Goal: Ask a question: Seek information or help from site administrators or community

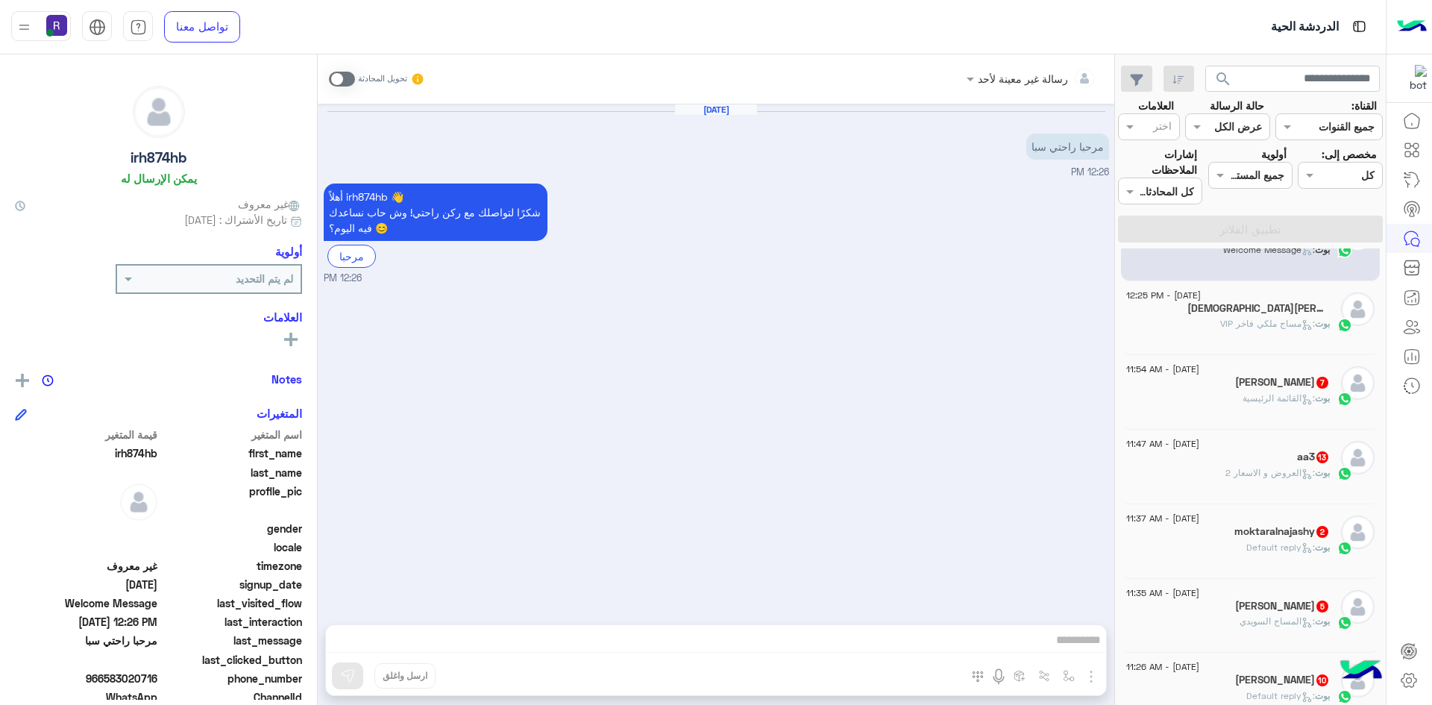
scroll to position [224, 0]
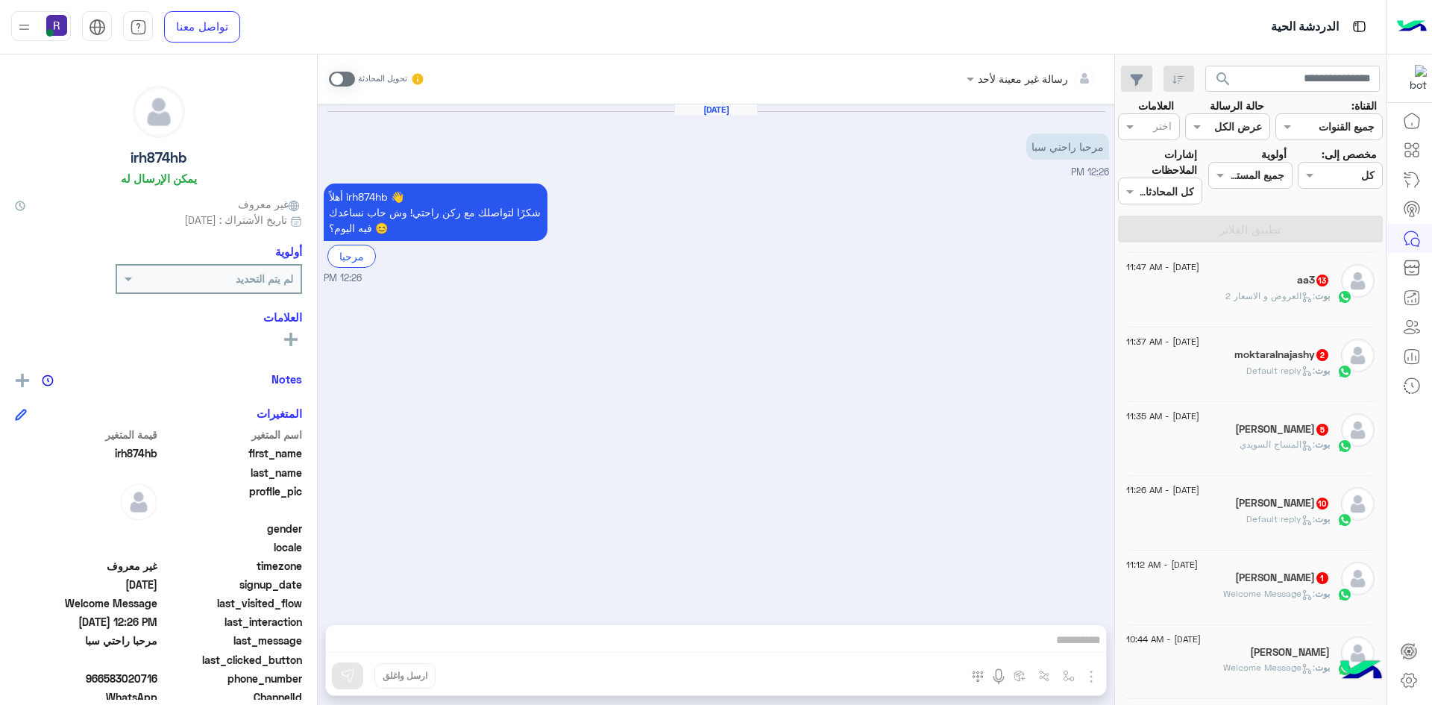
click at [1211, 587] on div "بوت : Welcome Message" at bounding box center [1228, 600] width 204 height 26
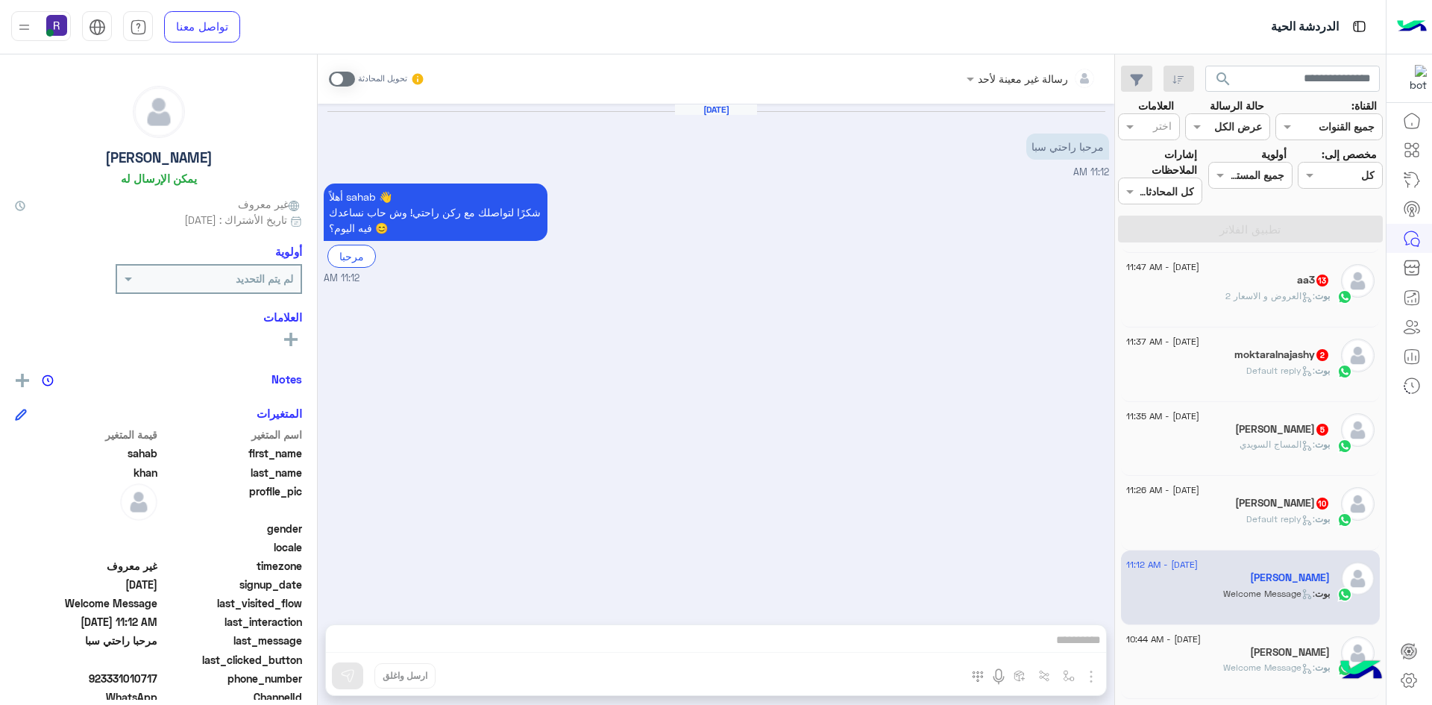
click at [1275, 521] on span ": Default reply" at bounding box center [1280, 518] width 69 height 11
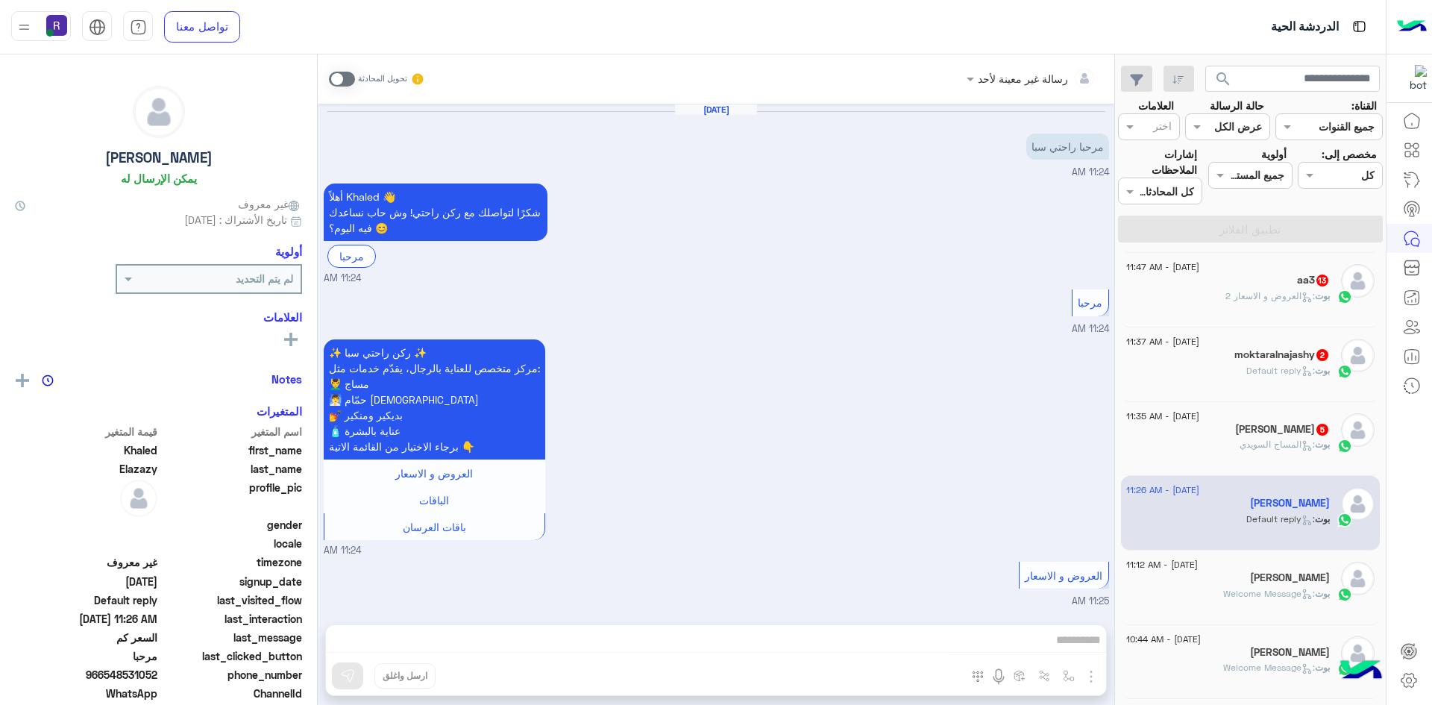
scroll to position [1851, 0]
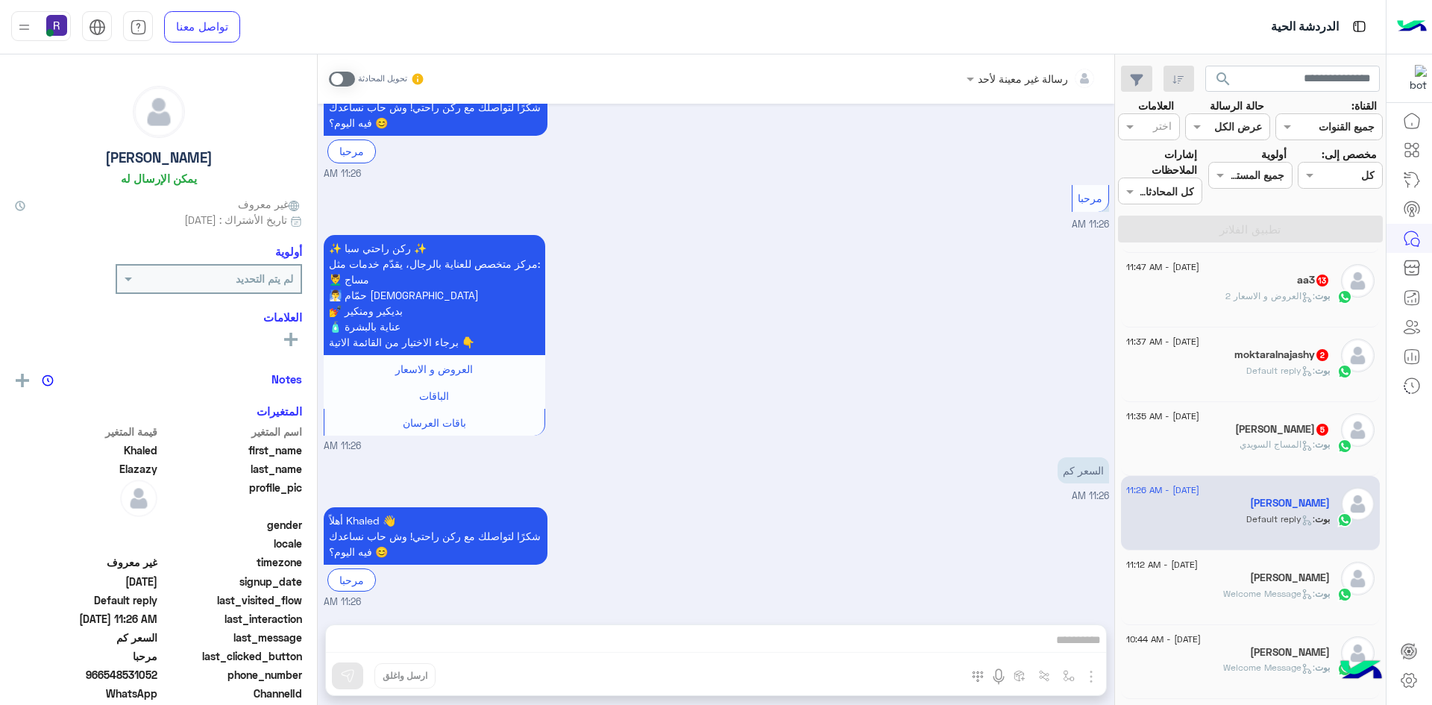
click at [1261, 446] on span ": المساج السويدي" at bounding box center [1277, 444] width 75 height 11
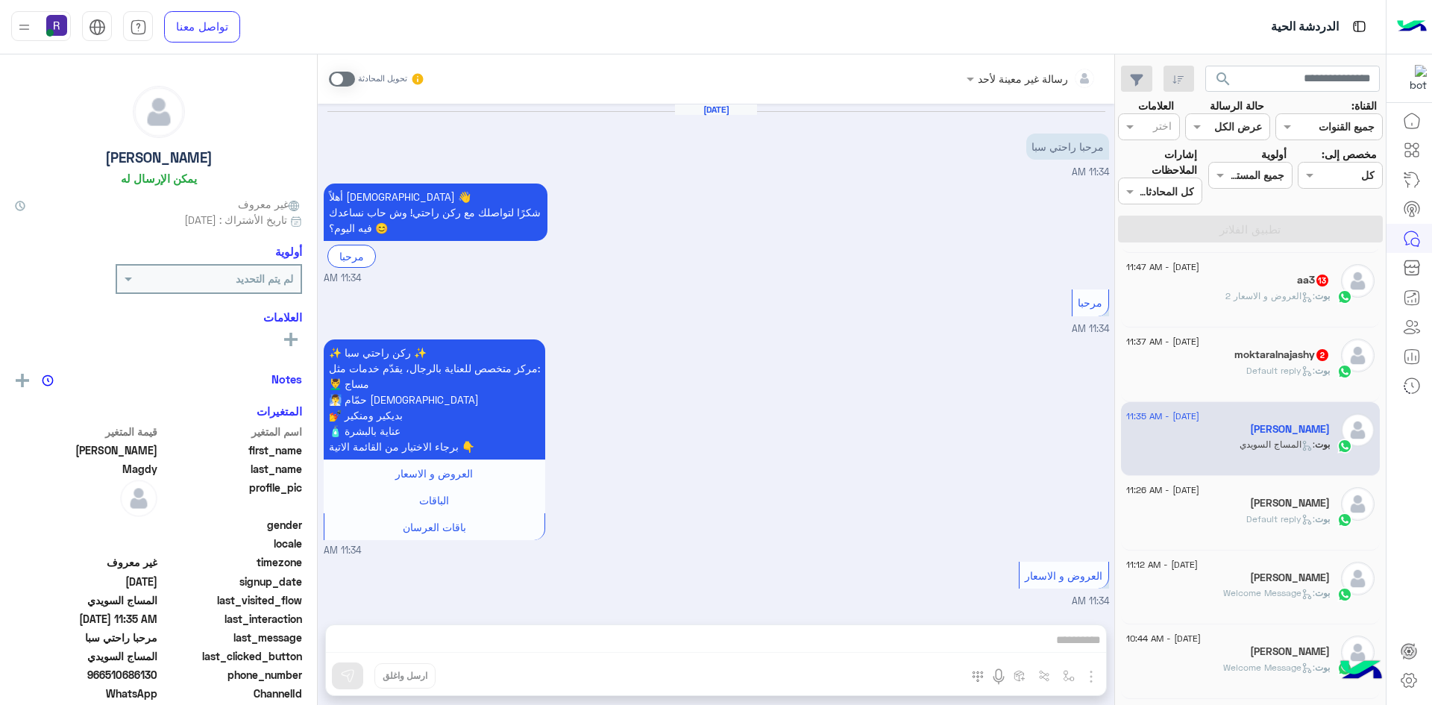
scroll to position [742, 0]
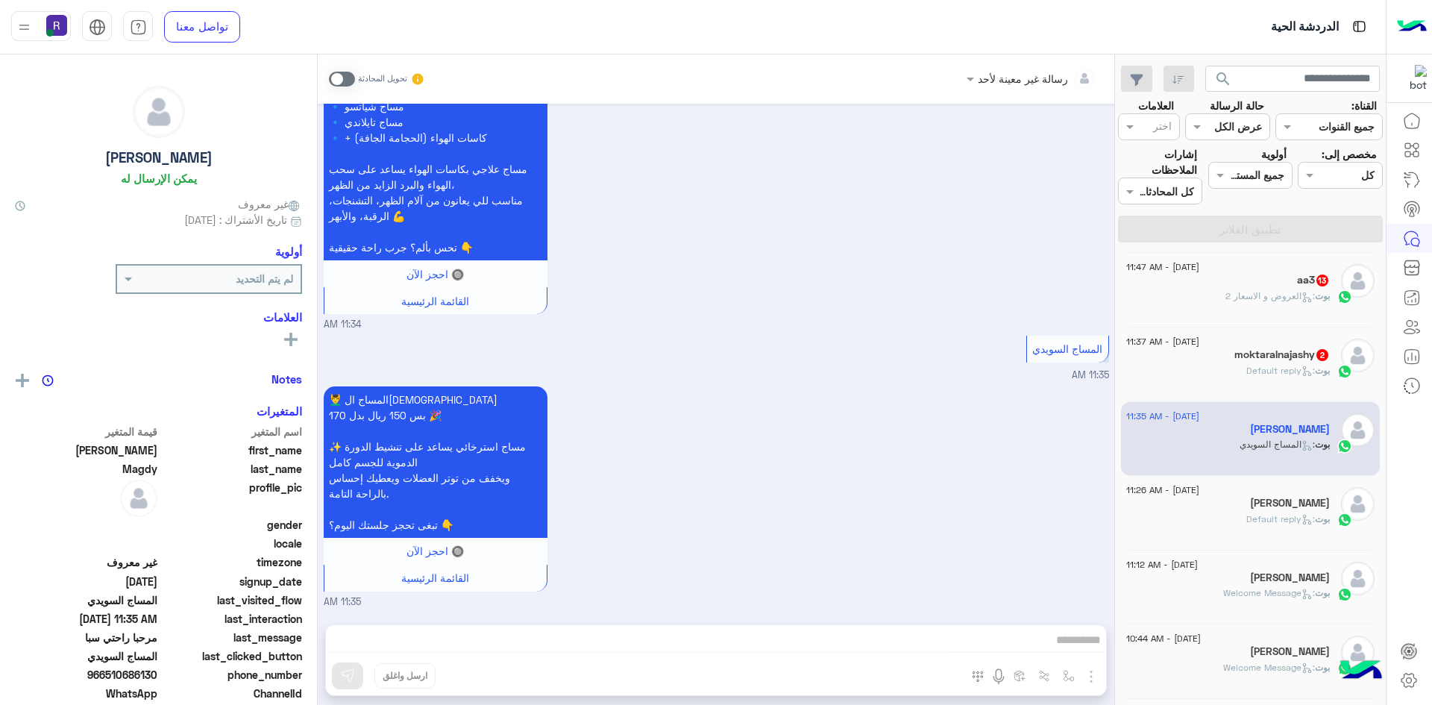
click at [1254, 365] on span ": Default reply" at bounding box center [1280, 370] width 69 height 11
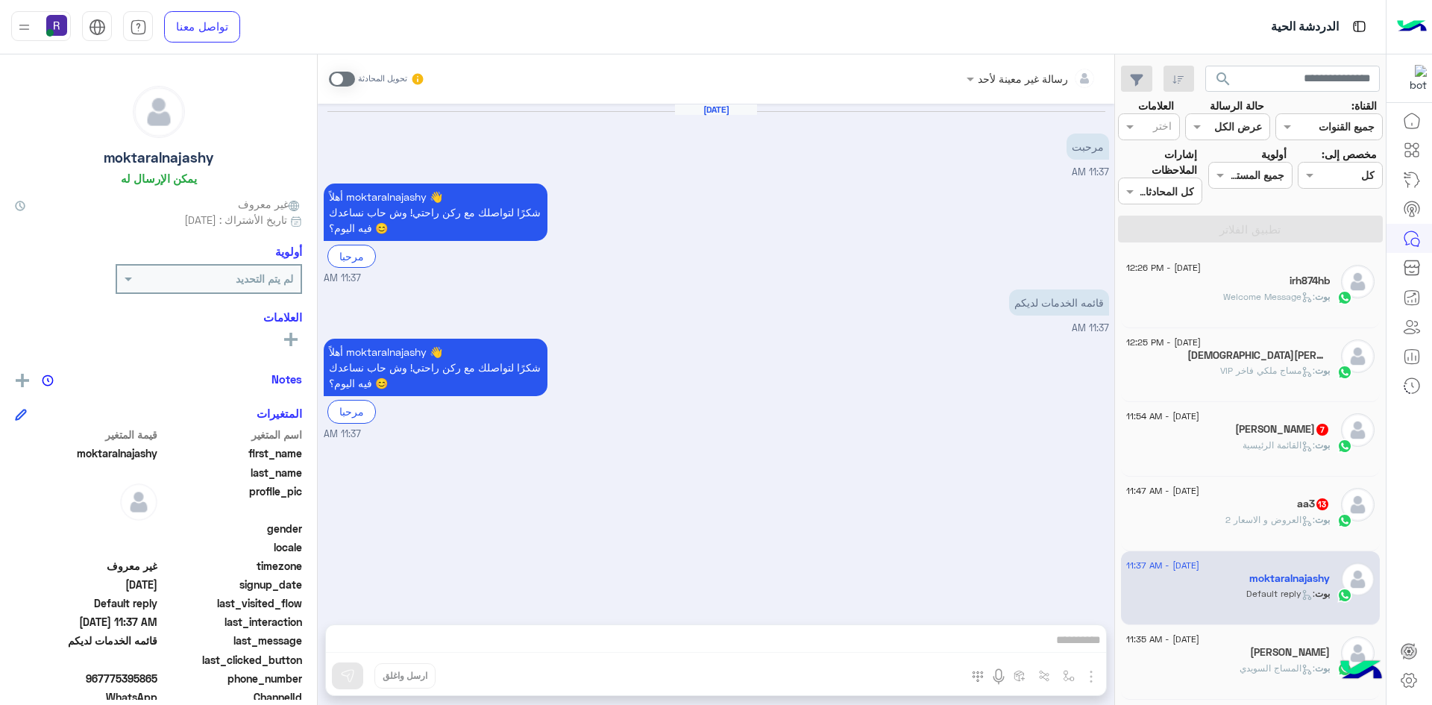
click at [1269, 524] on span ": العروض و الاسعار 2" at bounding box center [1270, 519] width 90 height 11
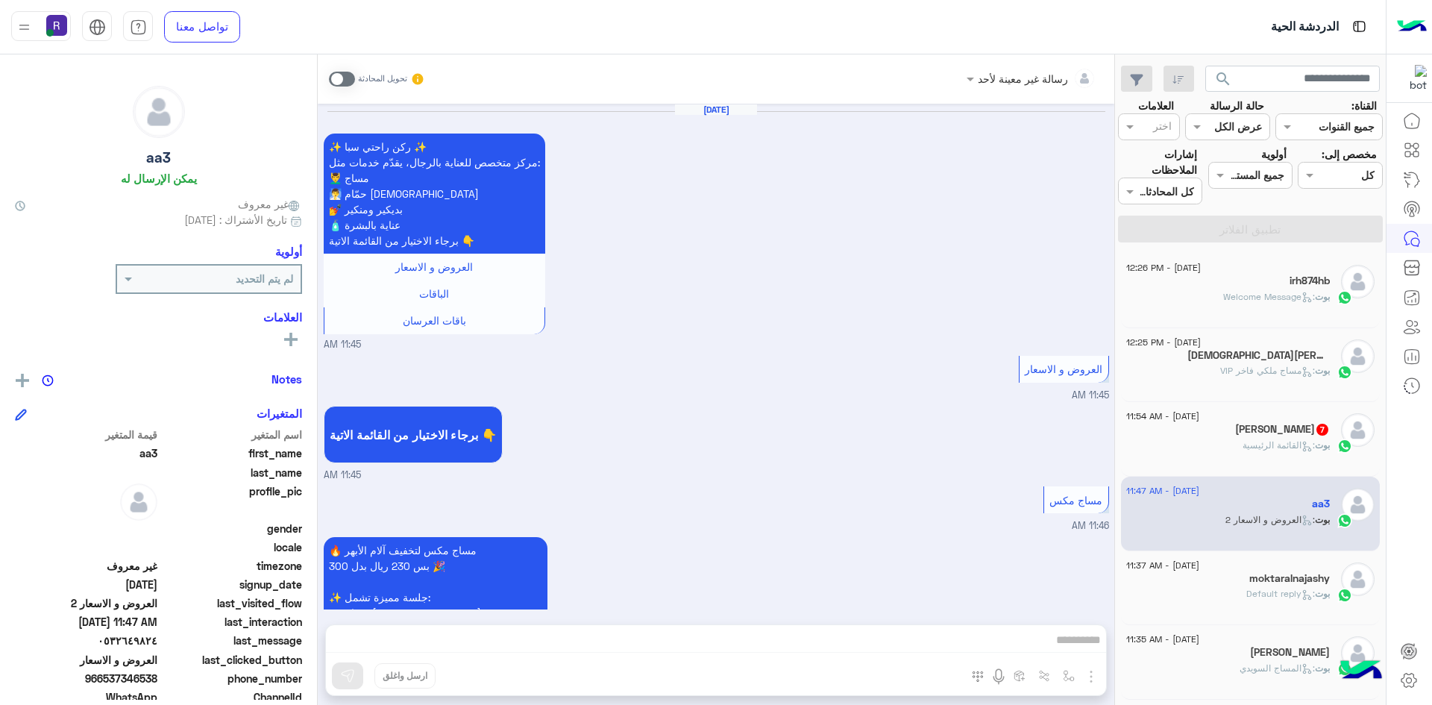
scroll to position [1216, 0]
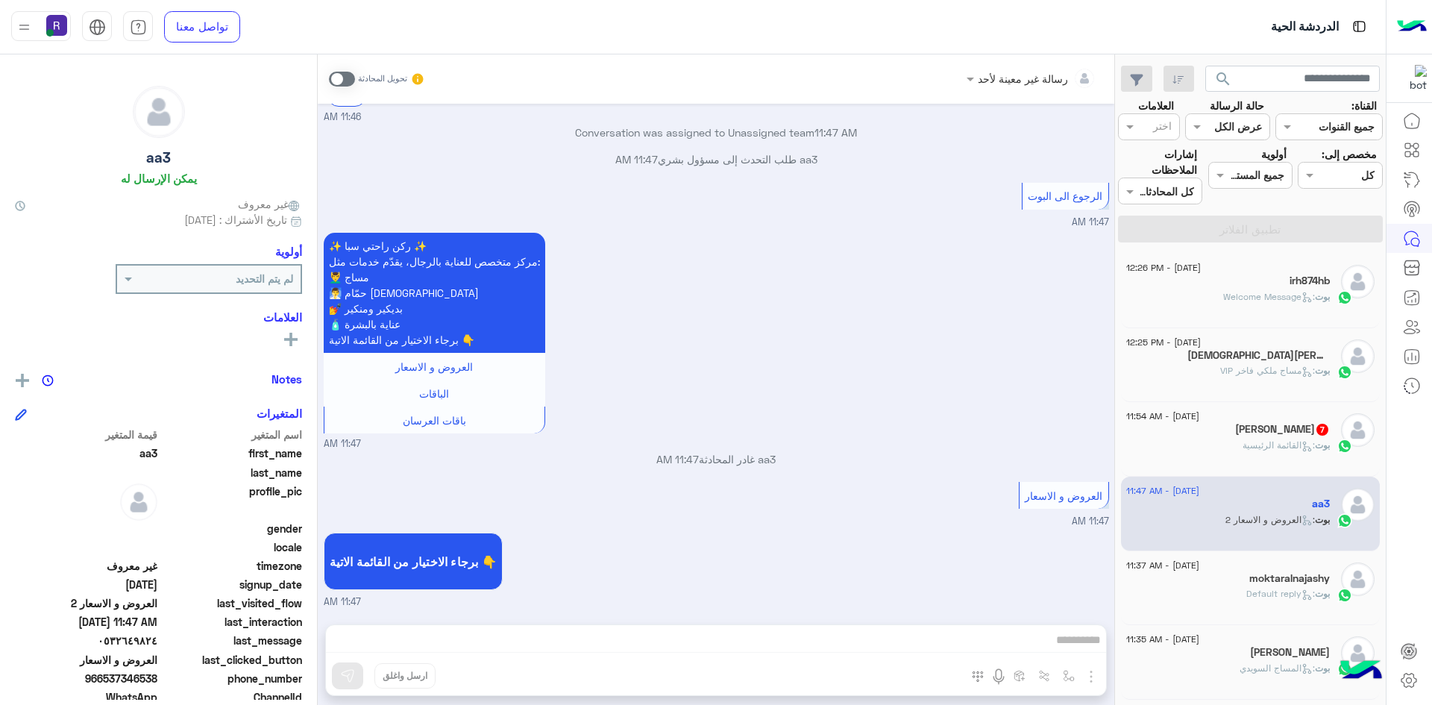
click at [1265, 445] on span ": القائمة الرئيسية" at bounding box center [1279, 444] width 72 height 11
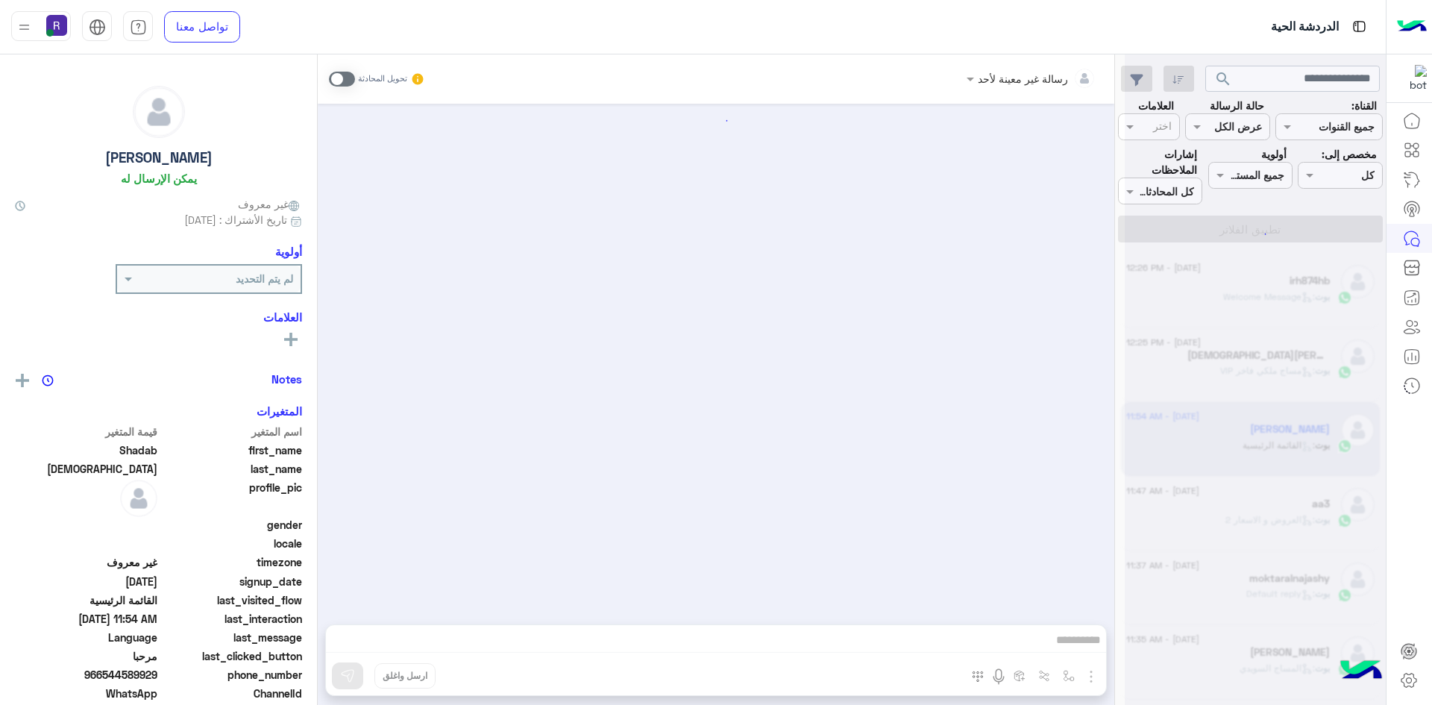
scroll to position [1049, 0]
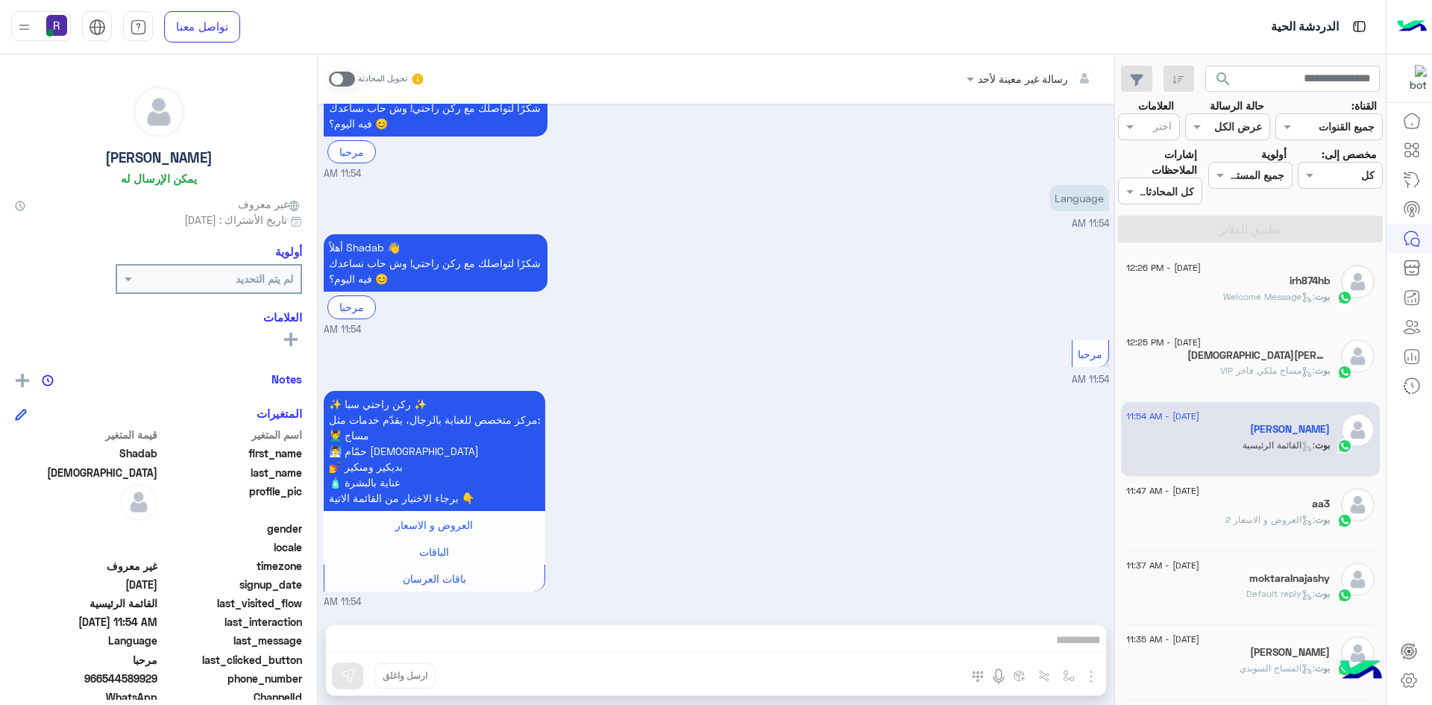
click at [1254, 365] on span ": مساج ملكي فاخر VIP" at bounding box center [1267, 370] width 95 height 11
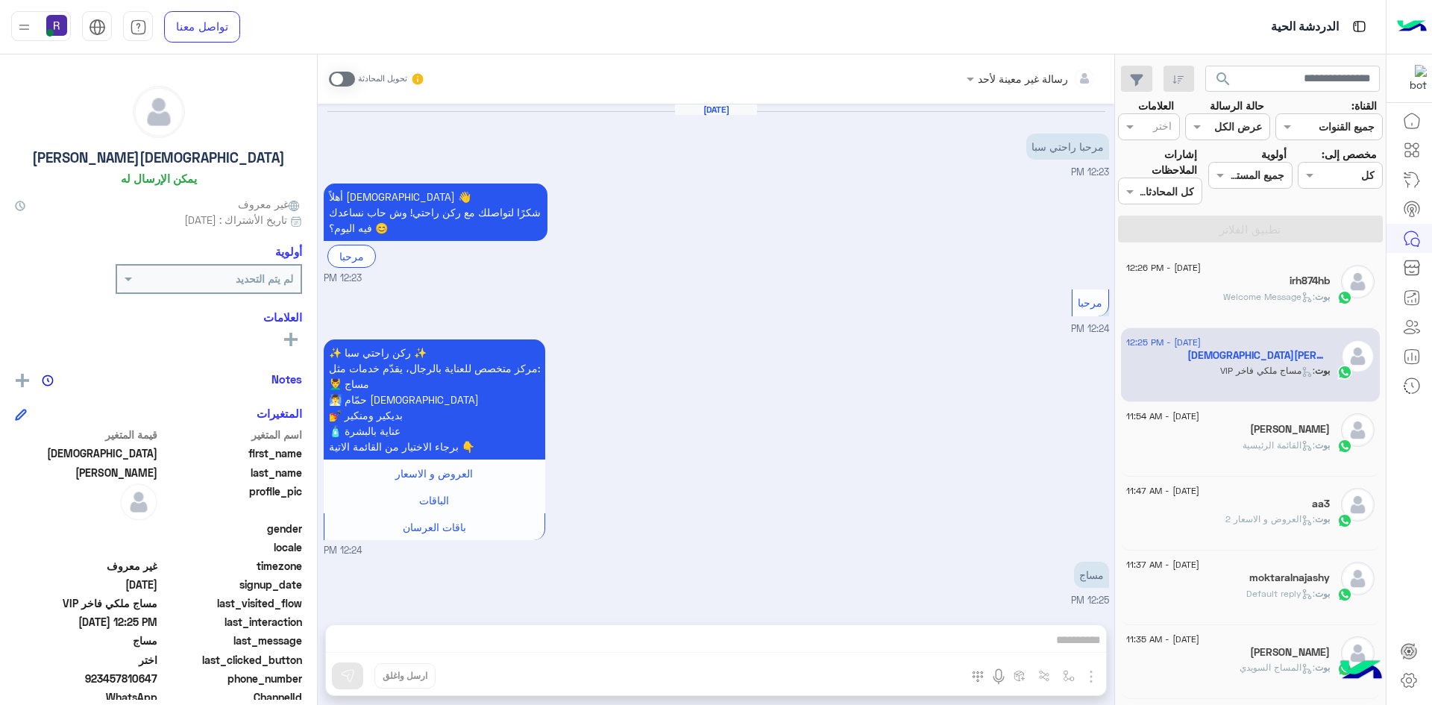
scroll to position [461, 0]
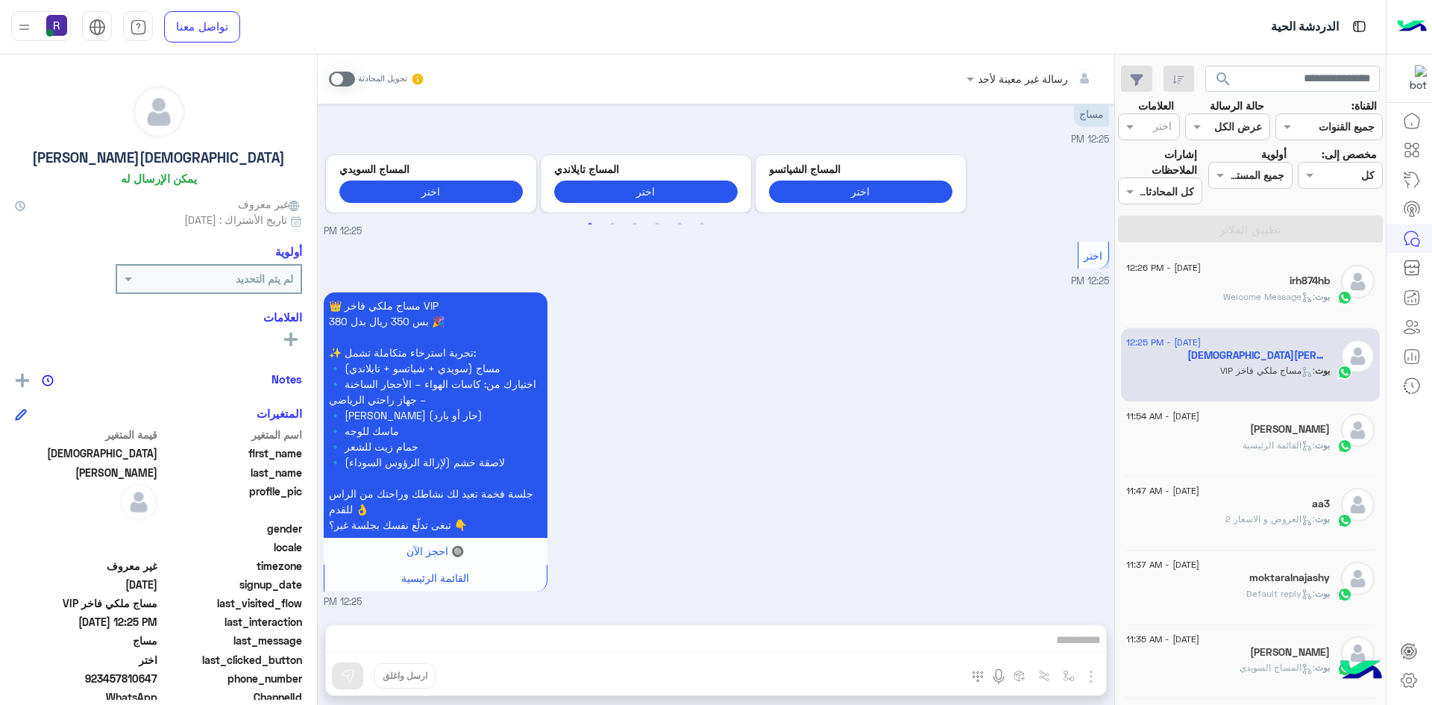
click at [345, 75] on span at bounding box center [342, 79] width 26 height 15
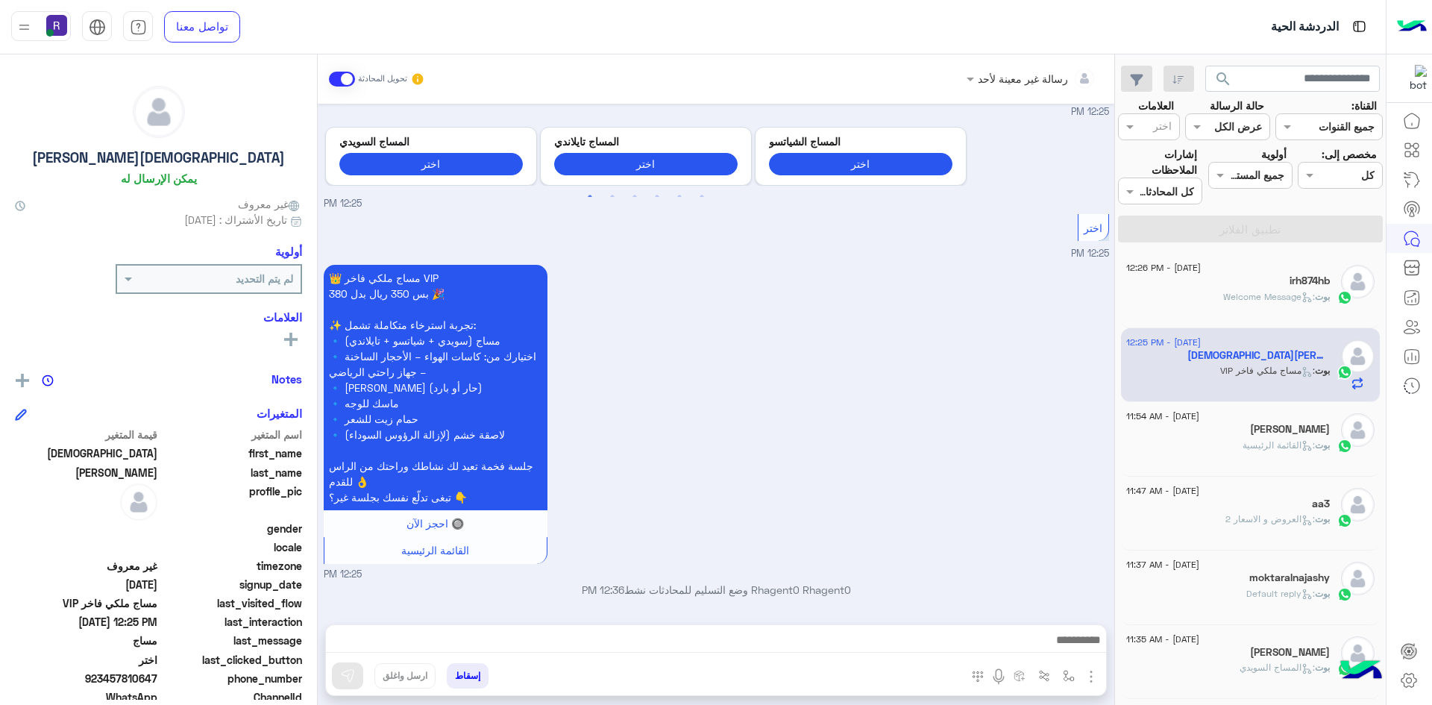
click at [1098, 678] on img "button" at bounding box center [1091, 677] width 18 height 18
click at [1075, 649] on span "الصور" at bounding box center [1063, 643] width 28 height 17
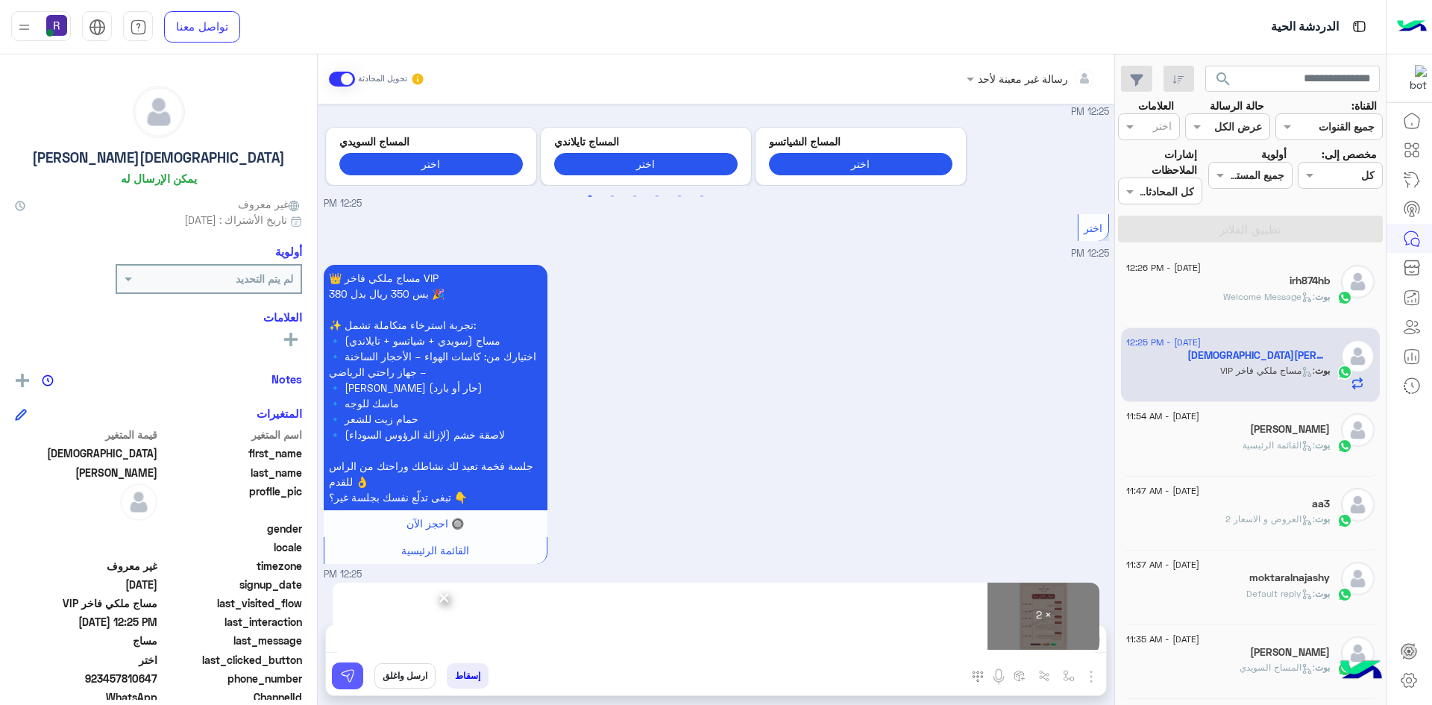
click at [349, 674] on img at bounding box center [347, 675] width 15 height 15
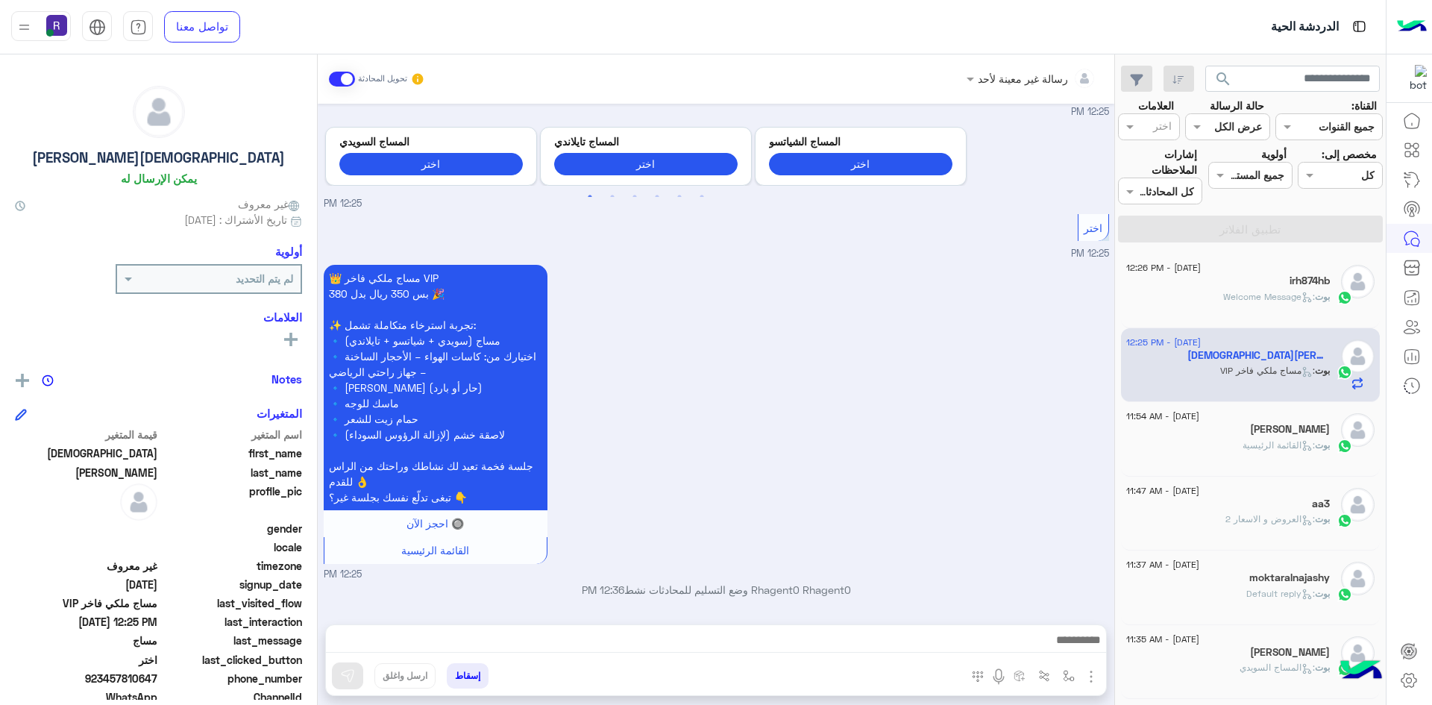
click at [1216, 283] on div "irh874hb" at bounding box center [1228, 282] width 204 height 16
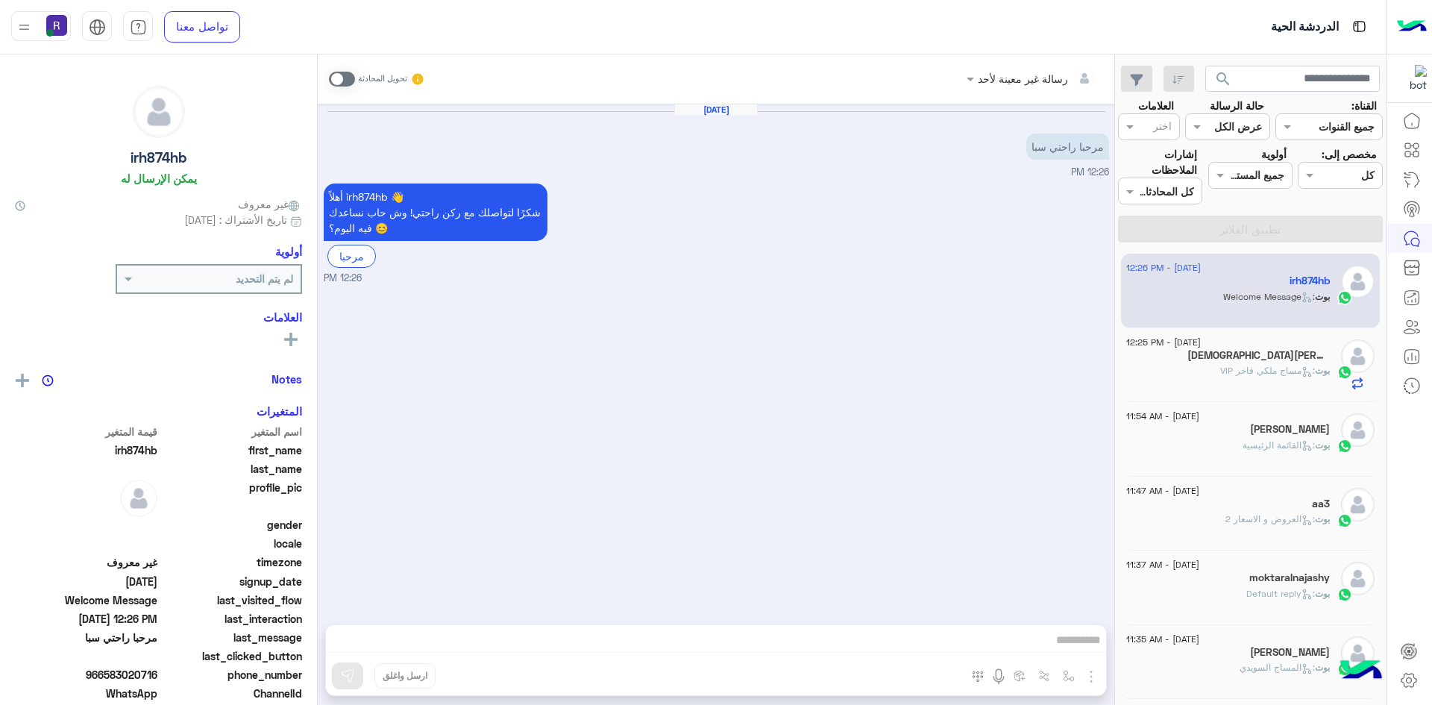
click at [348, 81] on span at bounding box center [342, 79] width 26 height 15
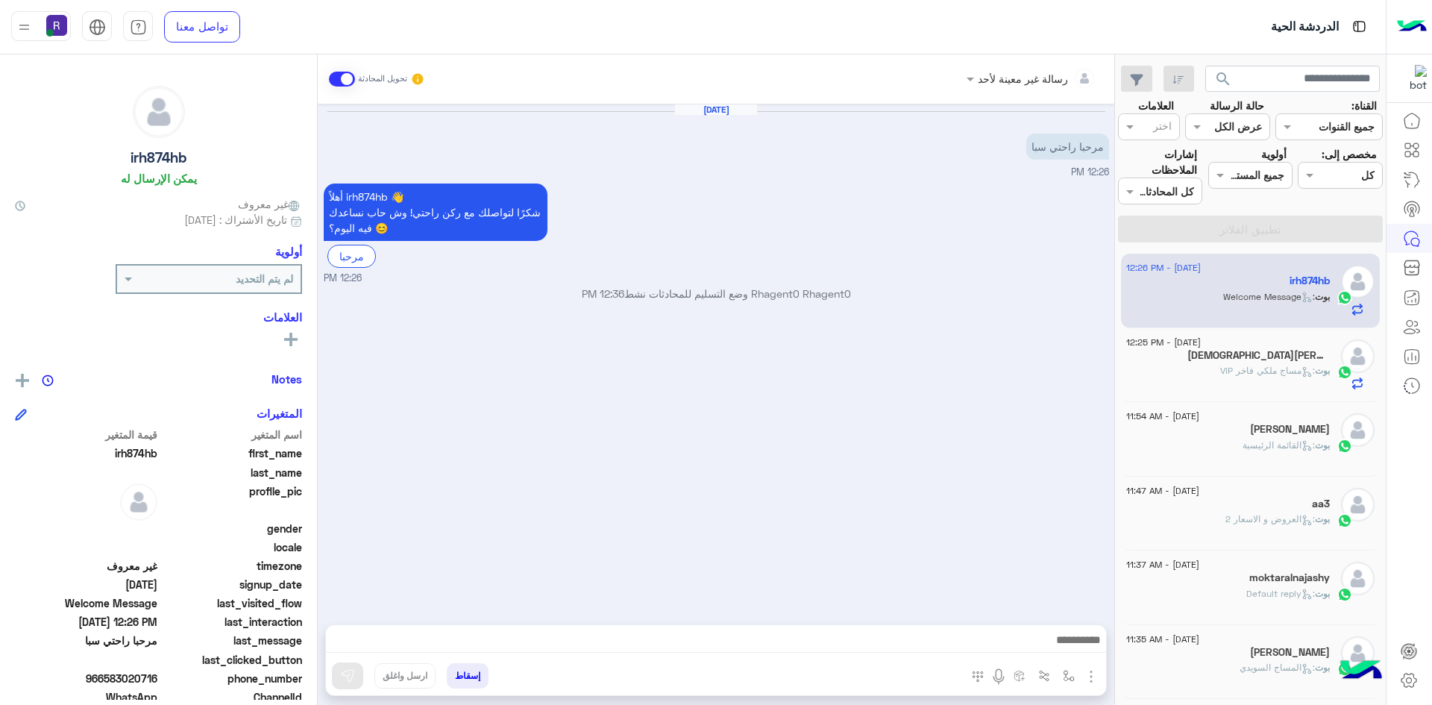
click at [1096, 679] on img "button" at bounding box center [1091, 677] width 18 height 18
click at [1069, 644] on span "الصور" at bounding box center [1063, 643] width 28 height 17
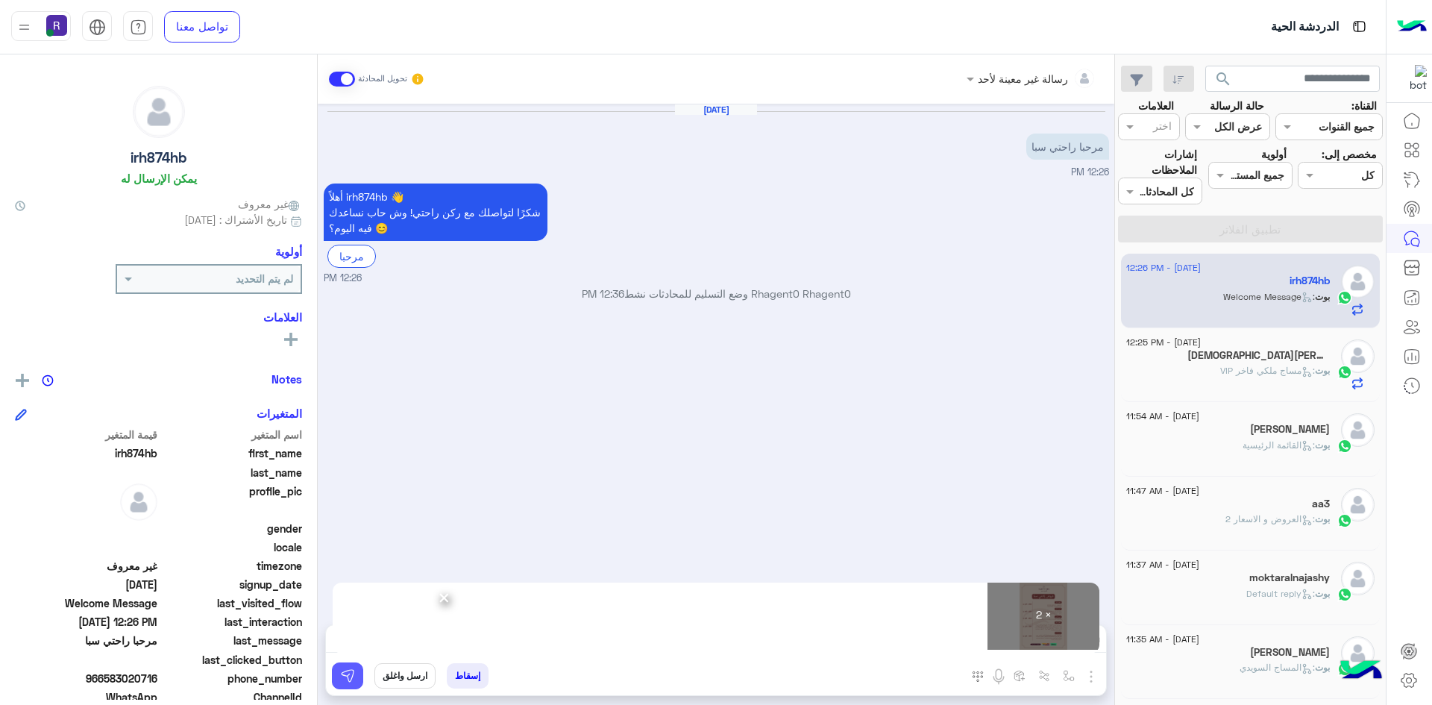
click at [353, 686] on button at bounding box center [347, 675] width 31 height 27
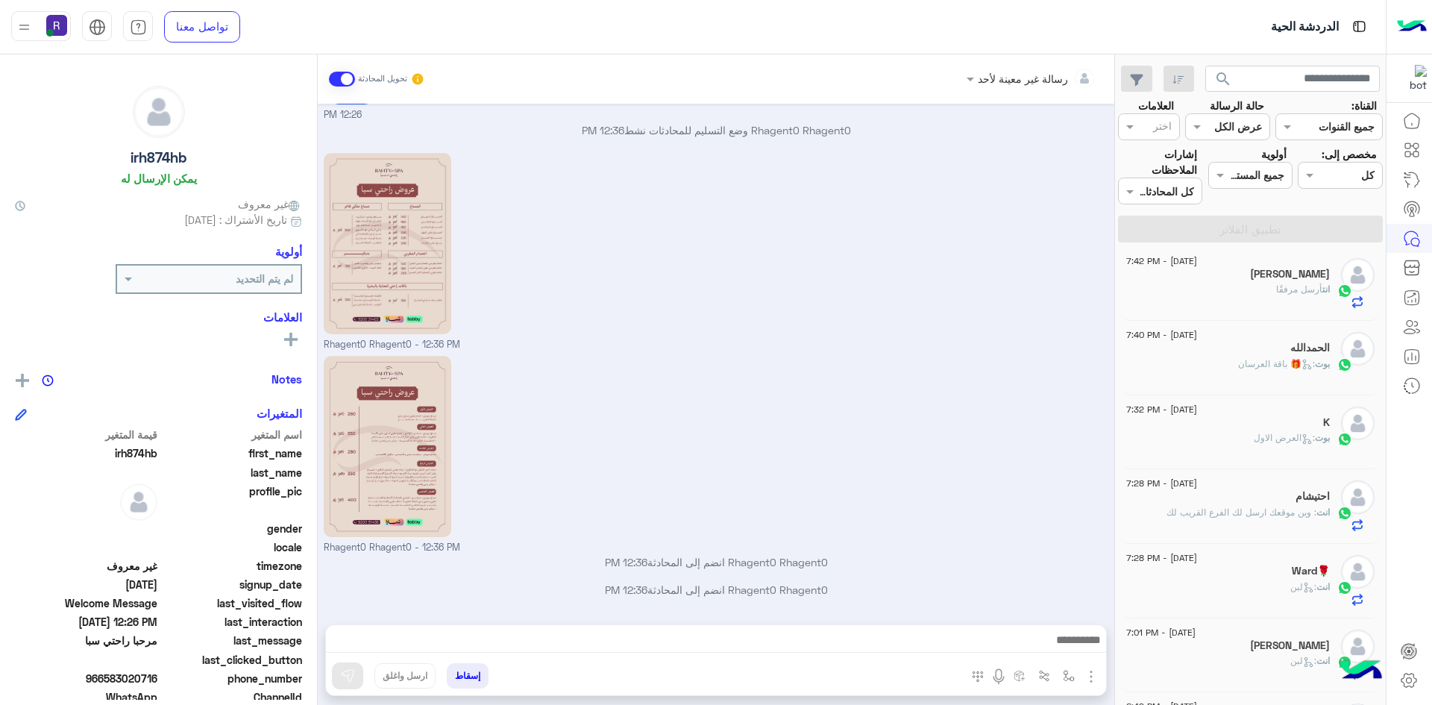
scroll to position [231, 0]
click at [1214, 509] on span ": وين موقعك ارسل لك الفرع القريب لك" at bounding box center [1242, 510] width 150 height 11
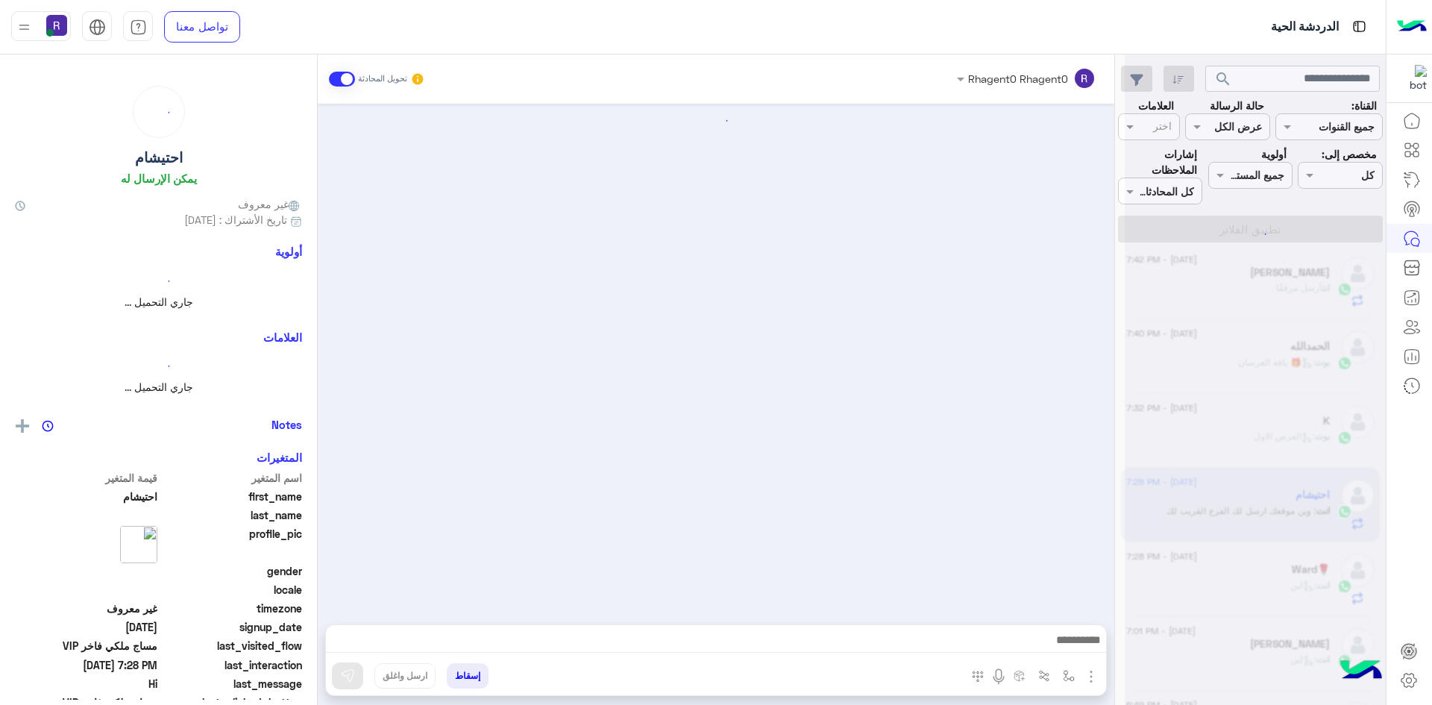
click at [1214, 509] on div at bounding box center [1255, 358] width 261 height 705
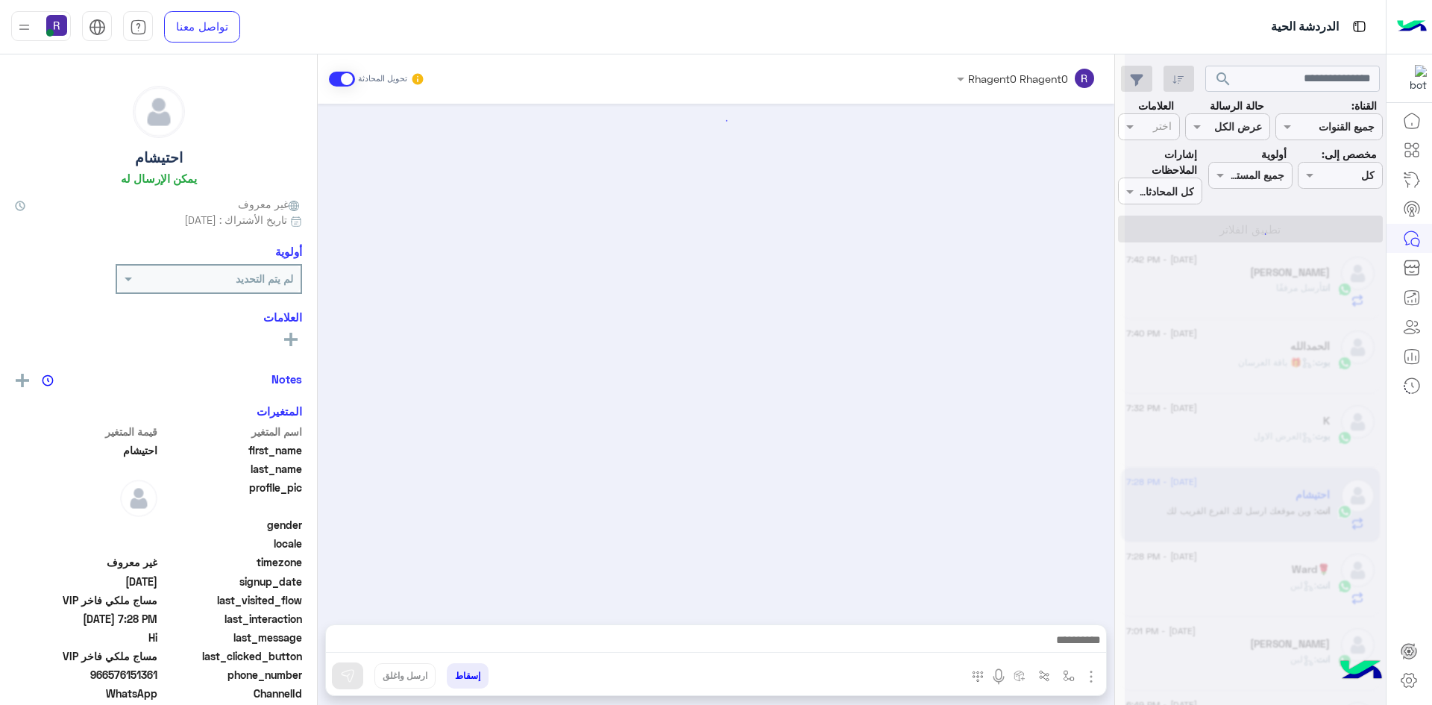
scroll to position [1591, 0]
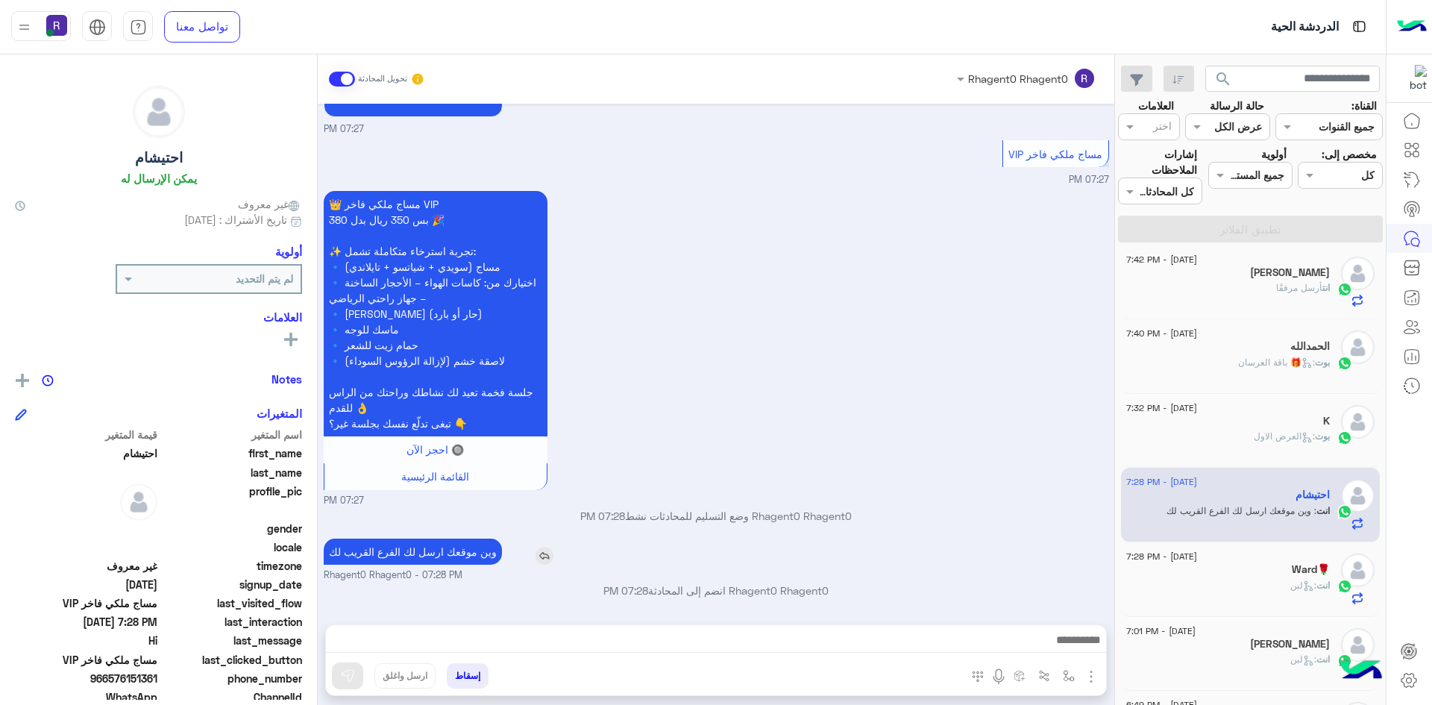
click at [475, 552] on p "وين موقعك ارسل لك الفرع القريب لك" at bounding box center [413, 552] width 178 height 26
copy app-msgs-text
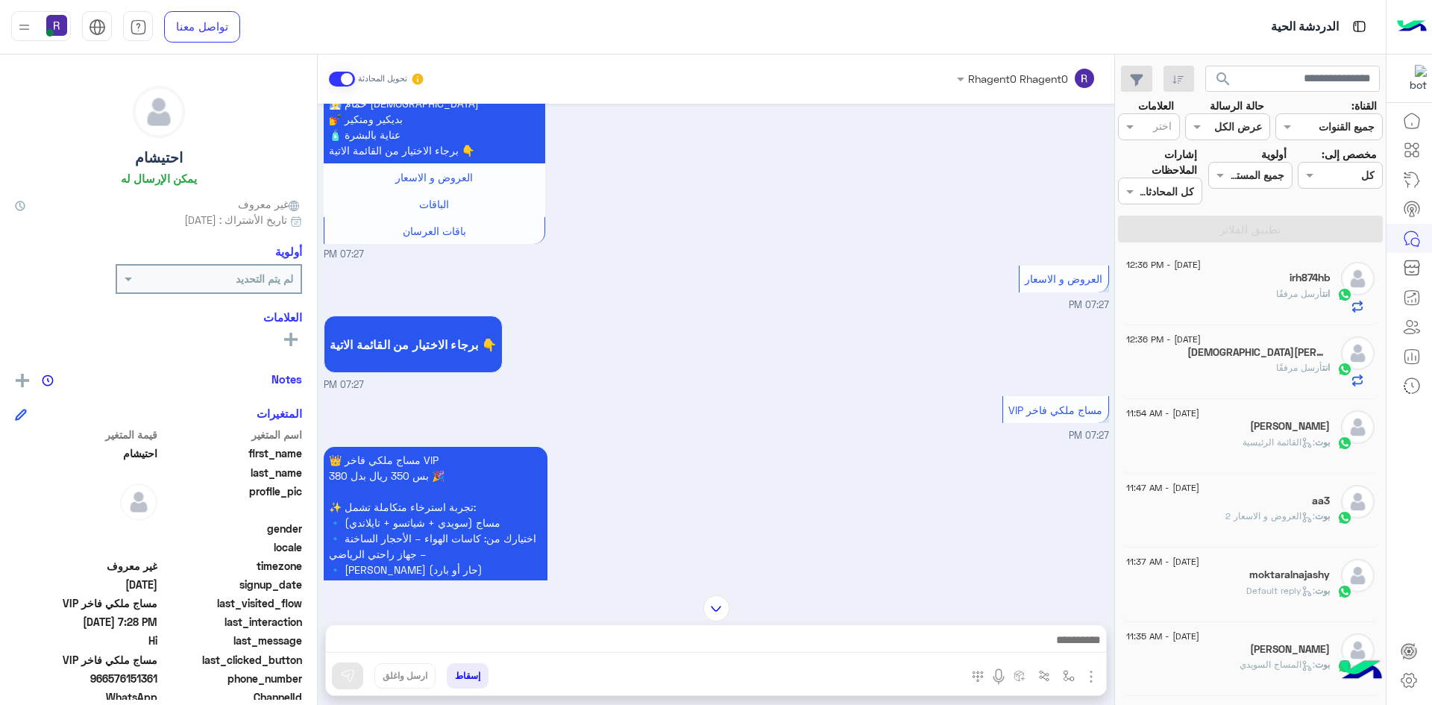
scroll to position [0, 0]
click at [1263, 293] on div "انت أرسل مرفقًا" at bounding box center [1228, 303] width 204 height 26
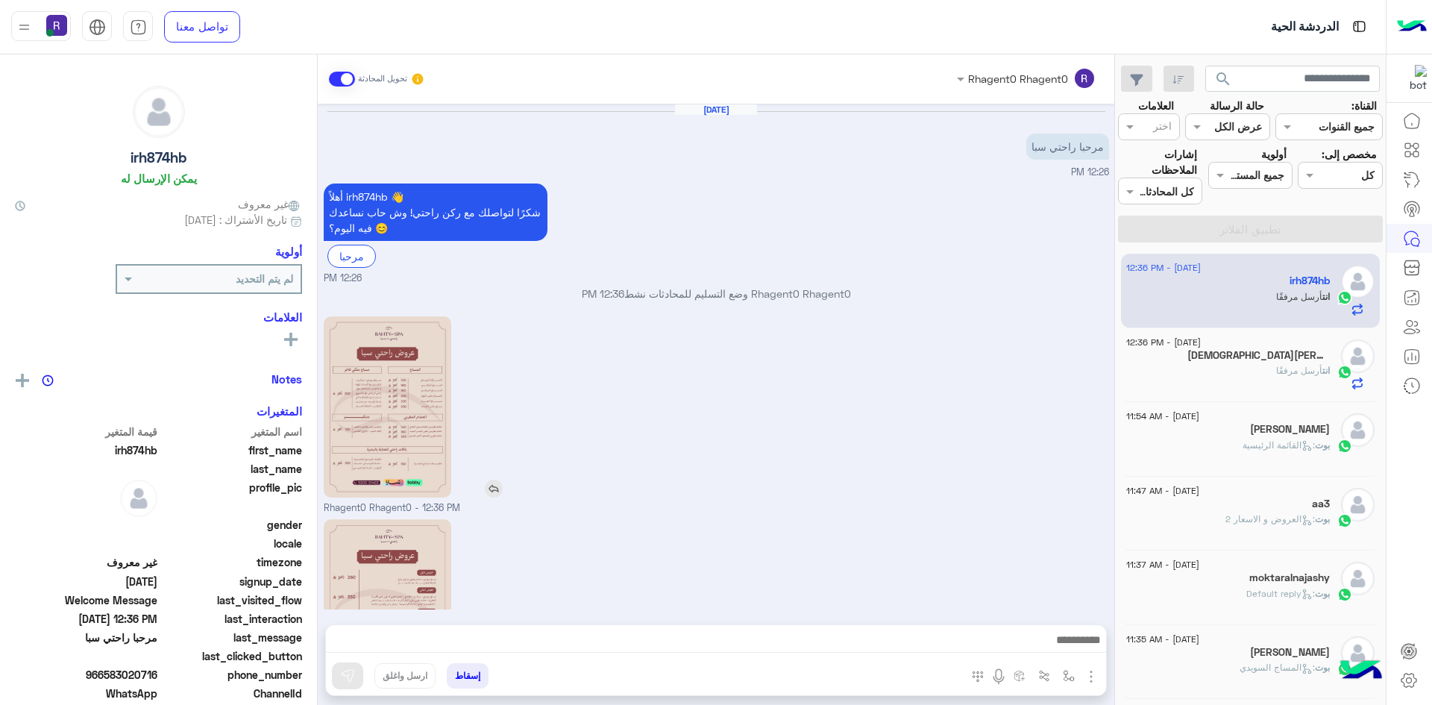
scroll to position [163, 0]
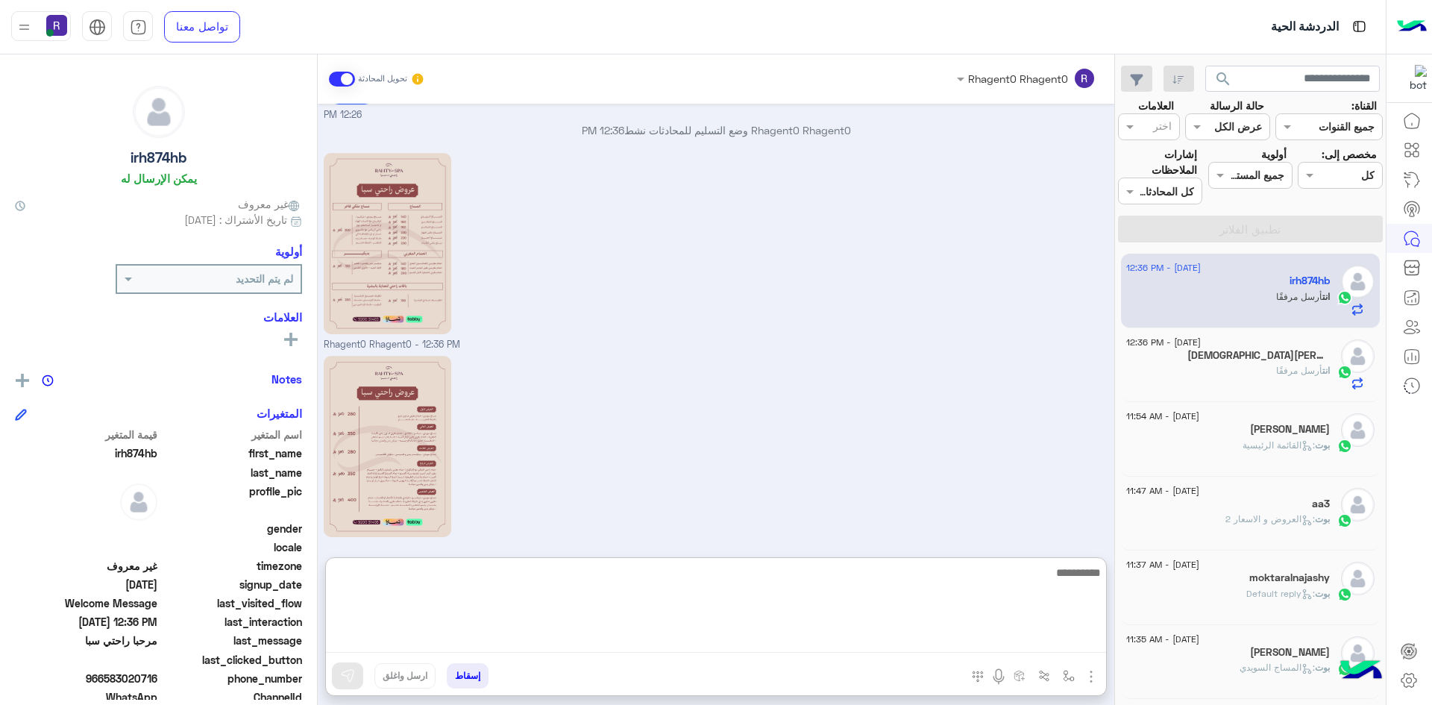
paste textarea "**********"
type textarea "**********"
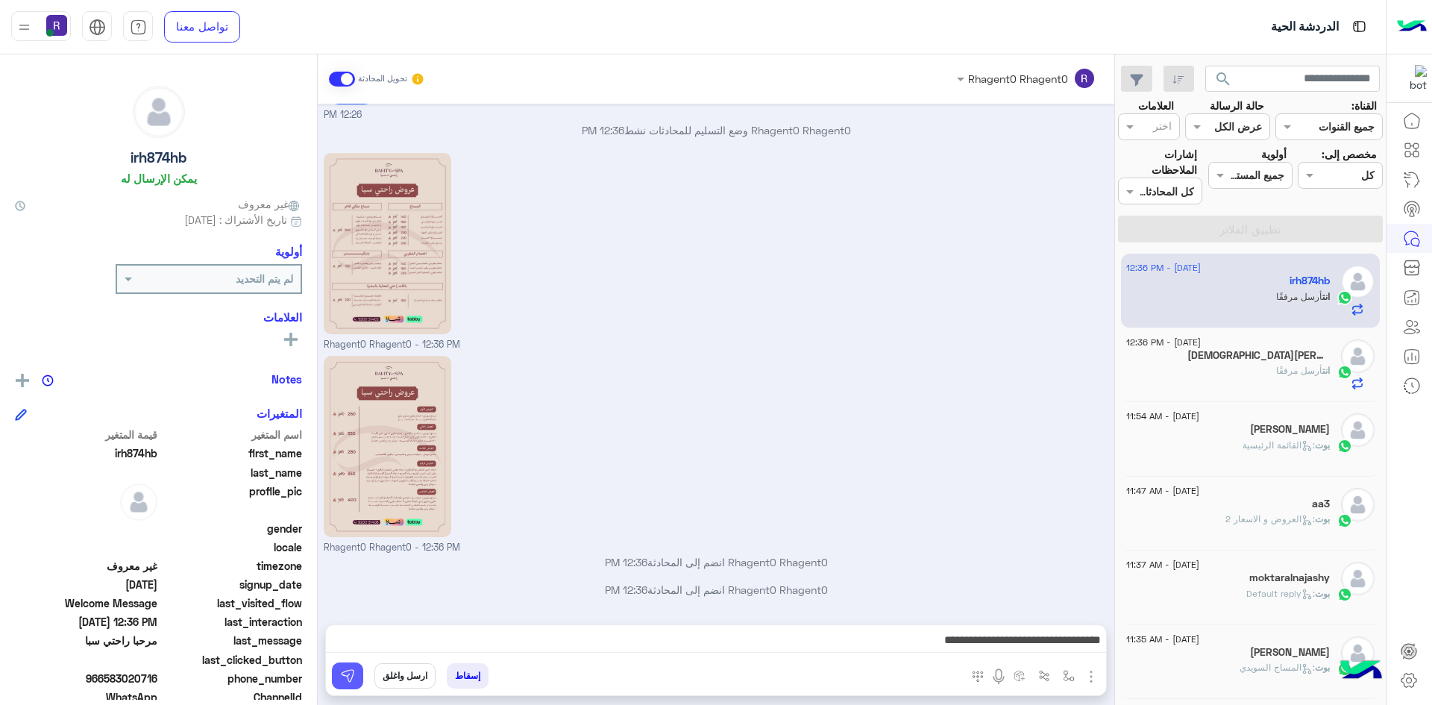
click at [345, 678] on img at bounding box center [347, 675] width 15 height 15
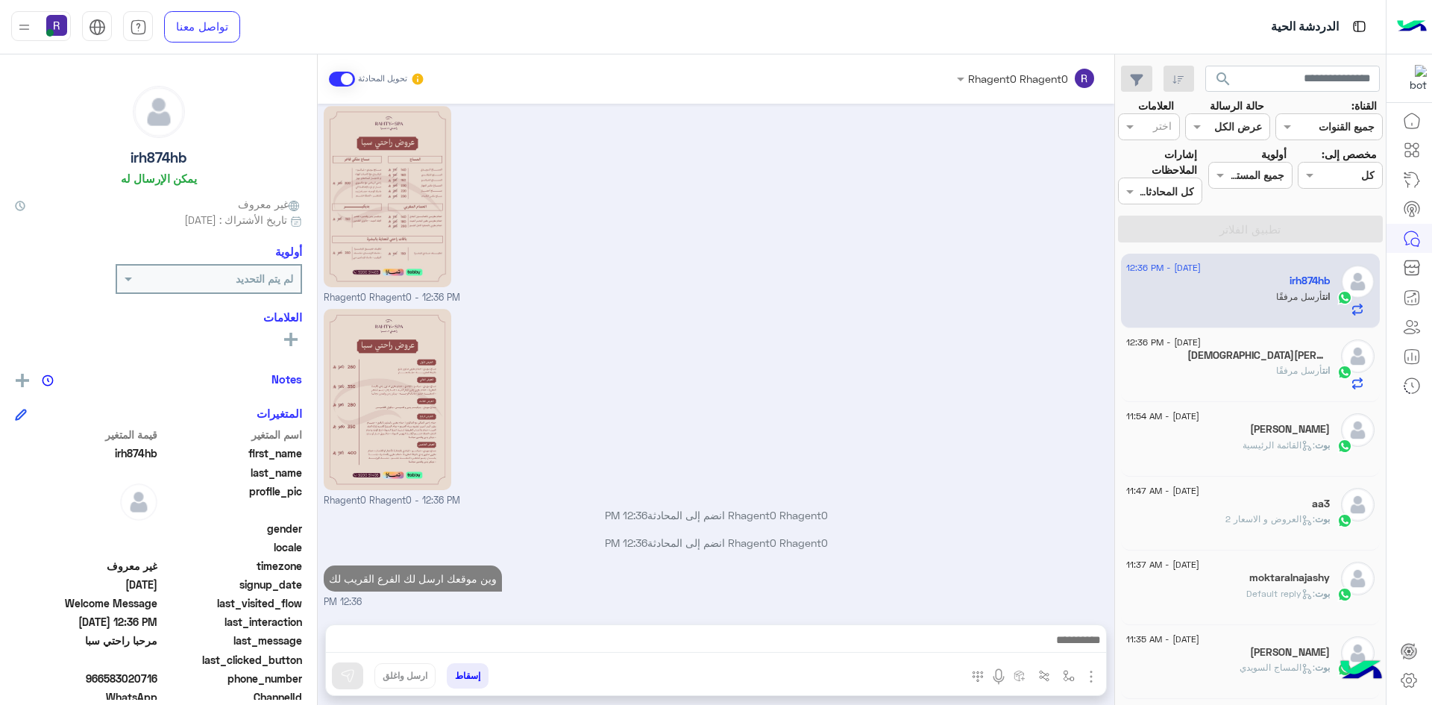
click at [1230, 360] on h5 "[DEMOGRAPHIC_DATA][PERSON_NAME]" at bounding box center [1258, 355] width 142 height 13
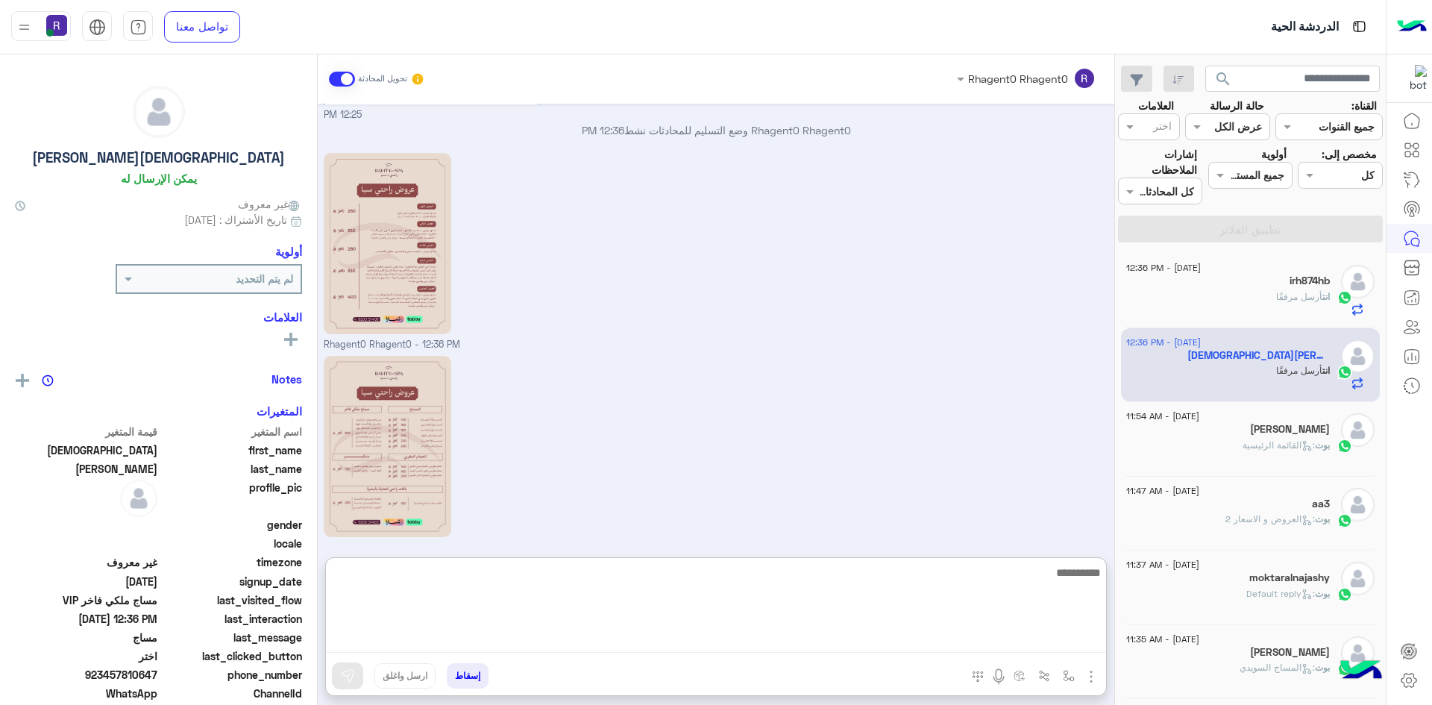
paste textarea "**********"
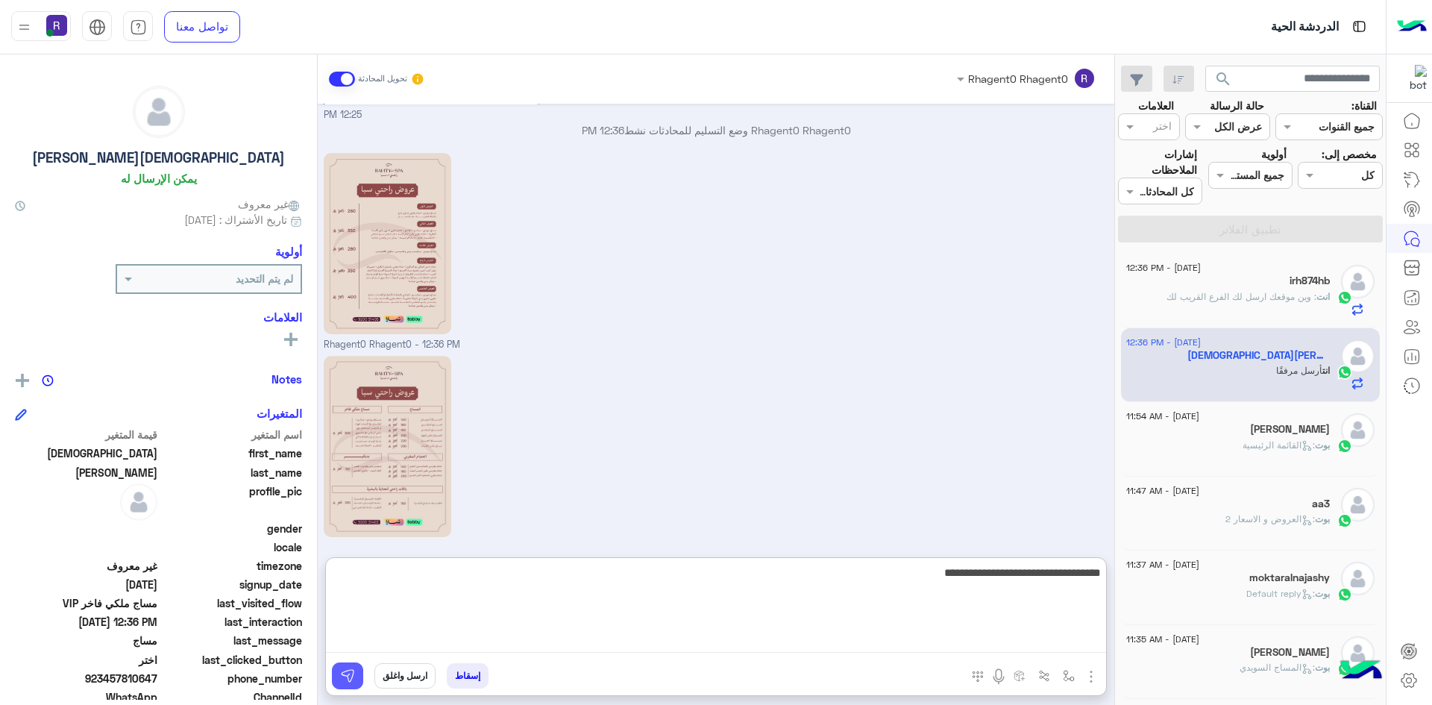
type textarea "**********"
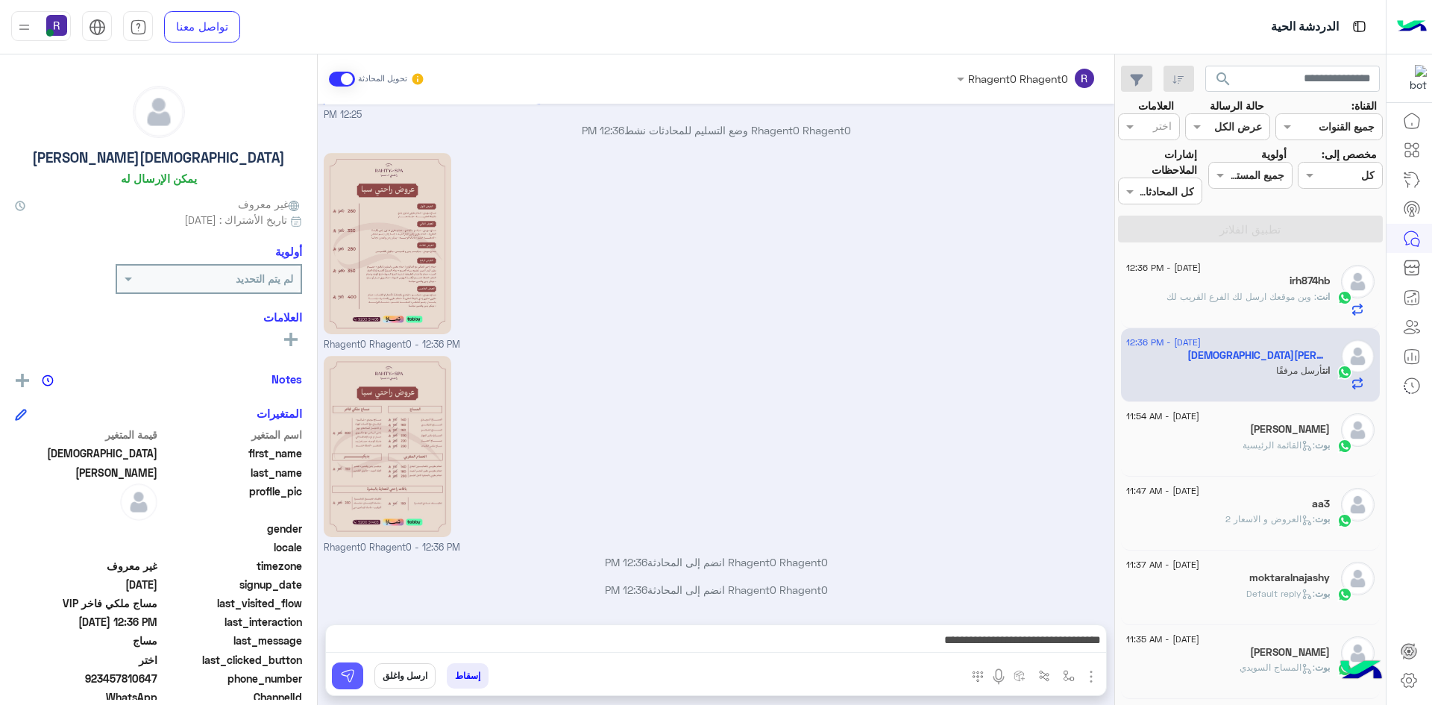
click at [354, 676] on img at bounding box center [347, 675] width 15 height 15
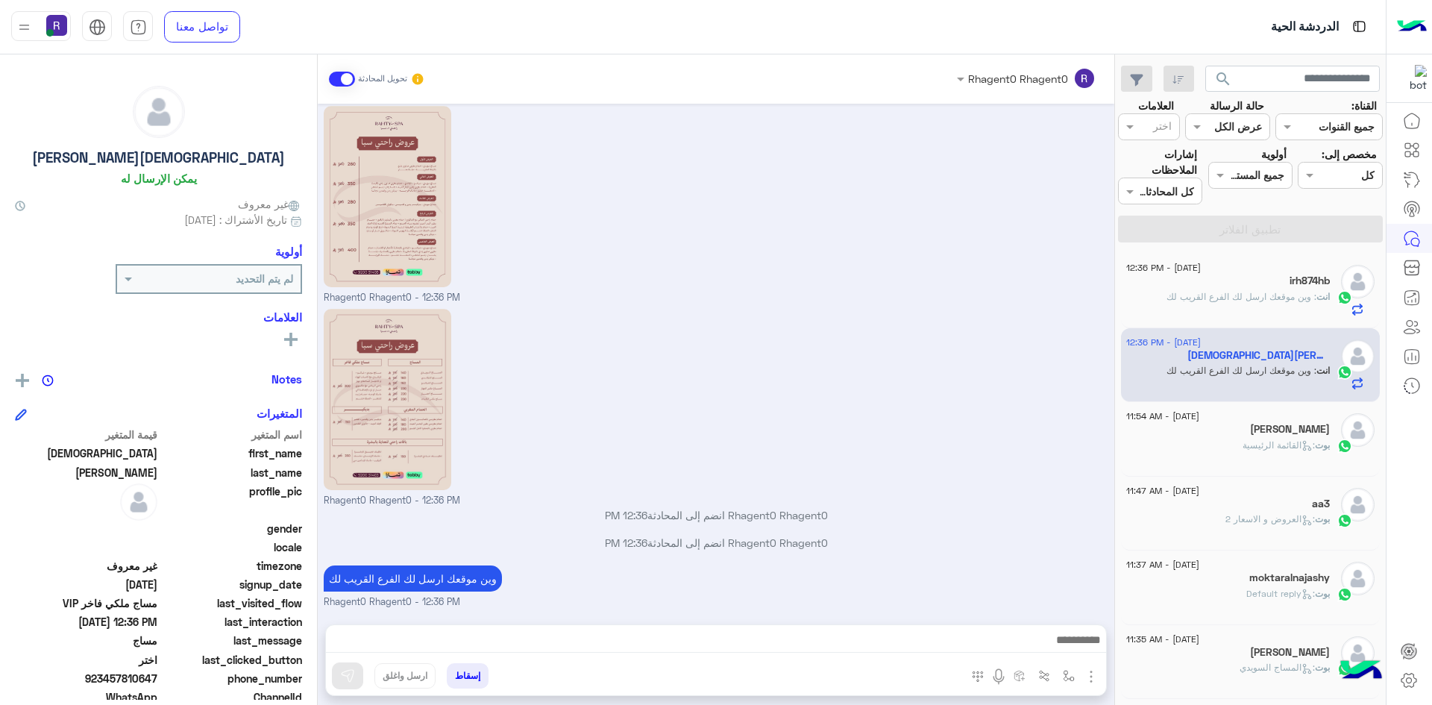
click at [1243, 284] on div "irh874hb" at bounding box center [1228, 282] width 204 height 16
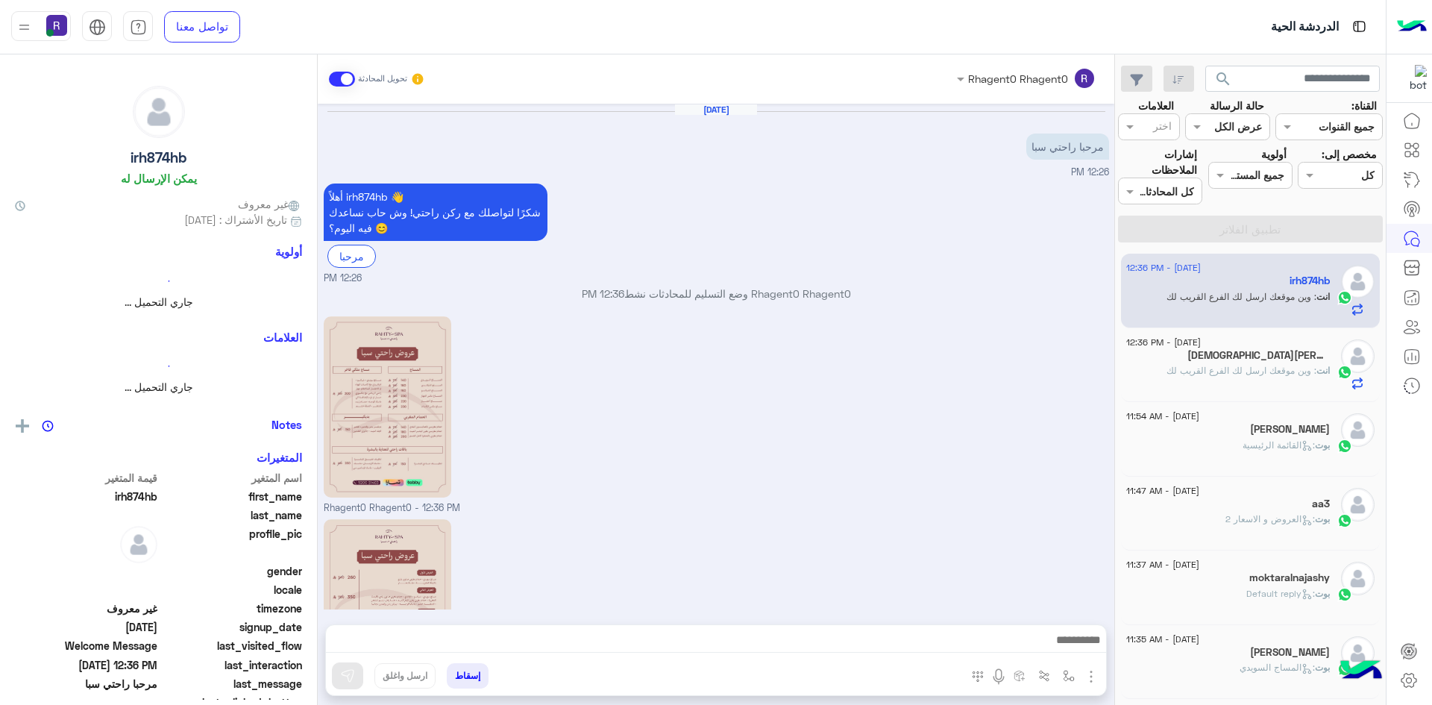
scroll to position [210, 0]
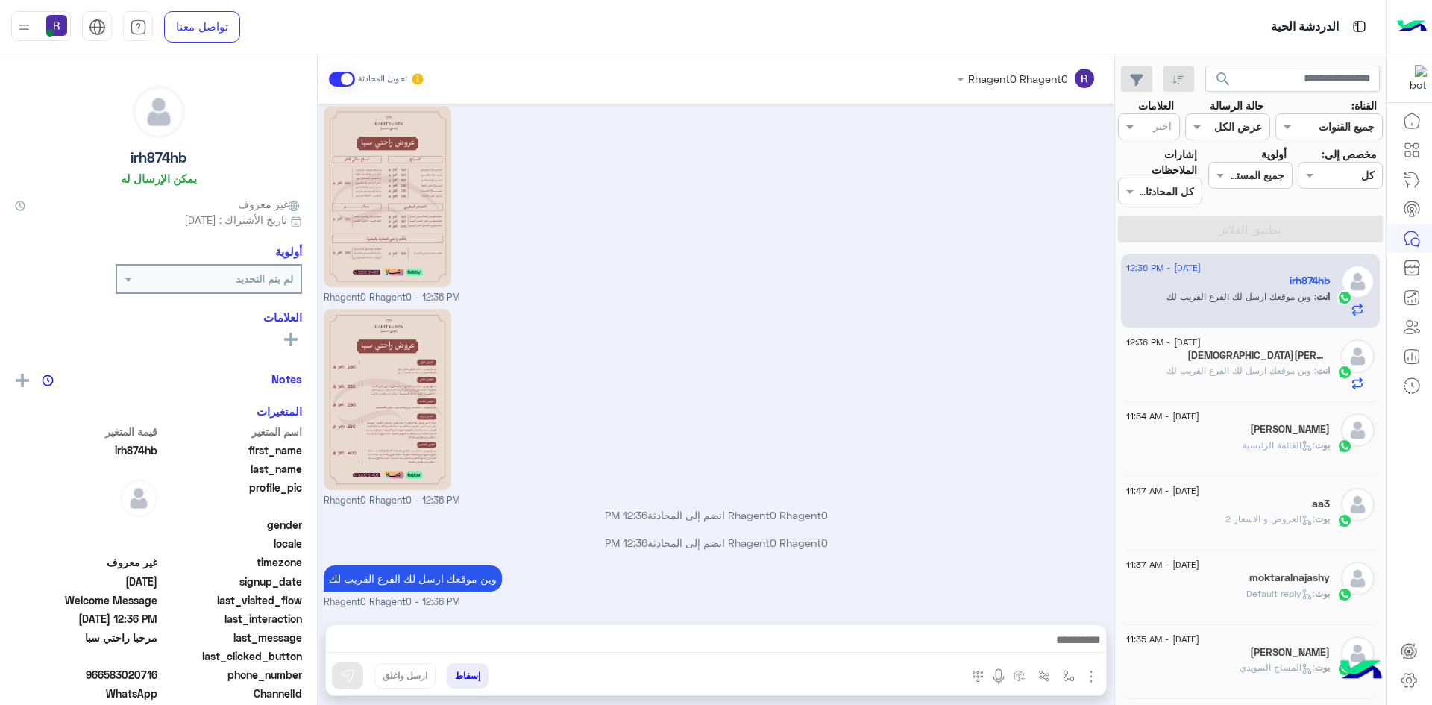
click at [1275, 369] on span ": وين موقعك ارسل لك الفرع القريب لك" at bounding box center [1242, 370] width 150 height 11
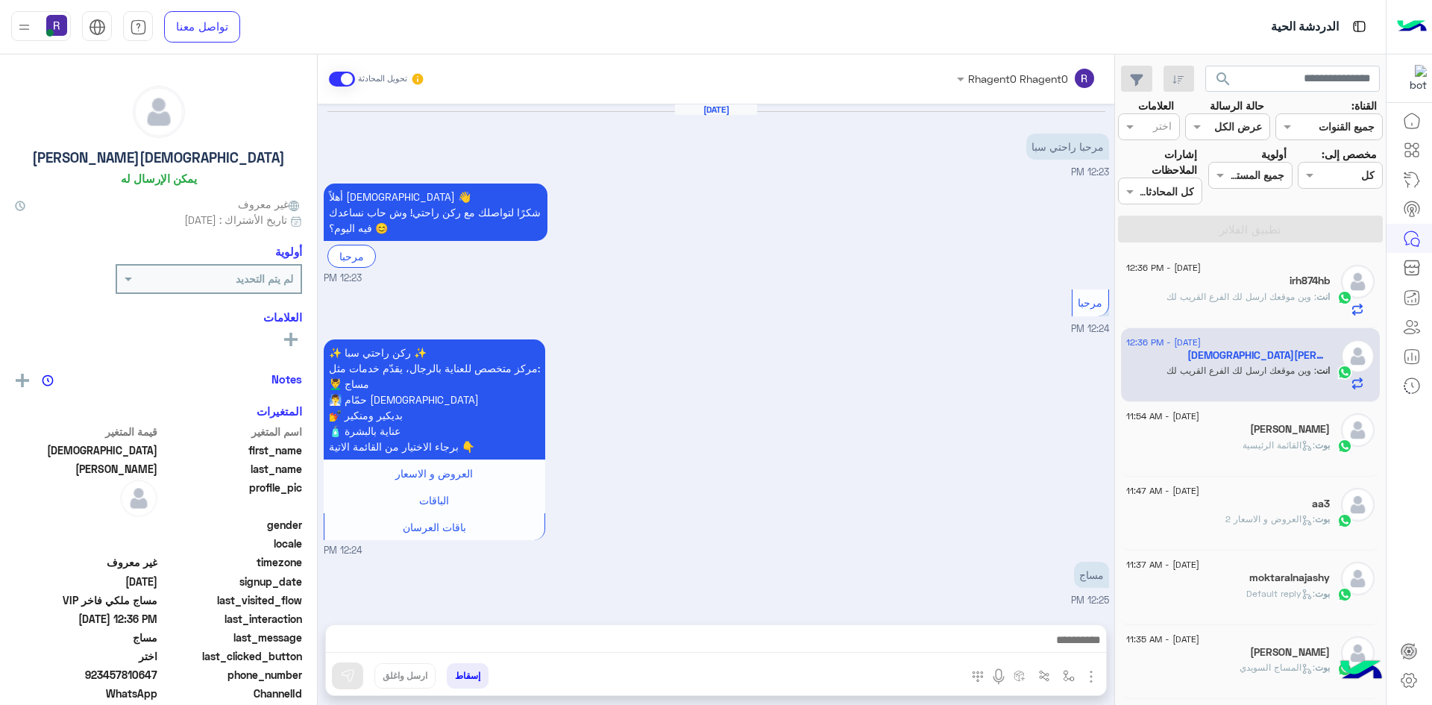
scroll to position [995, 0]
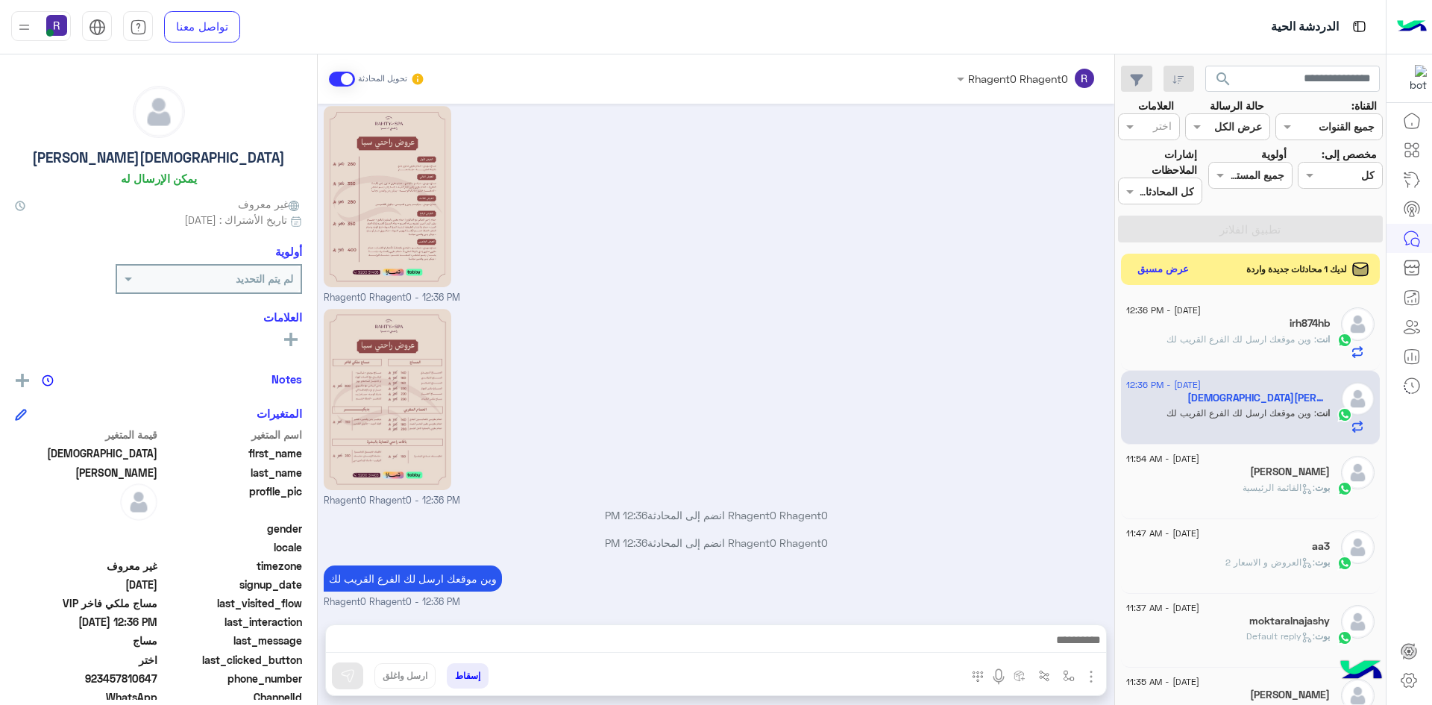
click at [1180, 263] on button "عرض مسبق" at bounding box center [1163, 270] width 63 height 20
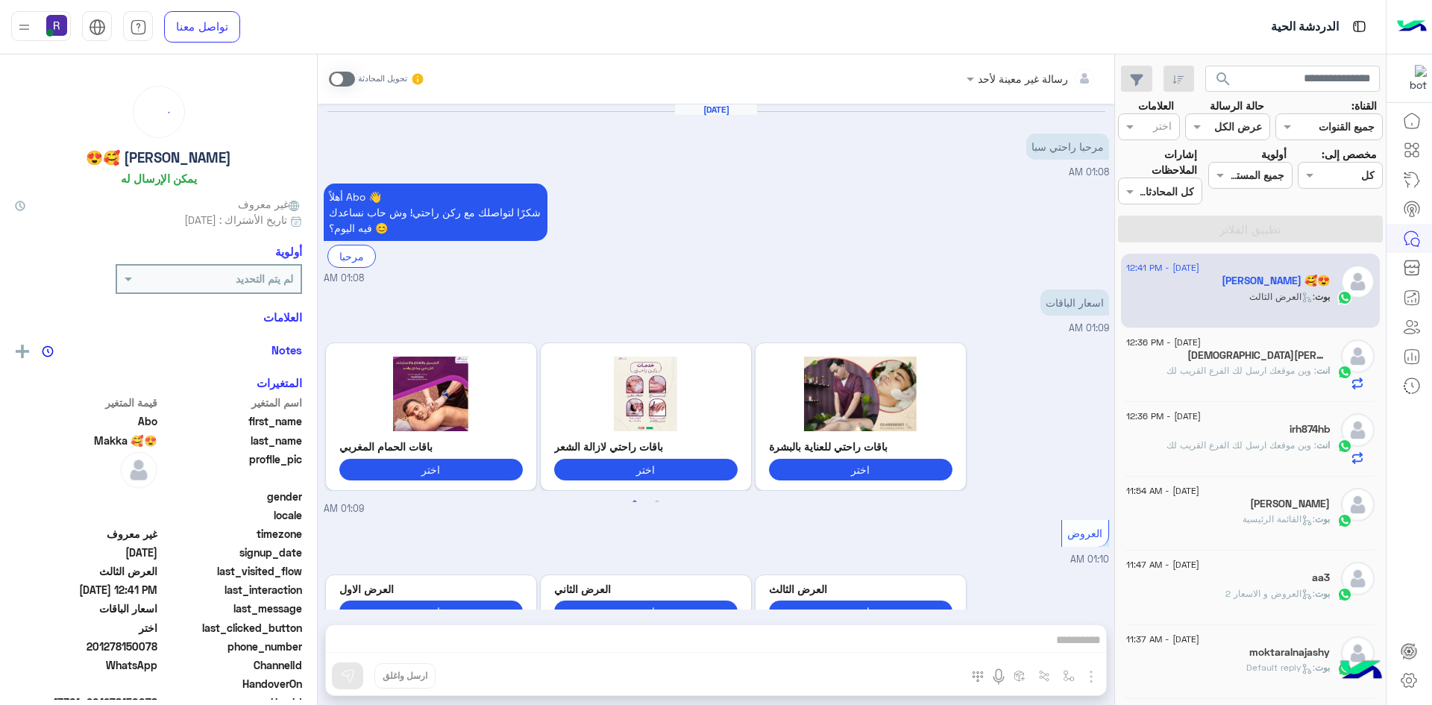
scroll to position [1256, 0]
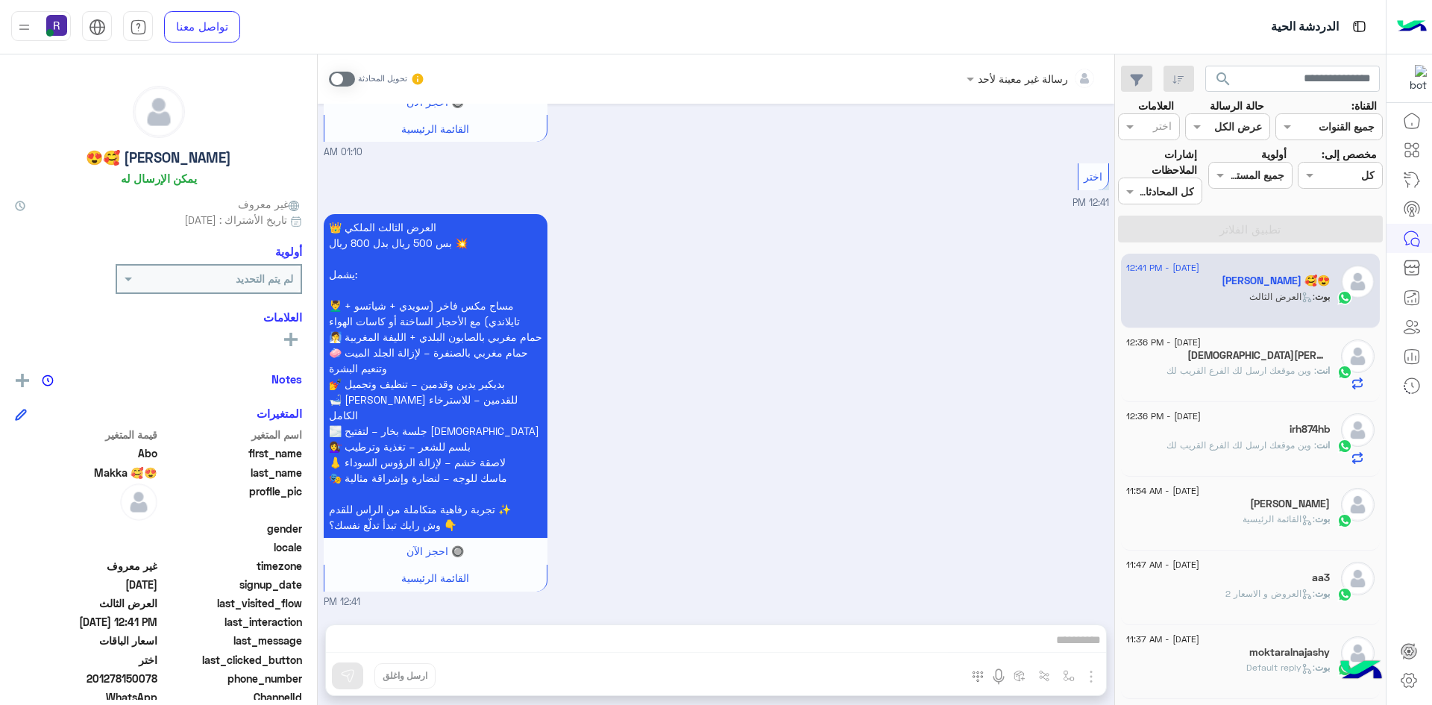
click at [346, 74] on span at bounding box center [342, 79] width 26 height 15
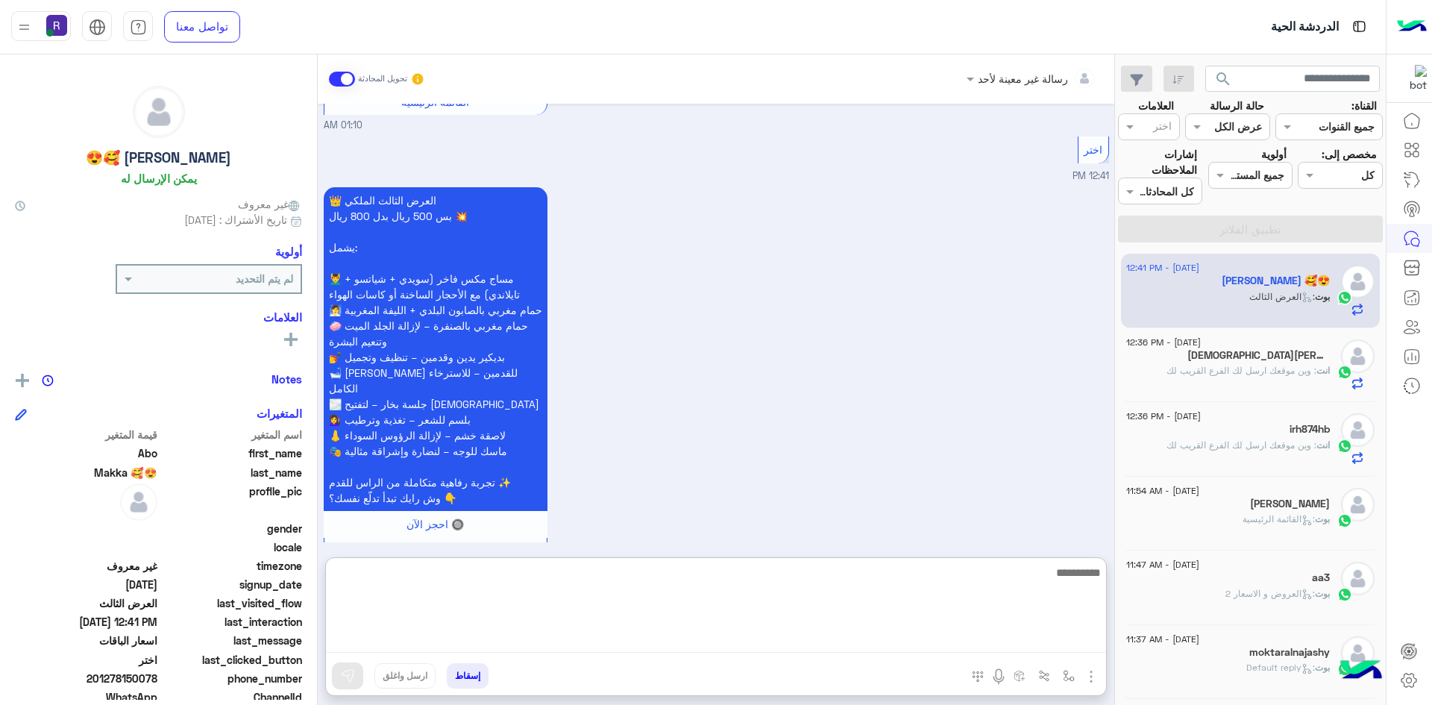
paste textarea "**********"
type textarea "**********"
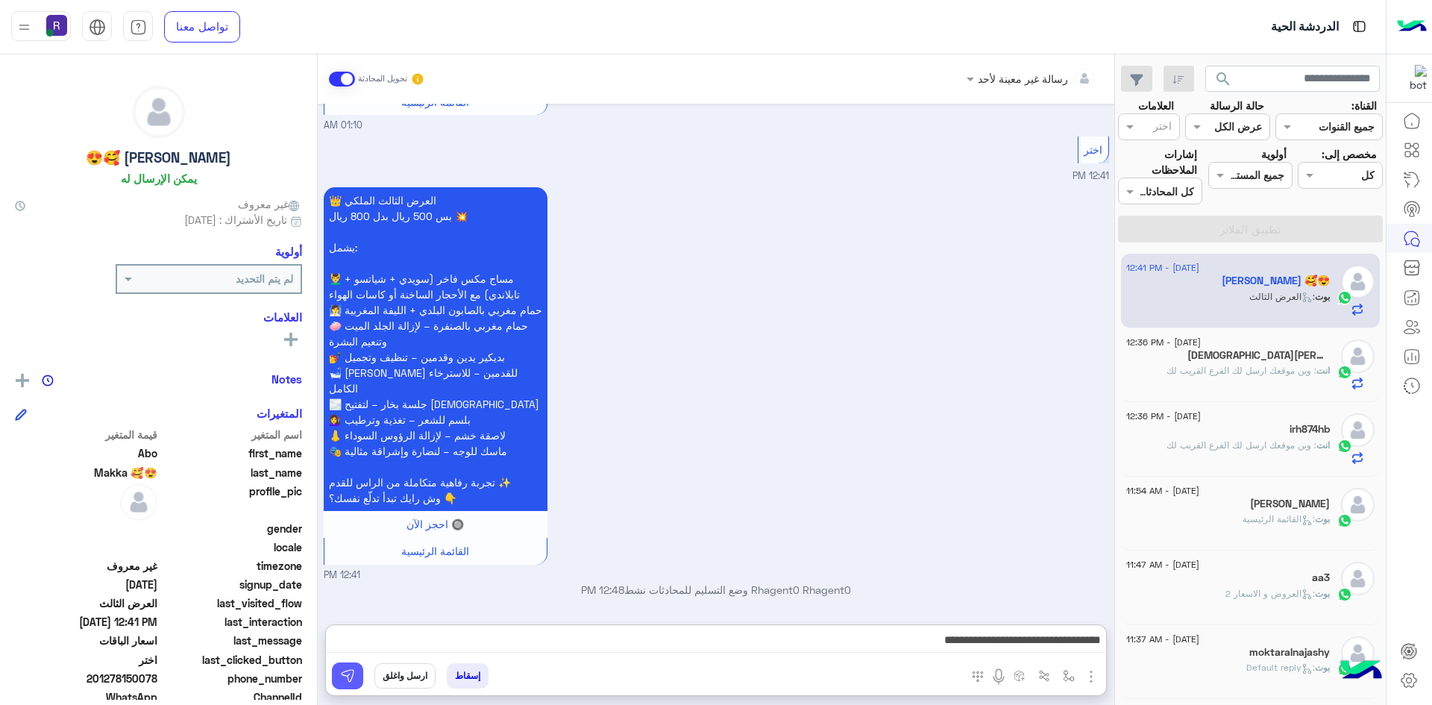
click at [352, 677] on img at bounding box center [347, 675] width 15 height 15
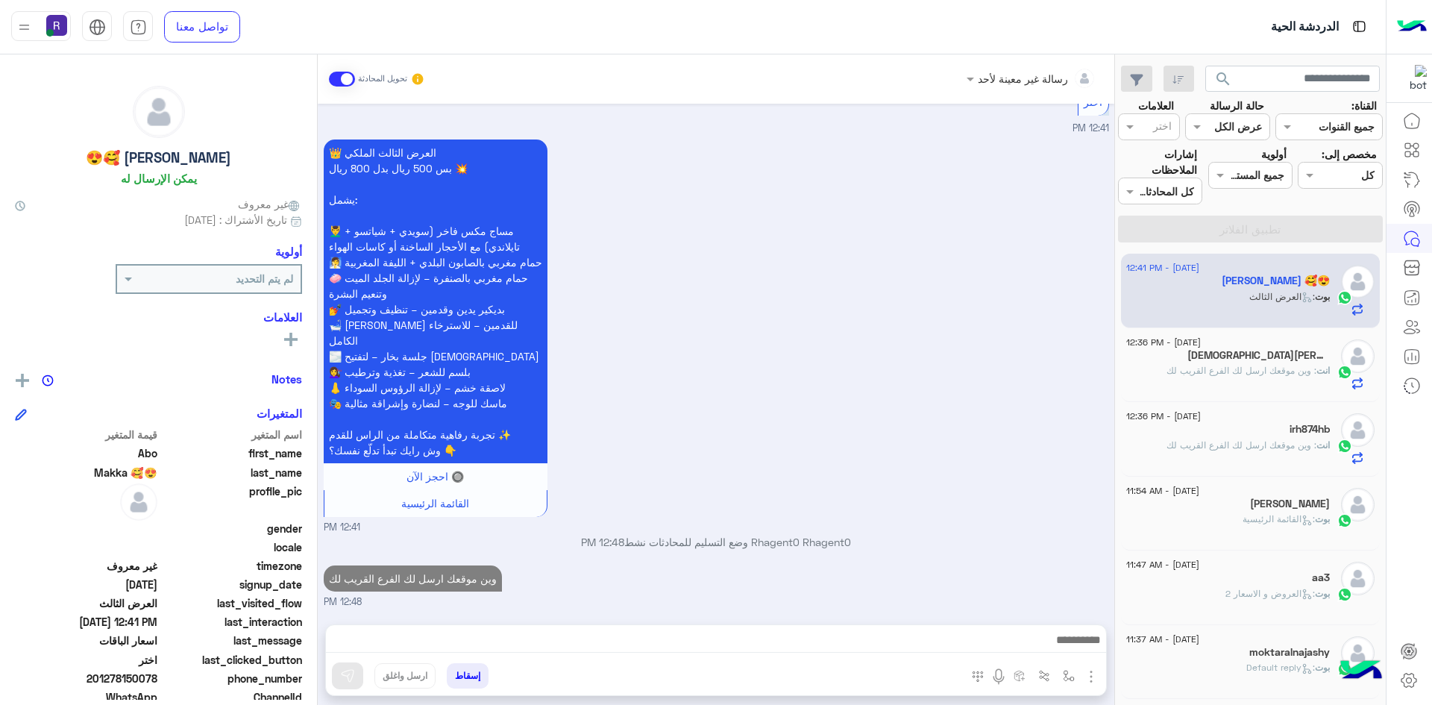
click at [1224, 353] on h5 "[DEMOGRAPHIC_DATA][PERSON_NAME]" at bounding box center [1258, 355] width 142 height 13
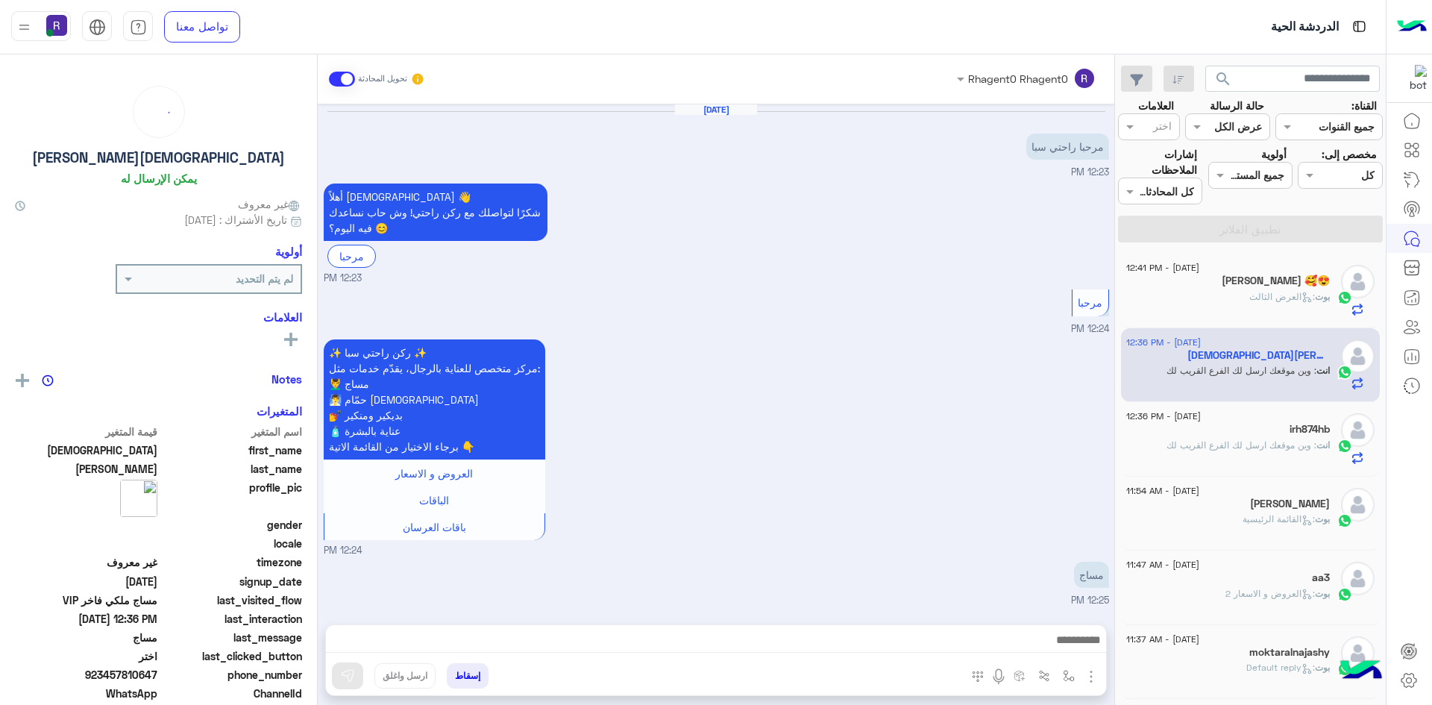
scroll to position [995, 0]
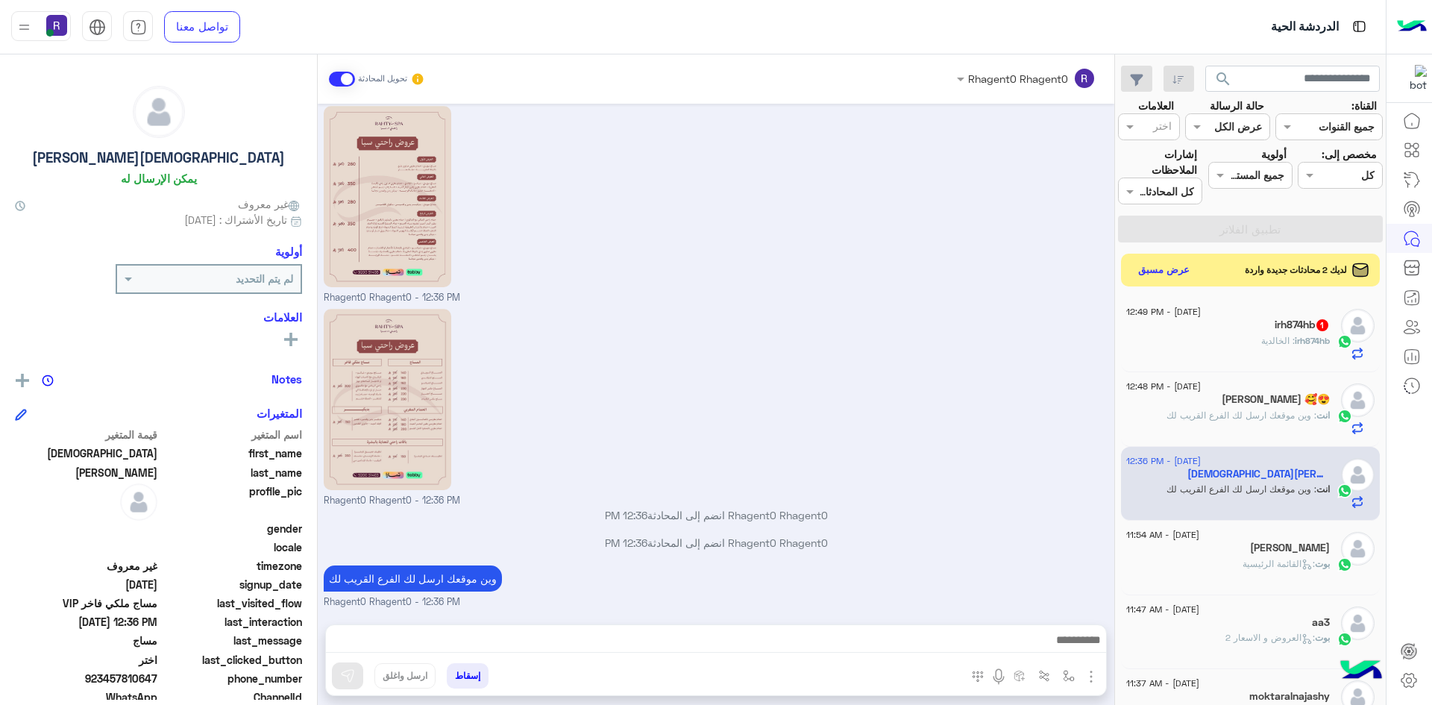
click at [1242, 328] on div "irh874hb 1" at bounding box center [1228, 326] width 204 height 16
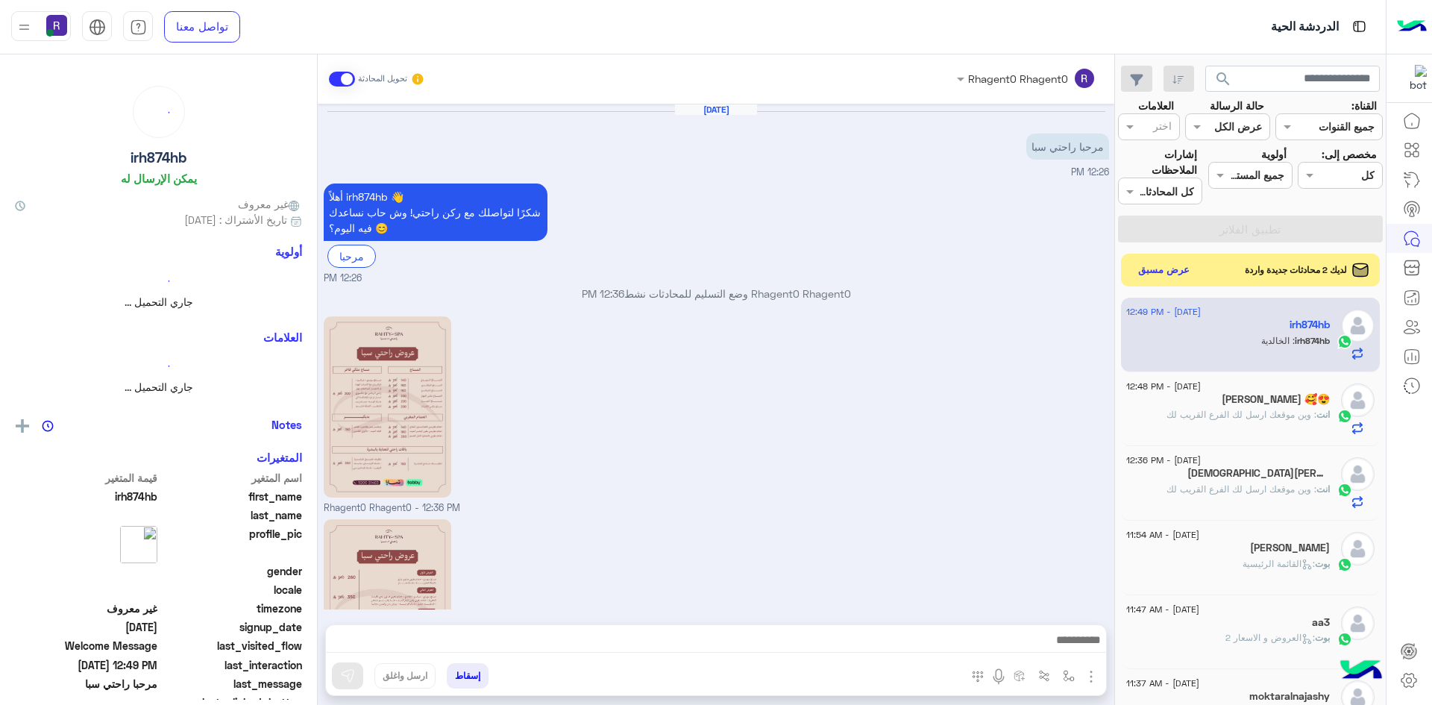
scroll to position [260, 0]
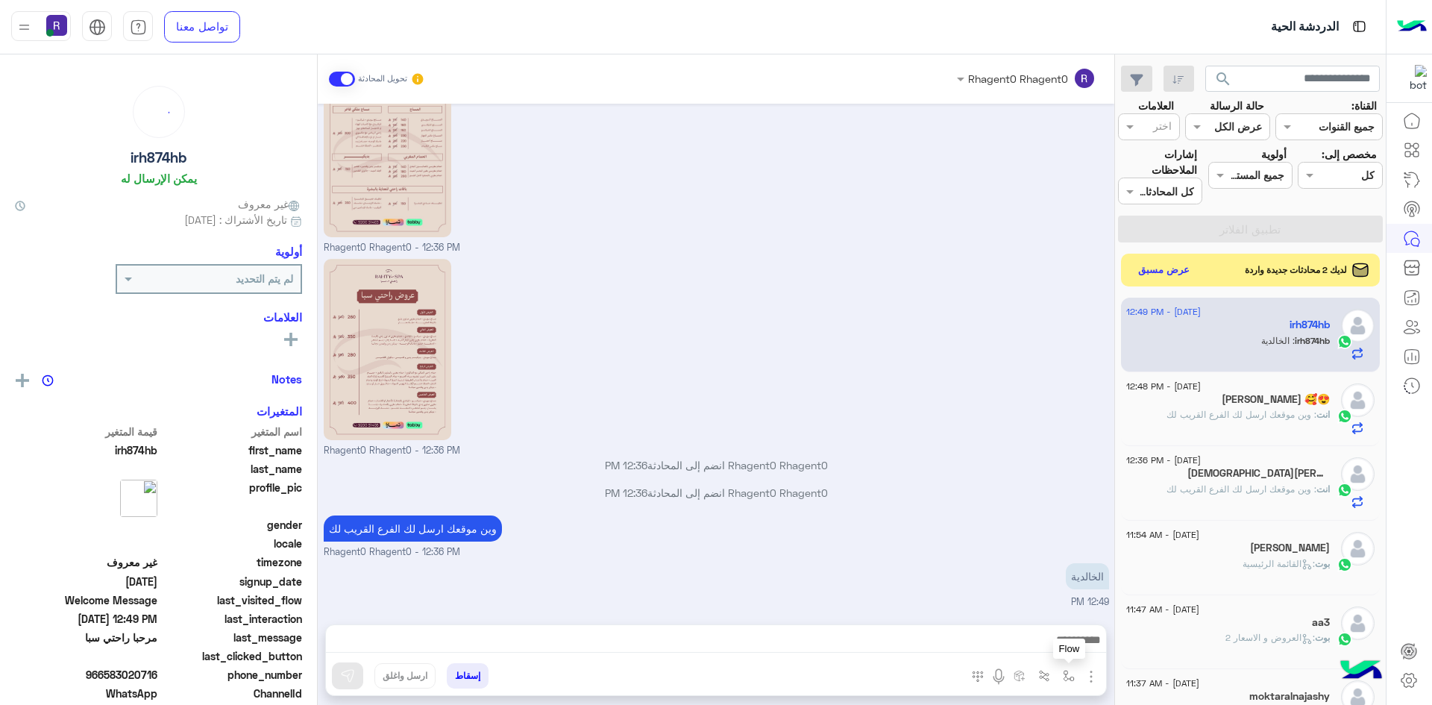
click at [1064, 670] on img "button" at bounding box center [1069, 676] width 12 height 12
click at [1040, 651] on div "أدخل اسم مجموعة الرسائل" at bounding box center [1008, 643] width 131 height 17
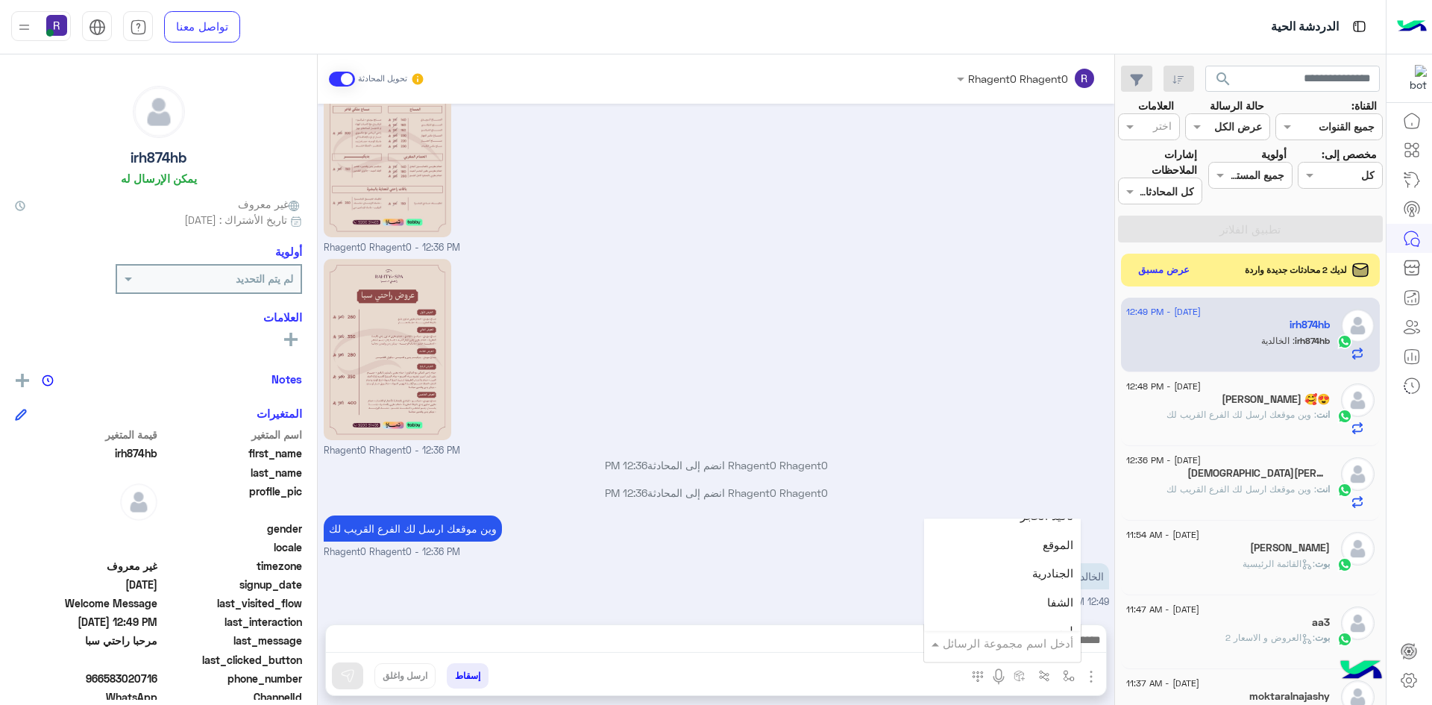
scroll to position [970, 0]
click at [1037, 564] on span "الجنادرية" at bounding box center [1052, 568] width 41 height 13
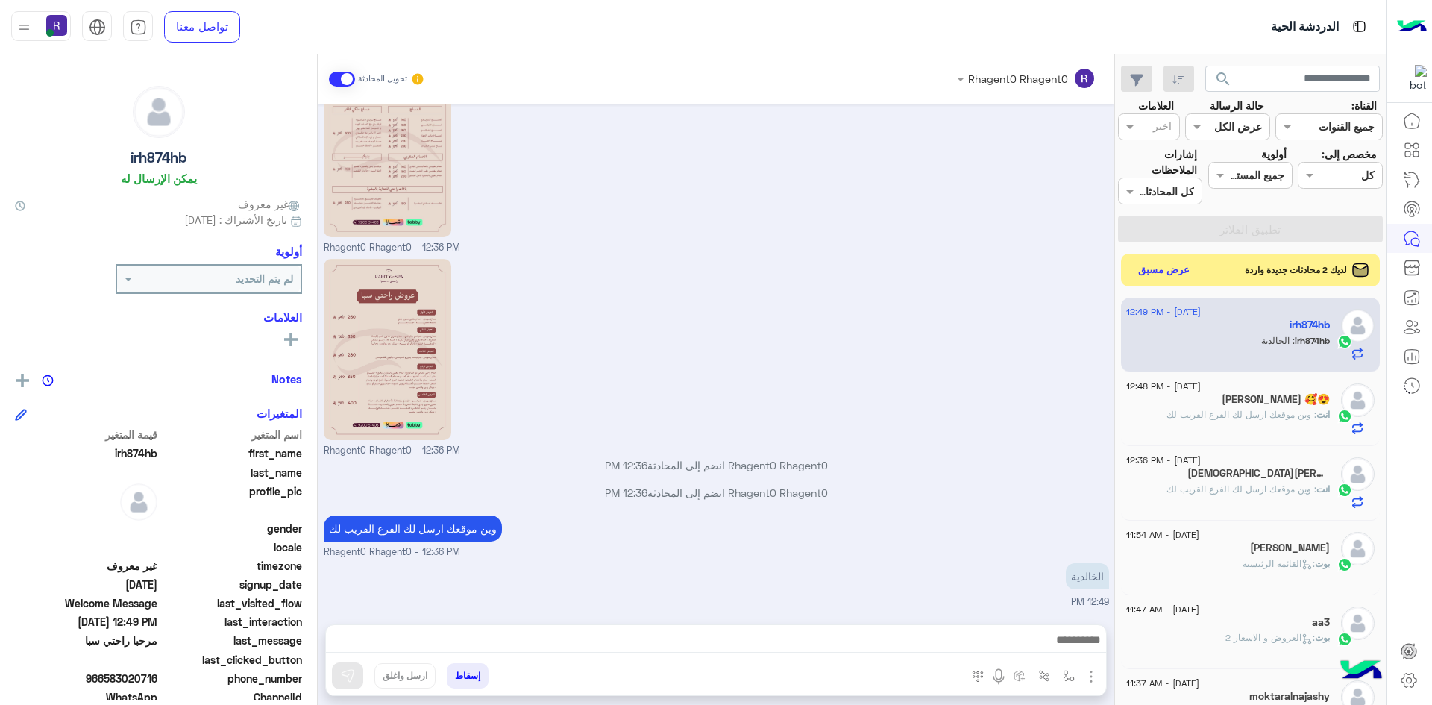
type textarea "*********"
click at [341, 677] on img at bounding box center [347, 675] width 15 height 15
click at [1071, 676] on img "button" at bounding box center [1069, 676] width 12 height 12
click at [1046, 653] on div "أدخل اسم مجموعة الرسائل" at bounding box center [1002, 643] width 157 height 27
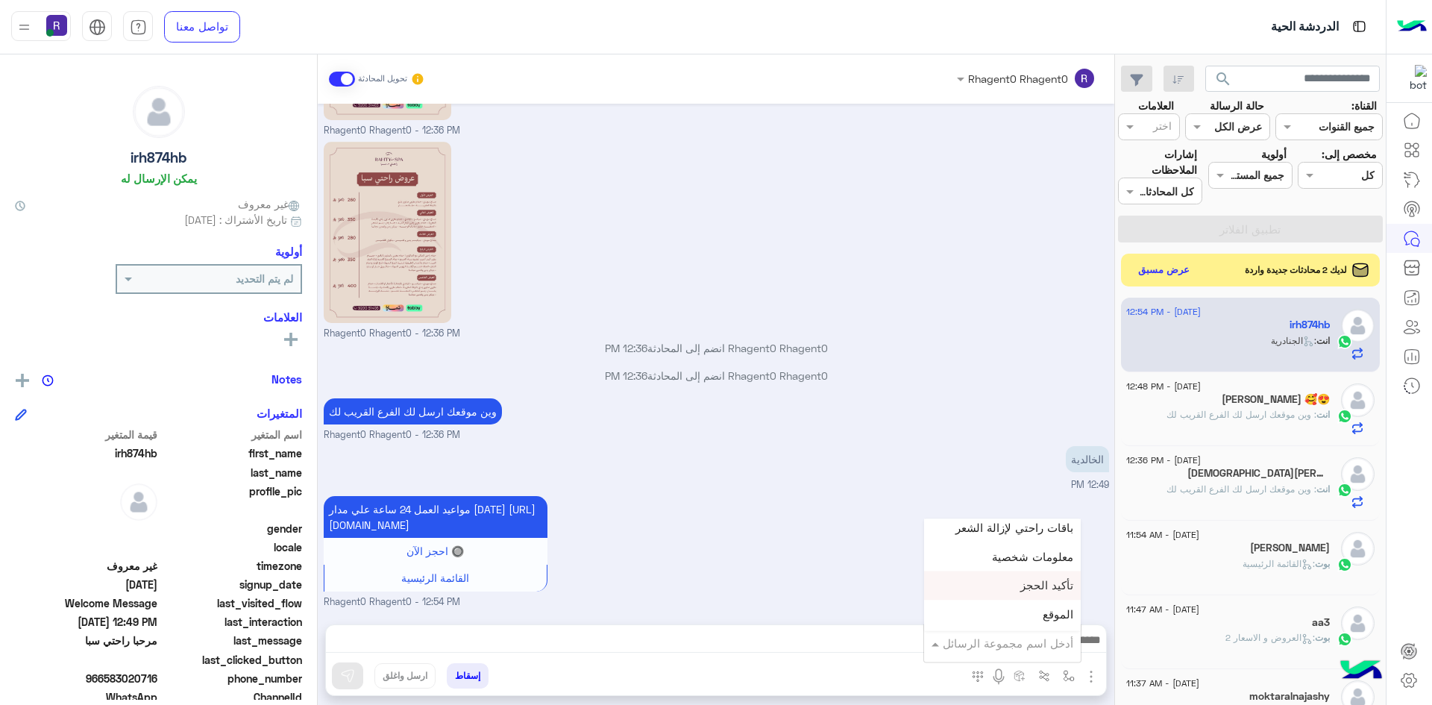
scroll to position [970, 0]
click at [1034, 618] on div "لبن" at bounding box center [1002, 626] width 157 height 29
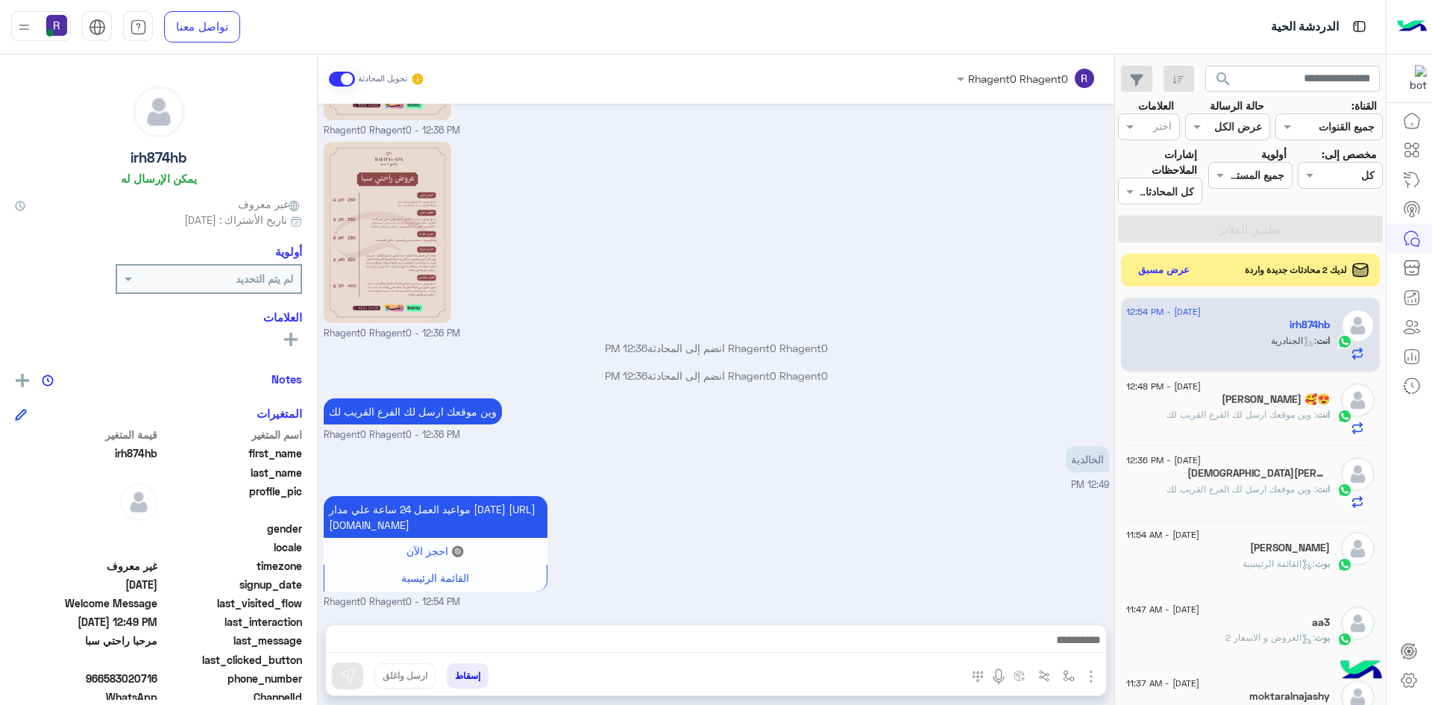
type textarea "***"
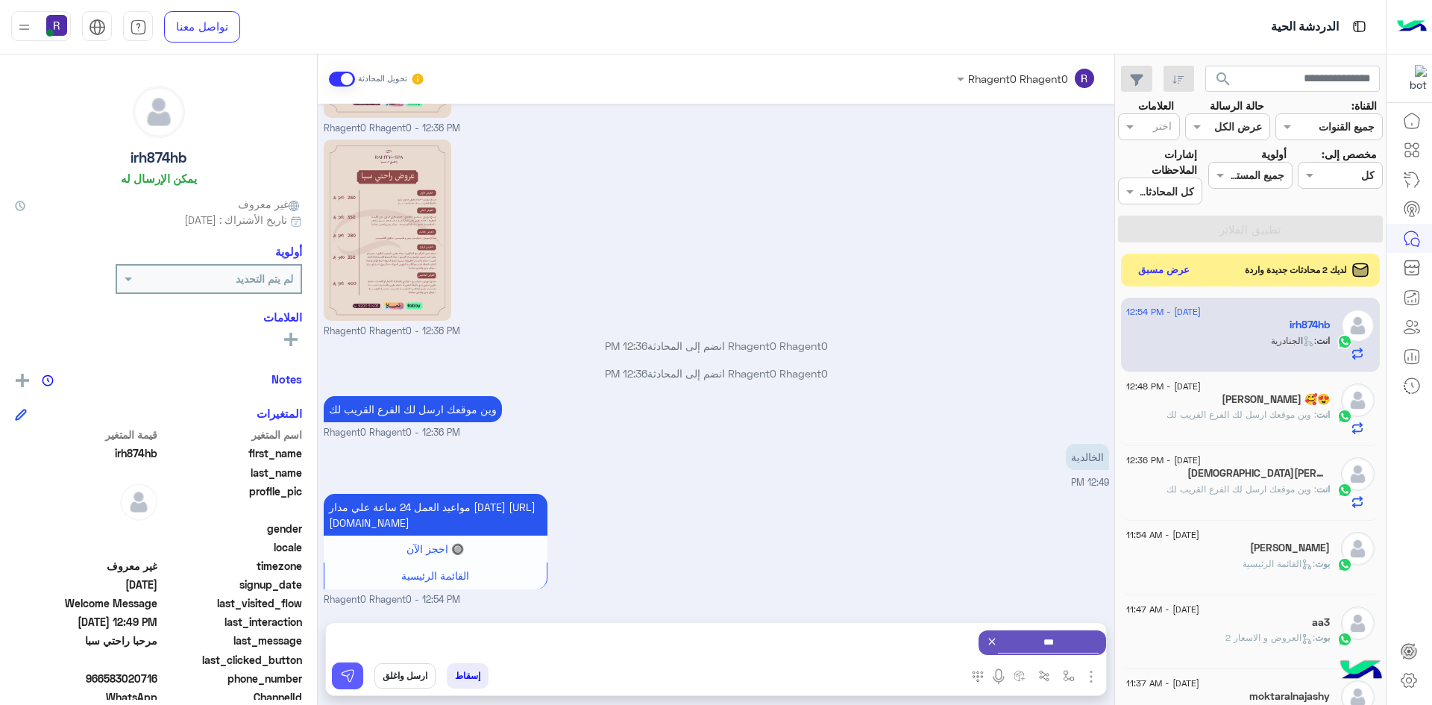
click at [361, 674] on button at bounding box center [347, 675] width 31 height 27
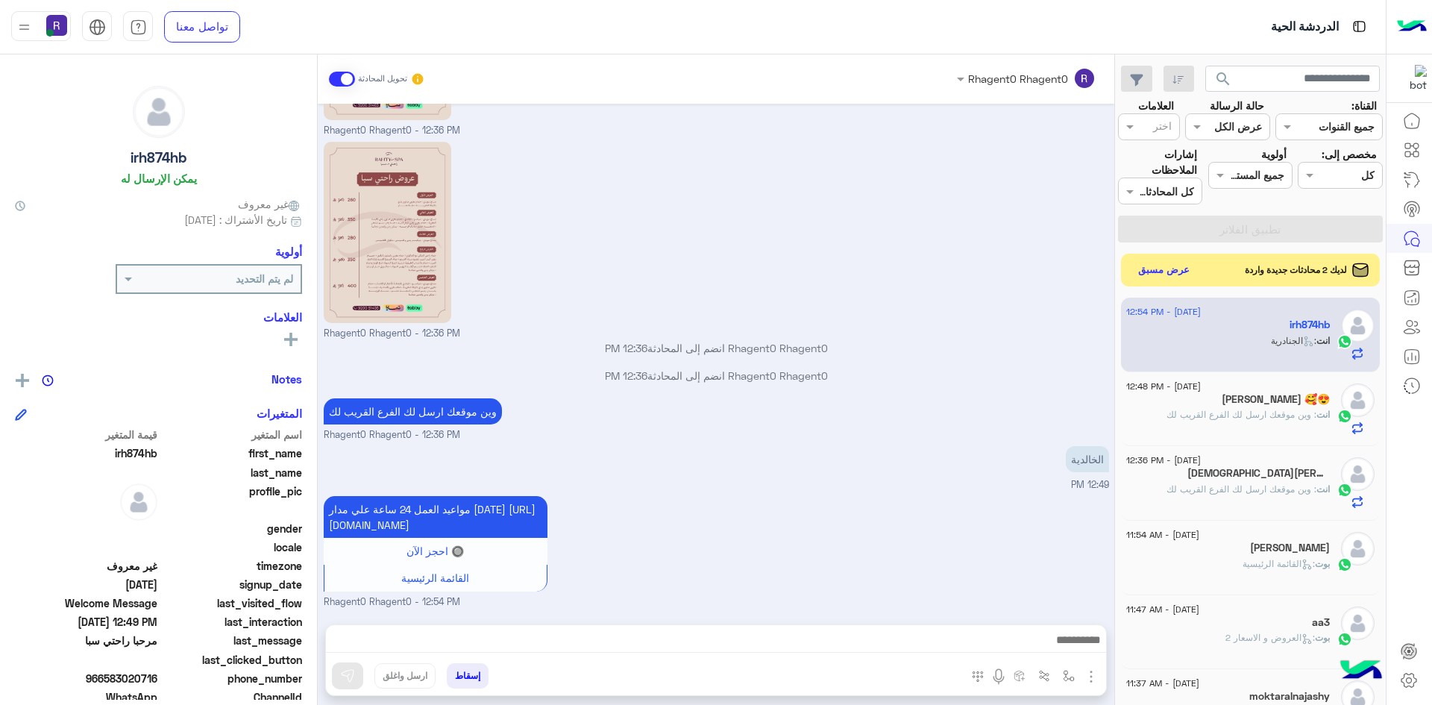
scroll to position [393, 0]
click at [1190, 271] on button "عرض مسبق" at bounding box center [1163, 270] width 63 height 20
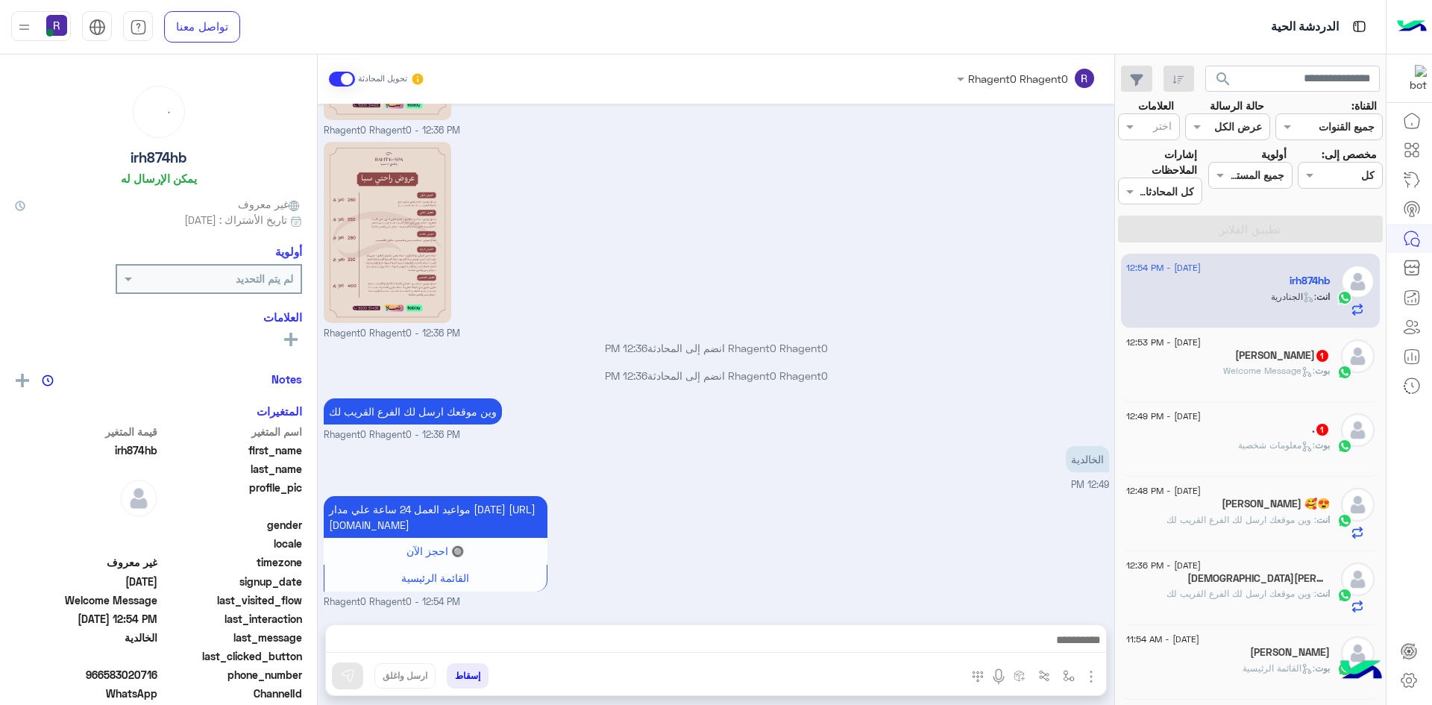
scroll to position [526, 0]
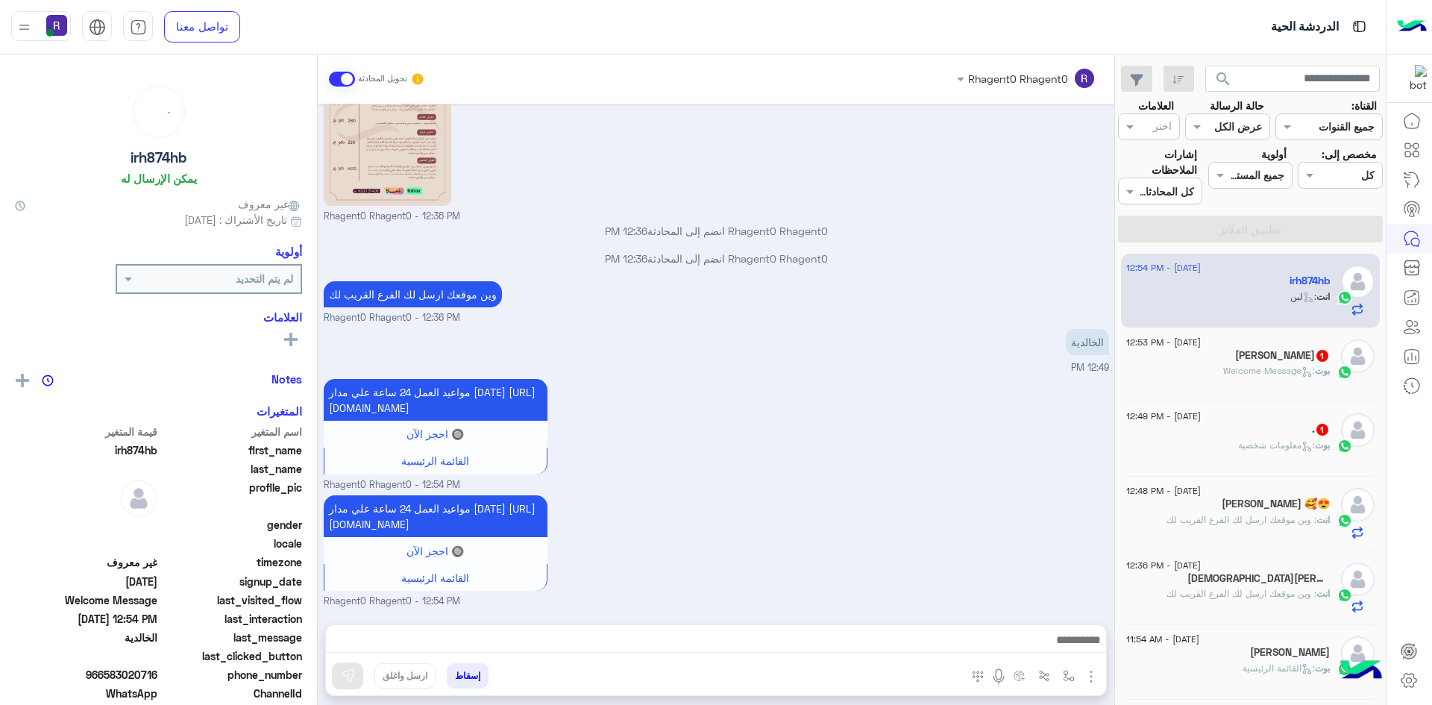
click at [1230, 458] on div "بوت : معلومات شخصية" at bounding box center [1228, 452] width 204 height 26
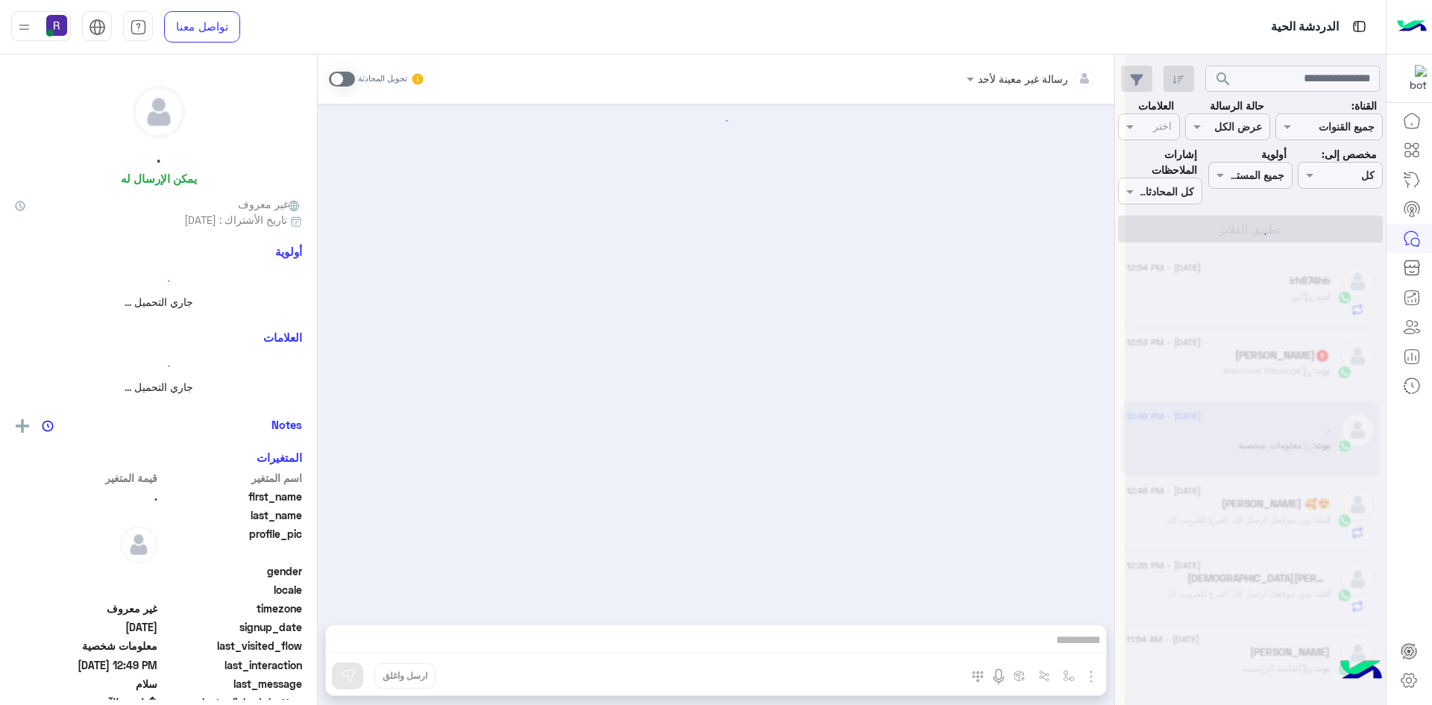
scroll to position [2085, 0]
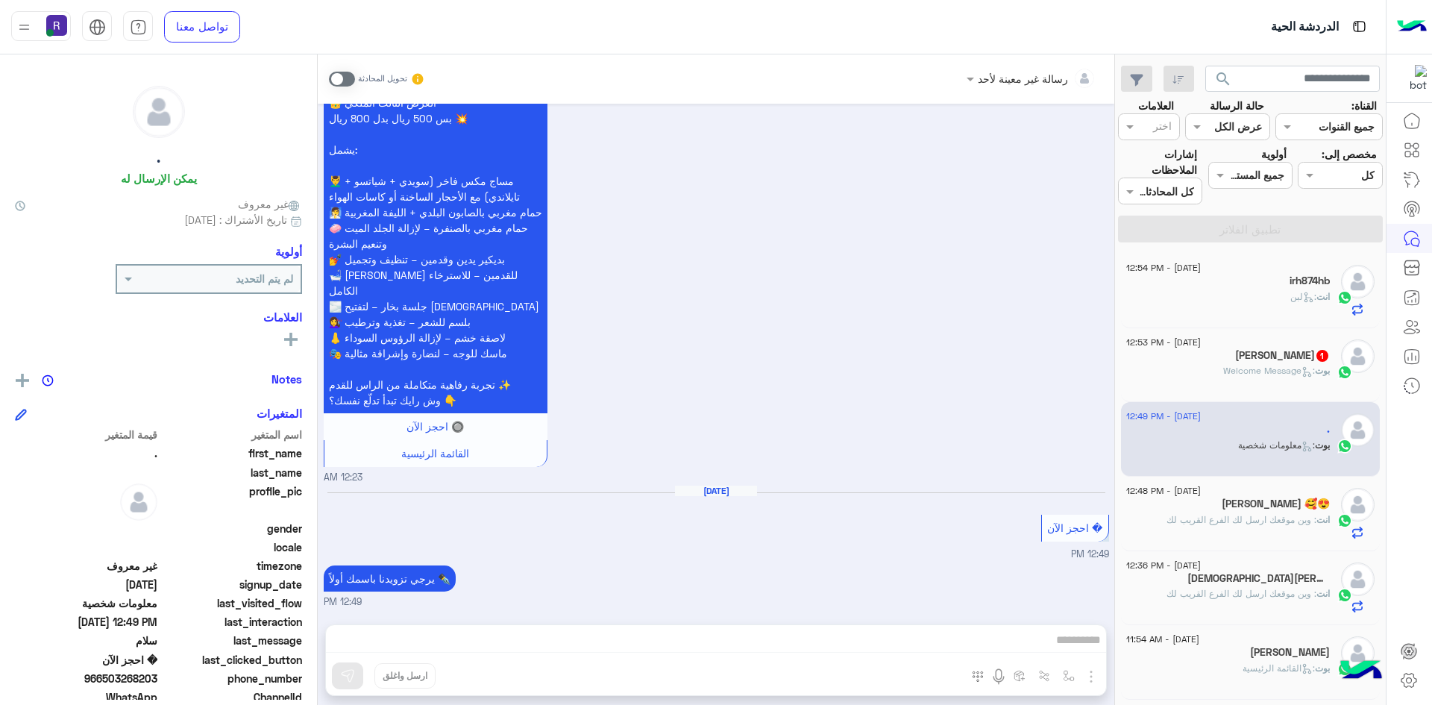
click at [348, 72] on label at bounding box center [342, 79] width 26 height 15
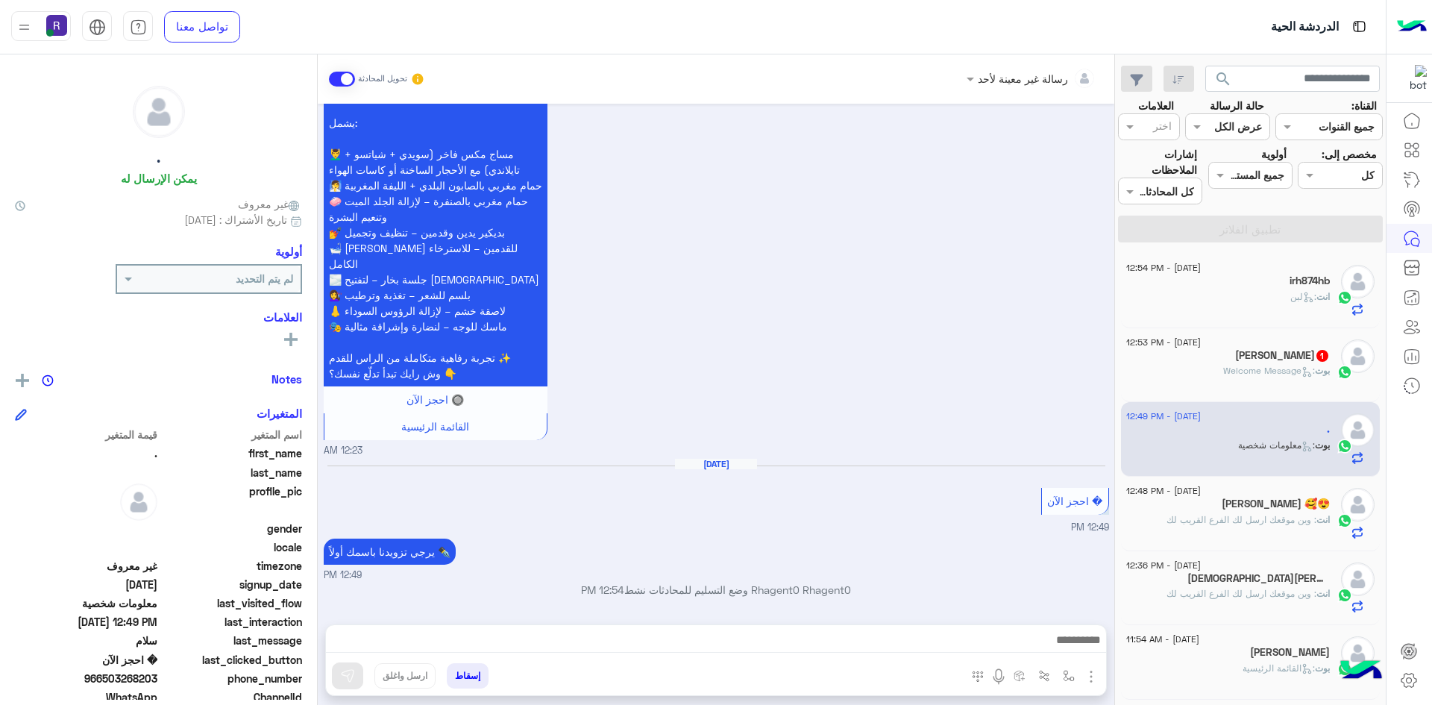
scroll to position [2112, 0]
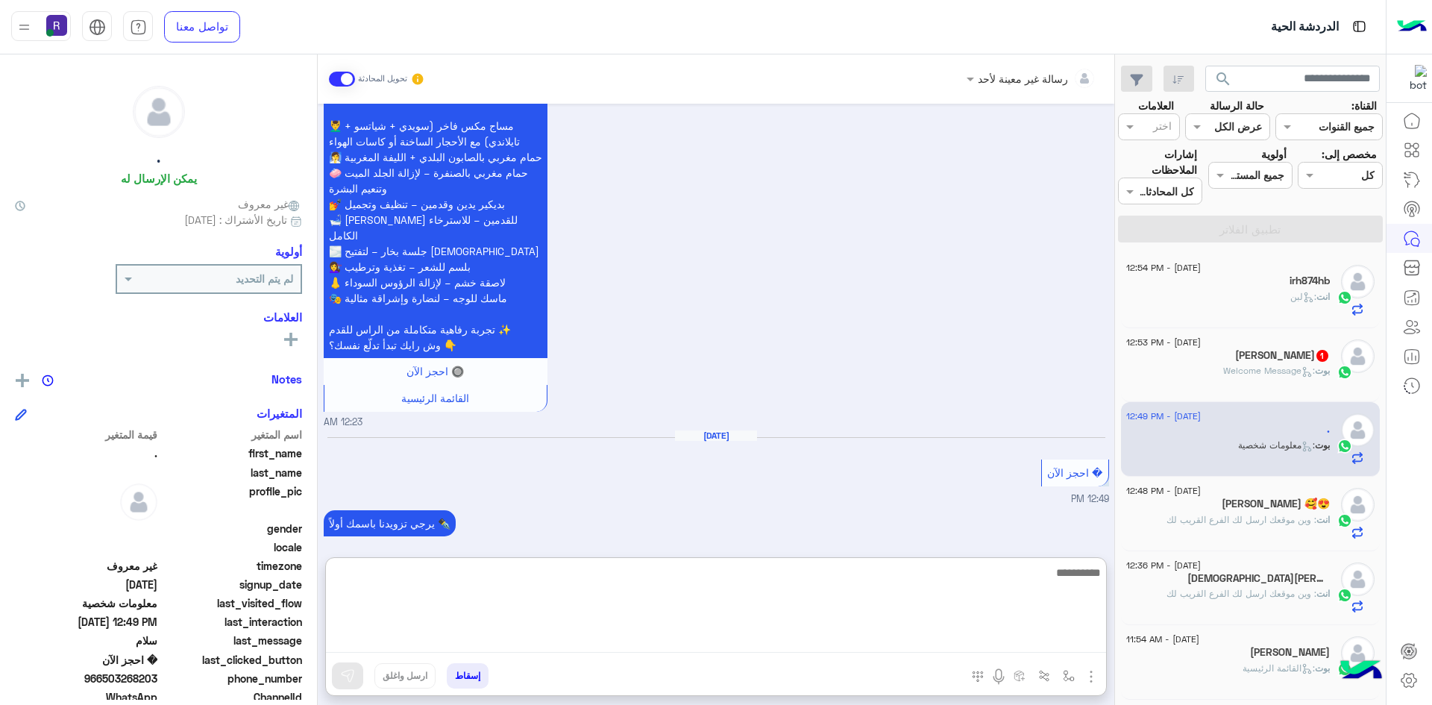
paste textarea "**********"
type textarea "**********"
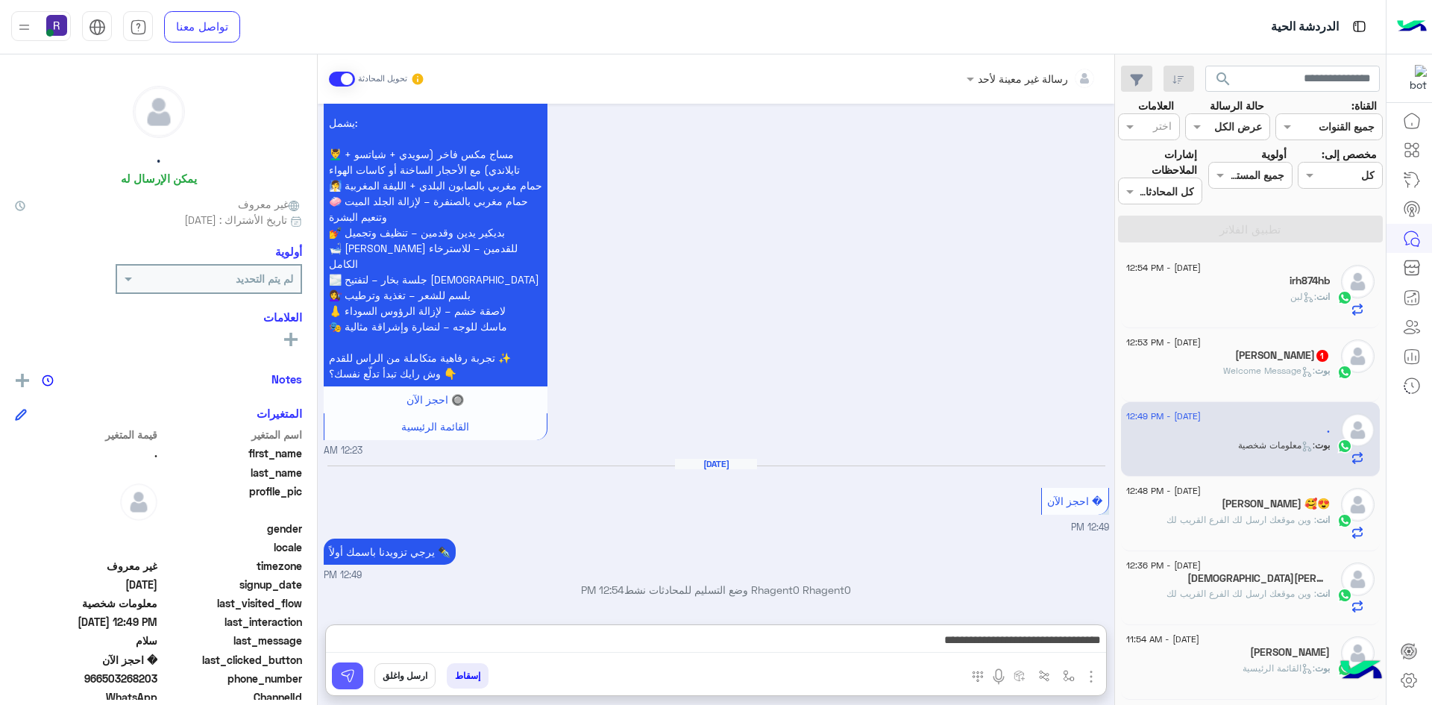
click at [360, 671] on button at bounding box center [347, 675] width 31 height 27
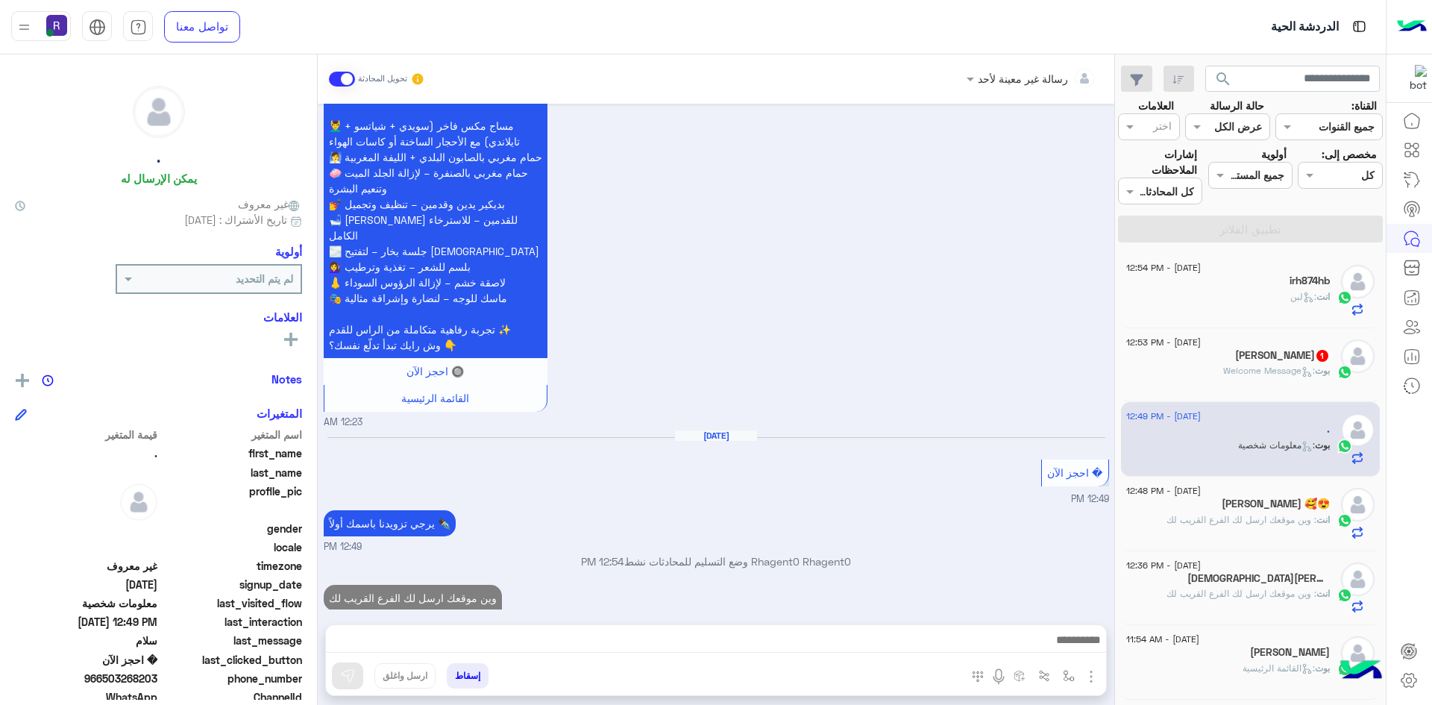
scroll to position [2160, 0]
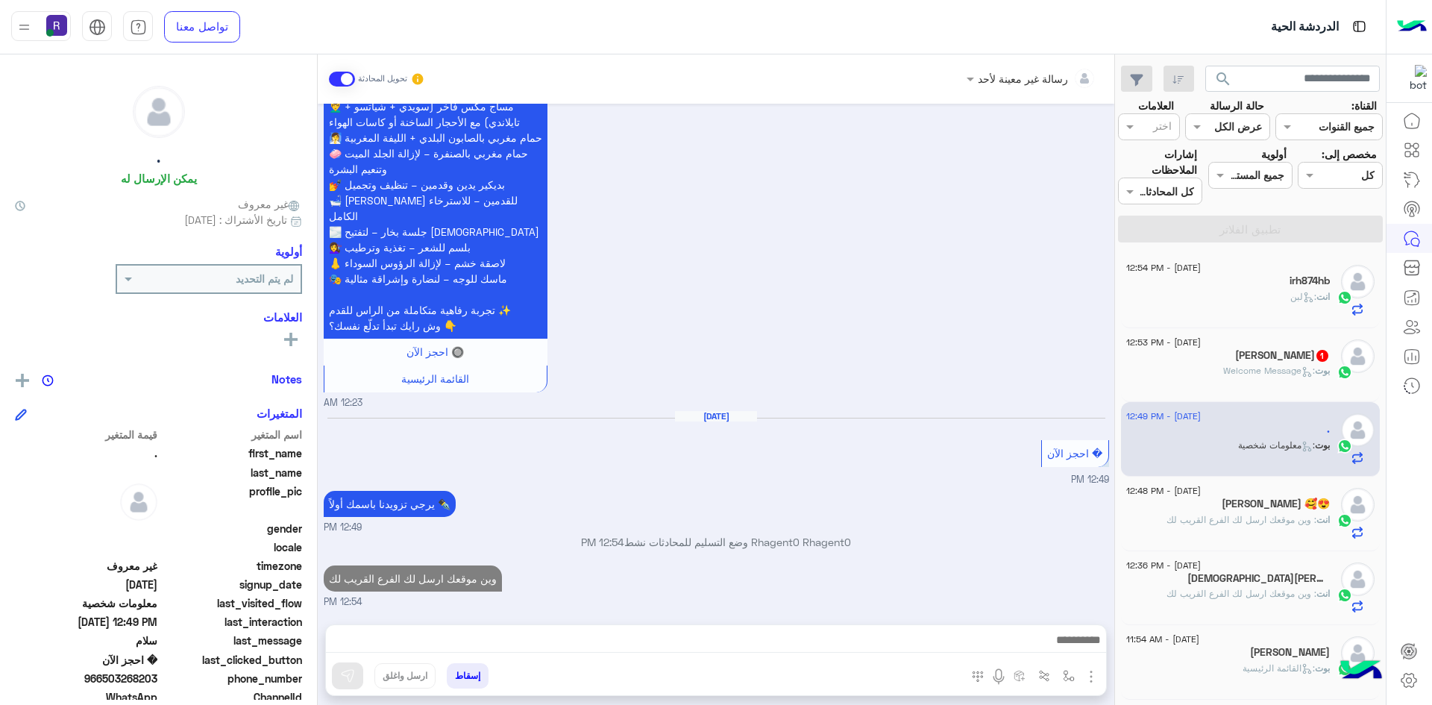
click at [1179, 364] on div "بوت : Welcome Message" at bounding box center [1228, 377] width 204 height 26
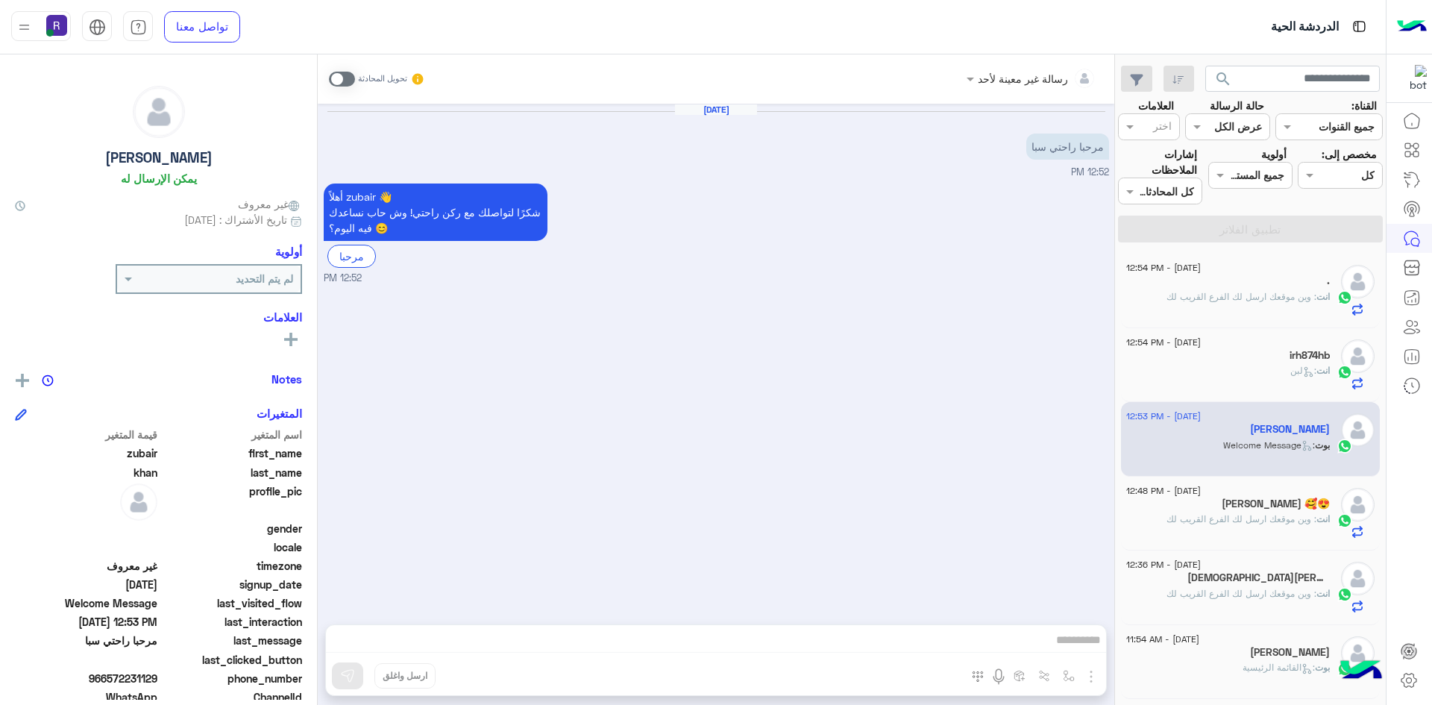
click at [1290, 357] on h5 "irh874hb" at bounding box center [1310, 355] width 40 height 13
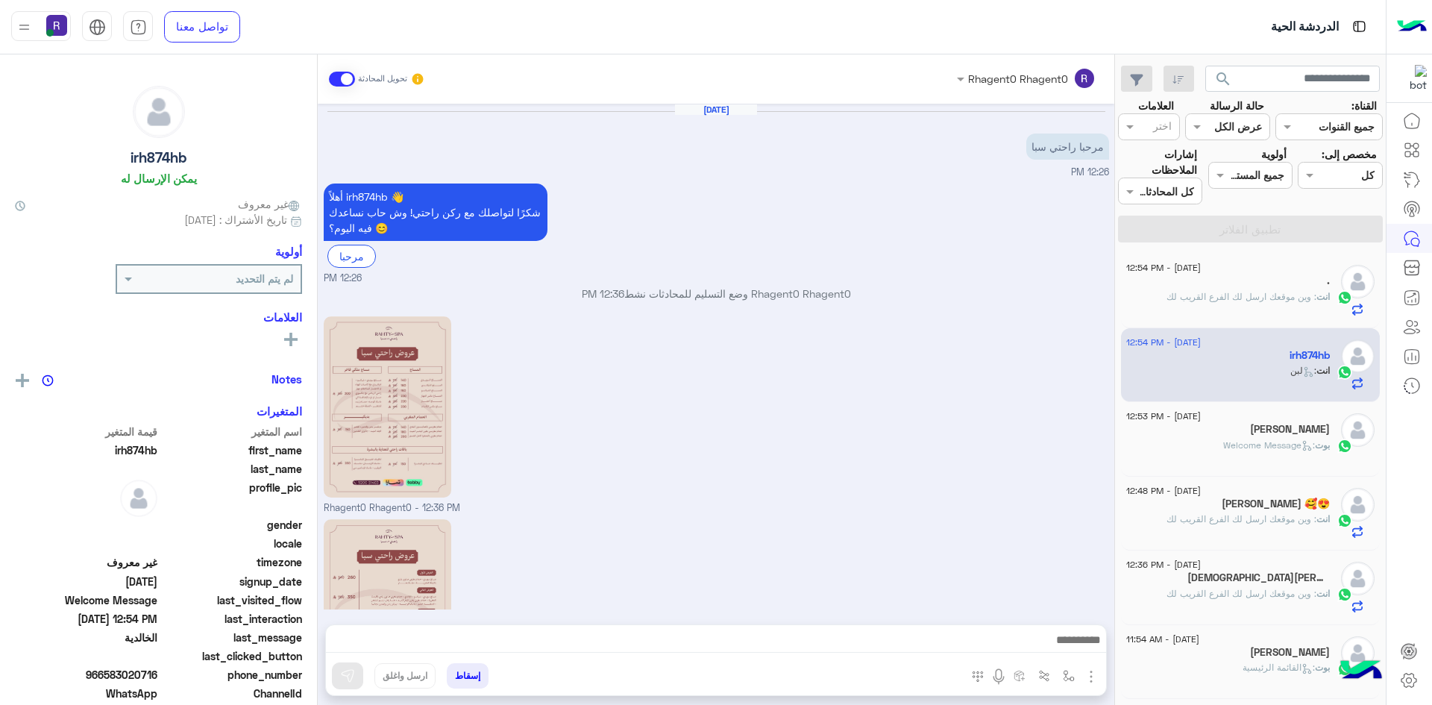
scroll to position [526, 0]
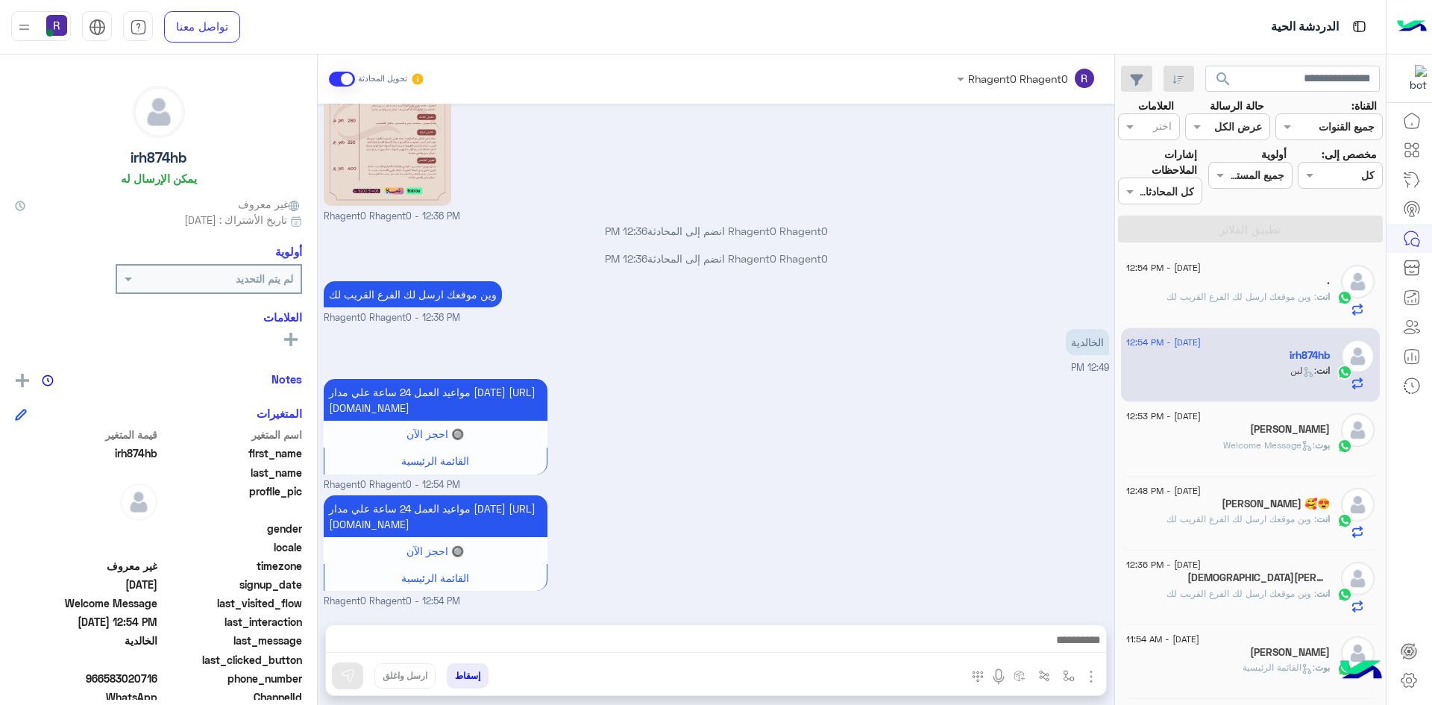
click at [1298, 294] on span ": وين موقعك ارسل لك الفرع القريب لك" at bounding box center [1242, 296] width 150 height 11
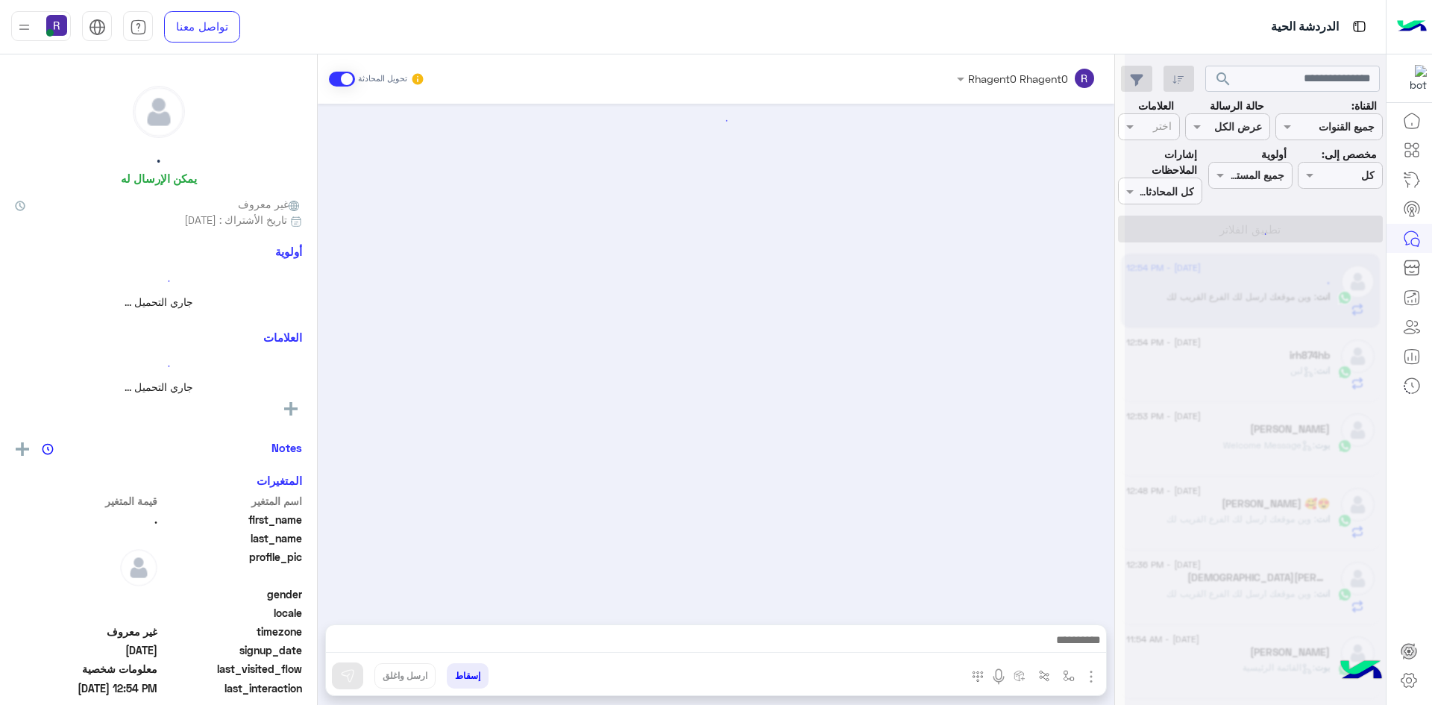
scroll to position [2138, 0]
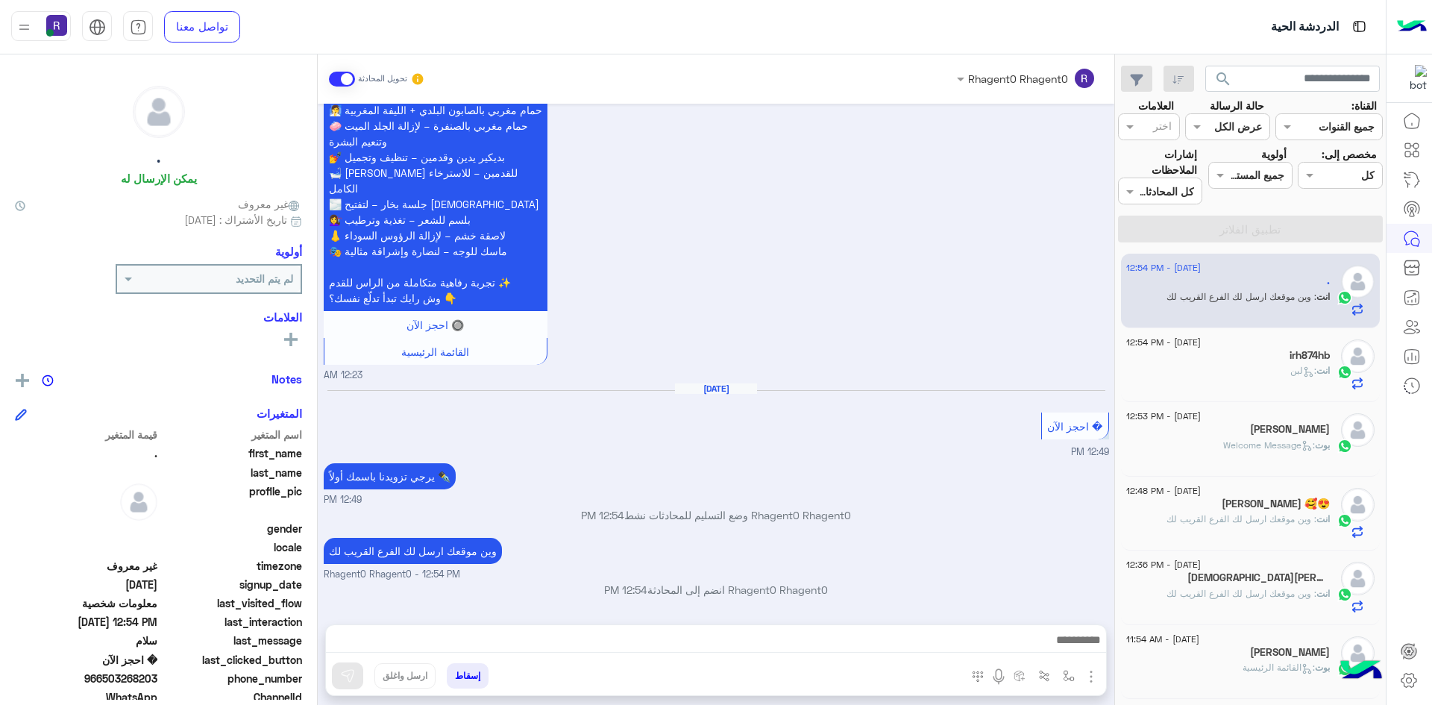
click at [1260, 379] on div "انت : لبن" at bounding box center [1228, 377] width 204 height 26
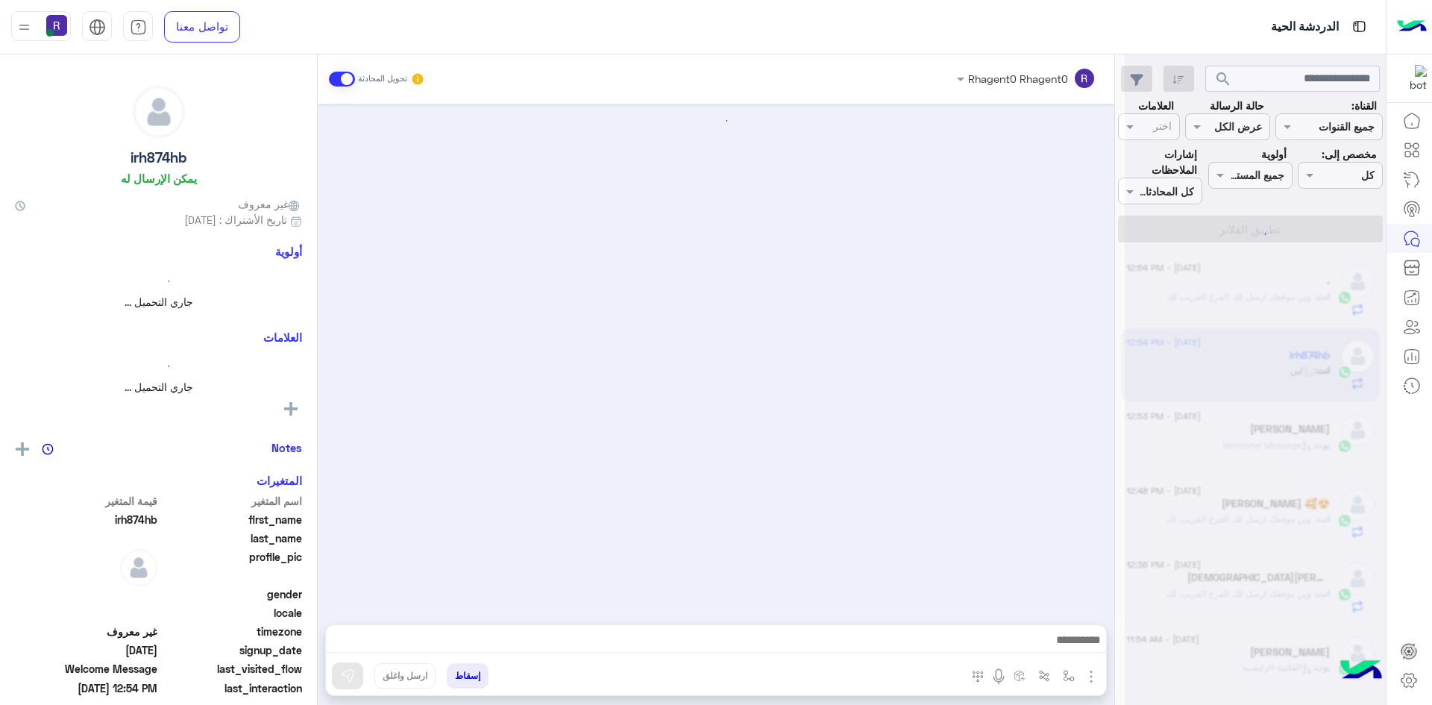
scroll to position [526, 0]
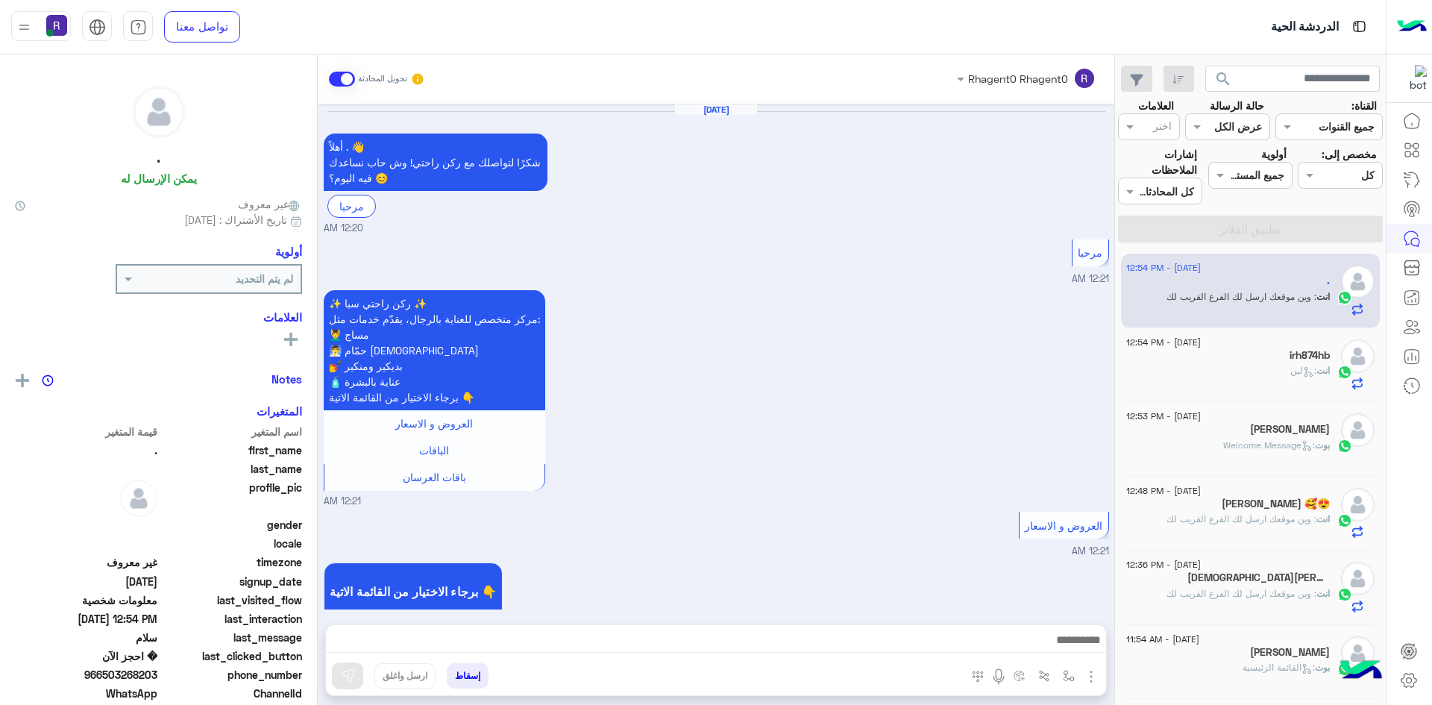
scroll to position [2138, 0]
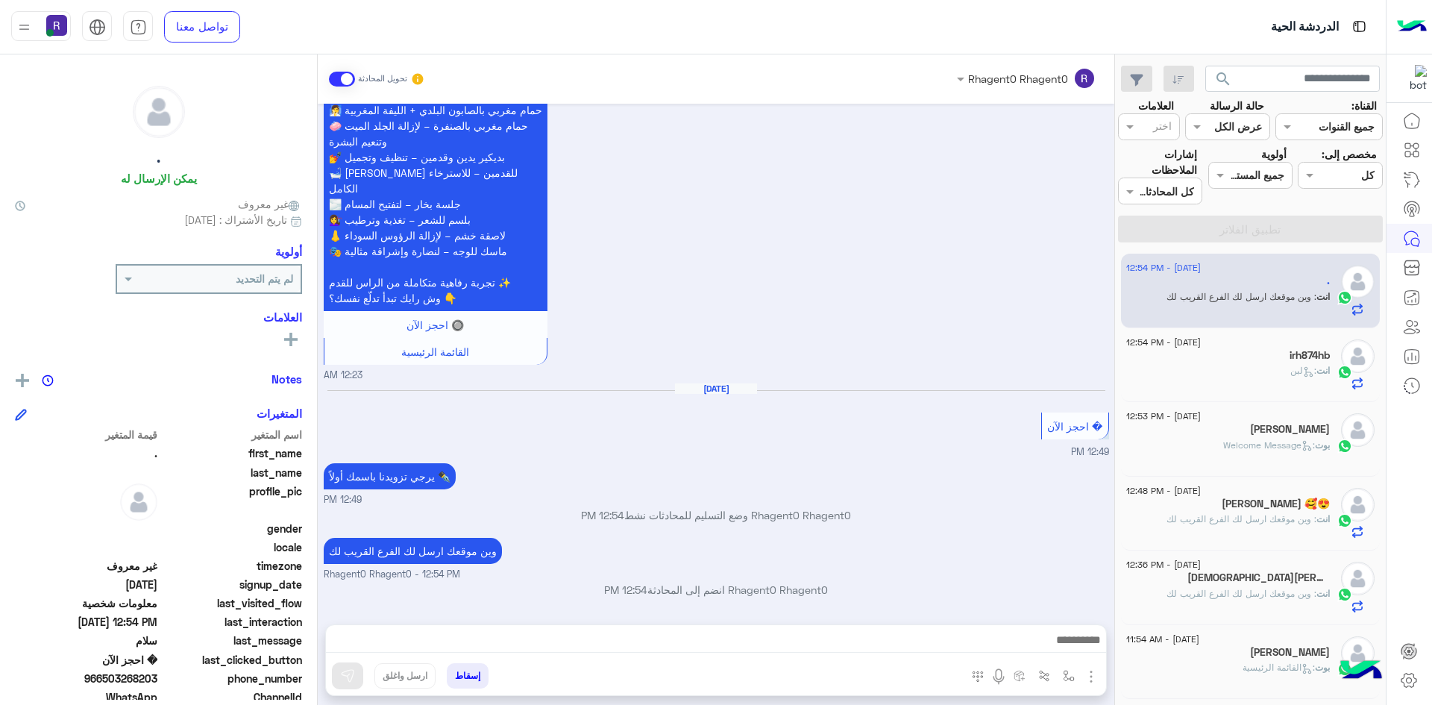
click at [1229, 381] on div "انت : لبن" at bounding box center [1228, 377] width 204 height 26
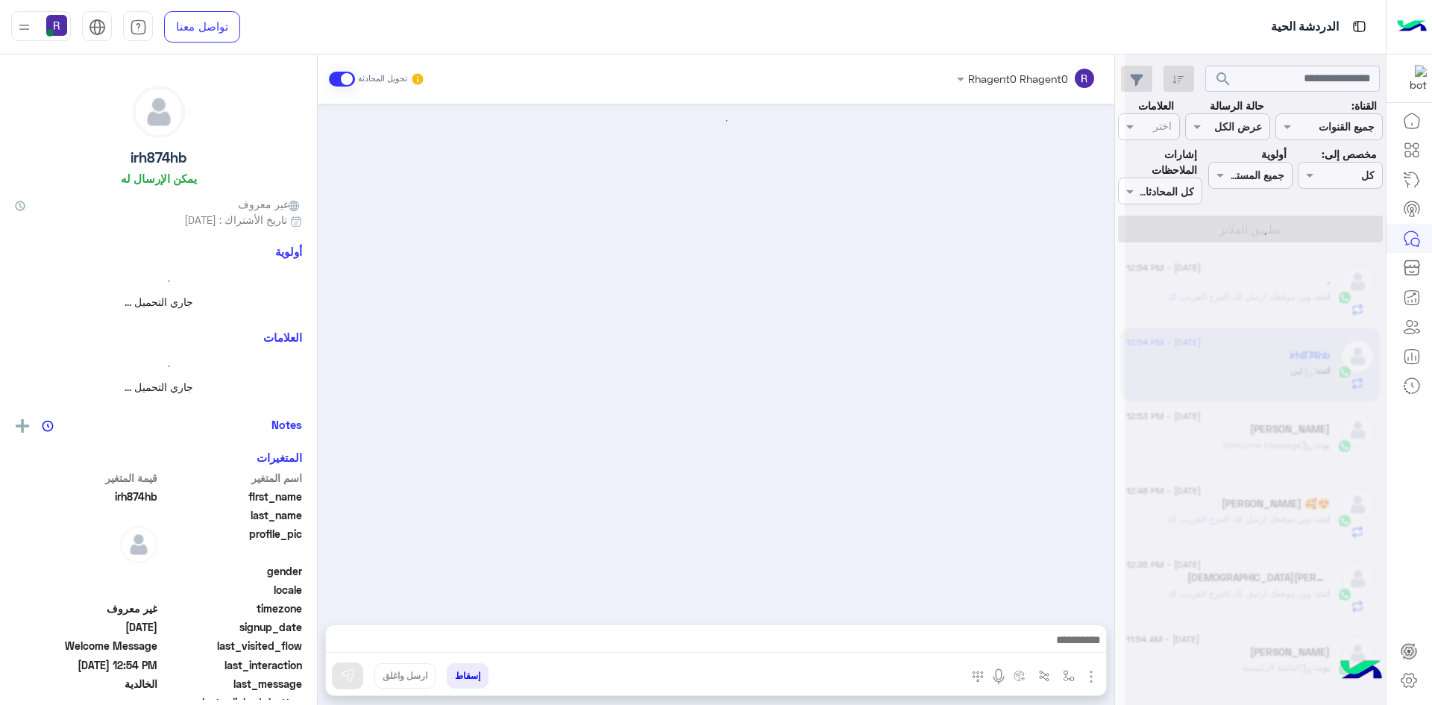
scroll to position [526, 0]
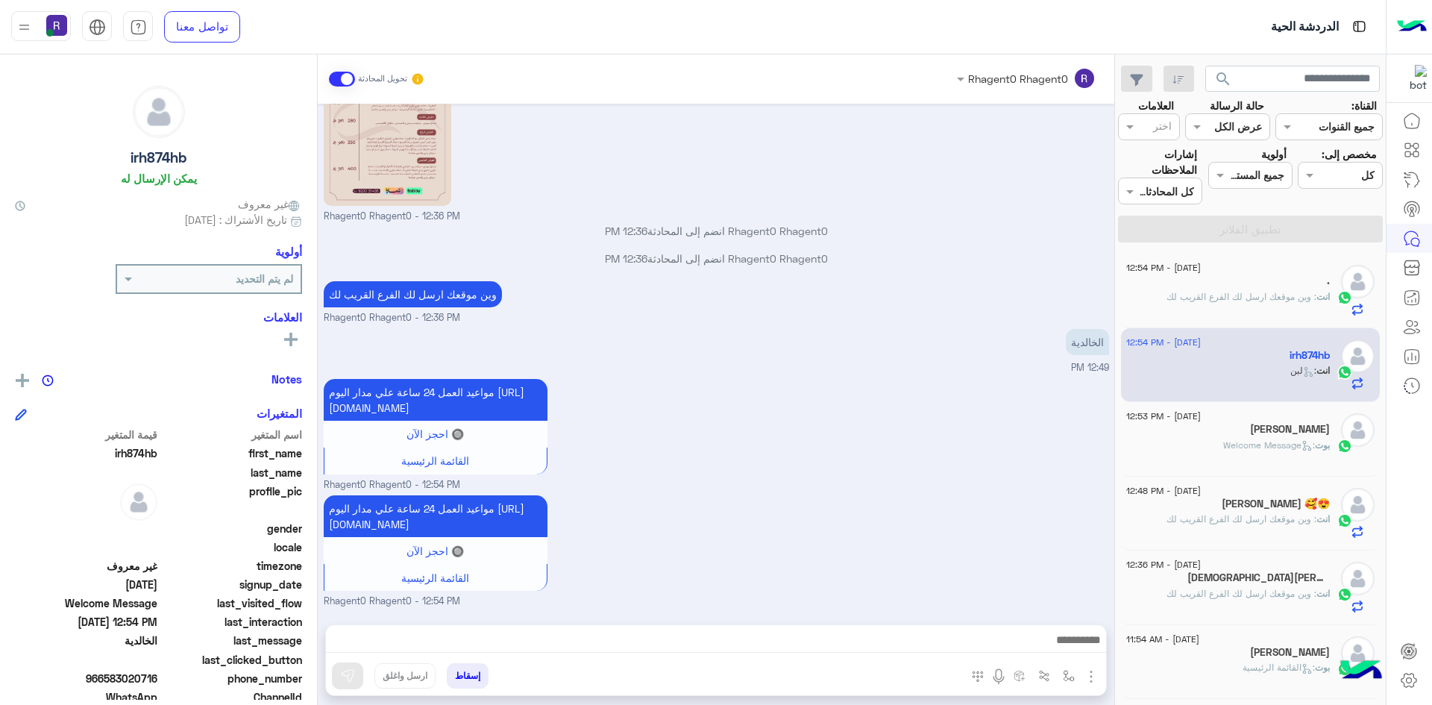
click at [1258, 305] on div "انت : وين موقعك ارسل لك الفرع القريب لك" at bounding box center [1228, 303] width 204 height 26
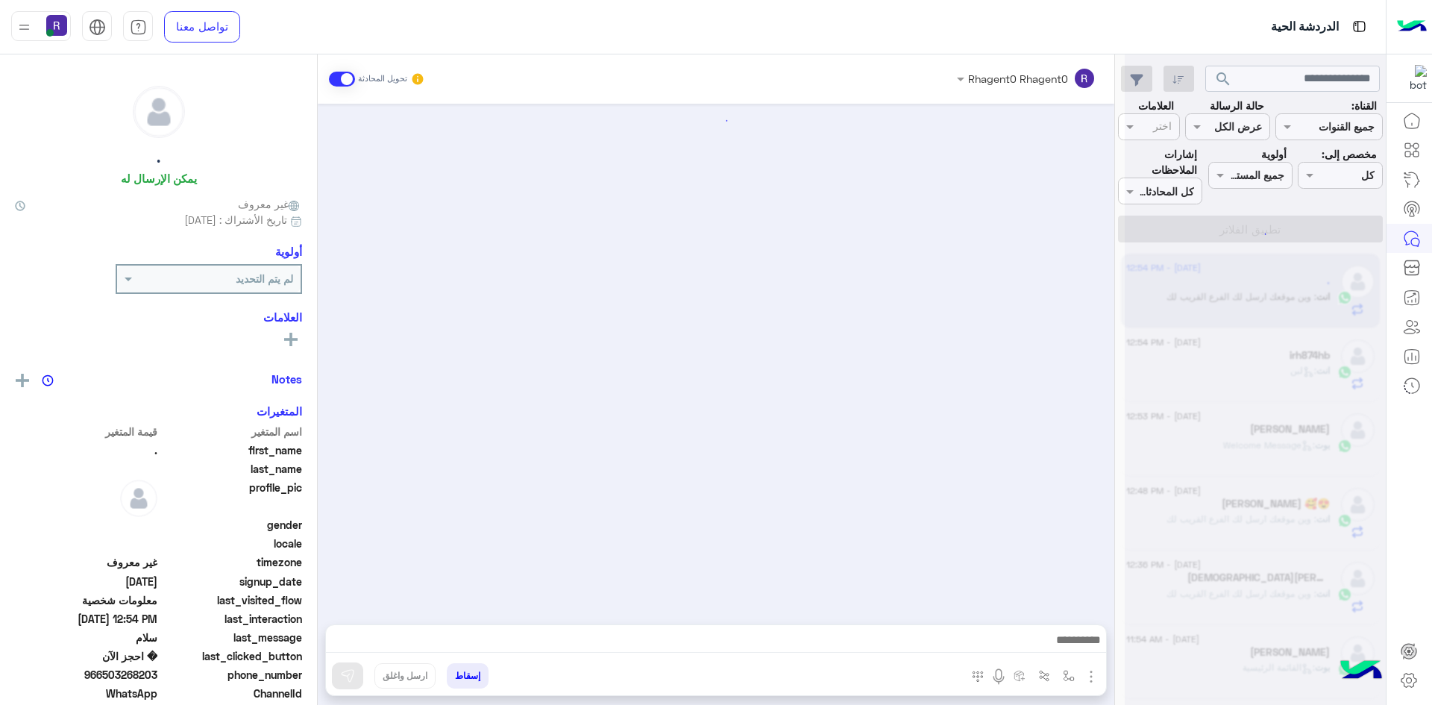
scroll to position [2138, 0]
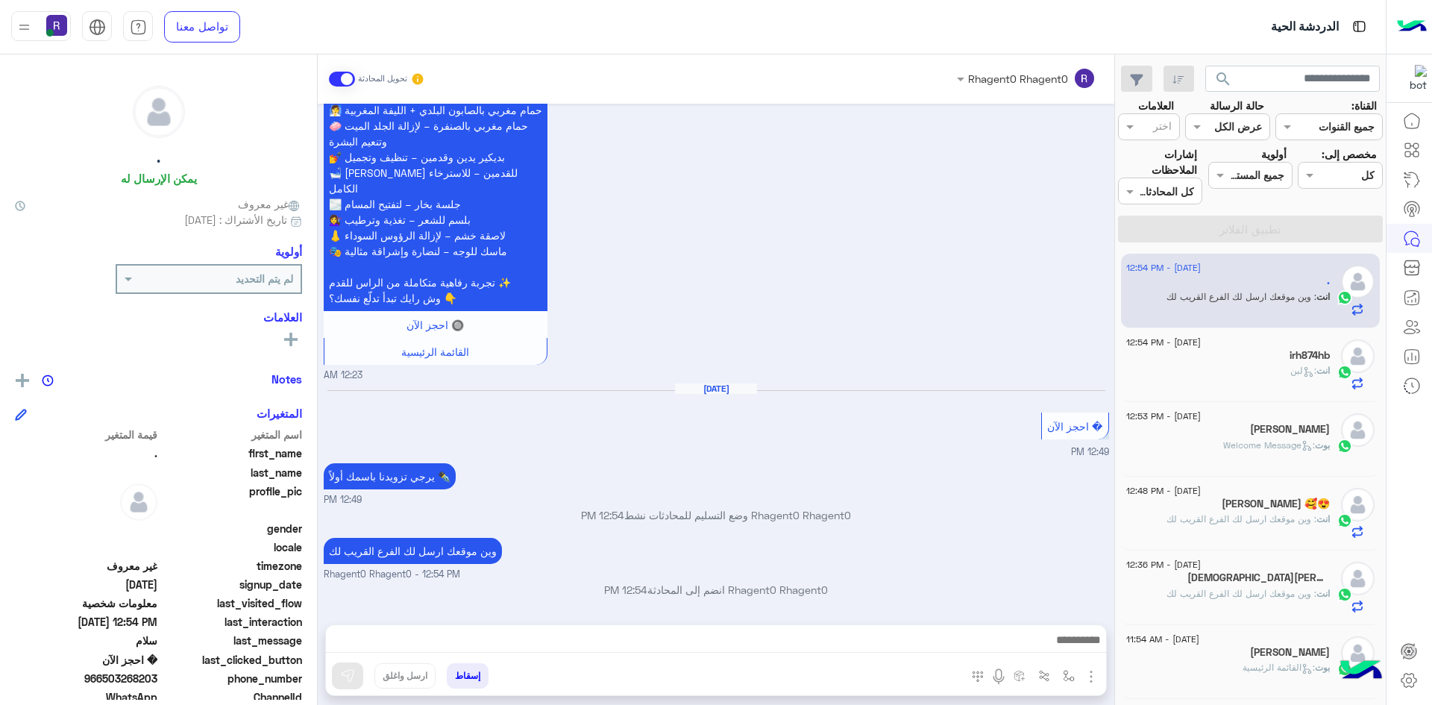
click at [1290, 370] on span ": لبن" at bounding box center [1303, 370] width 26 height 11
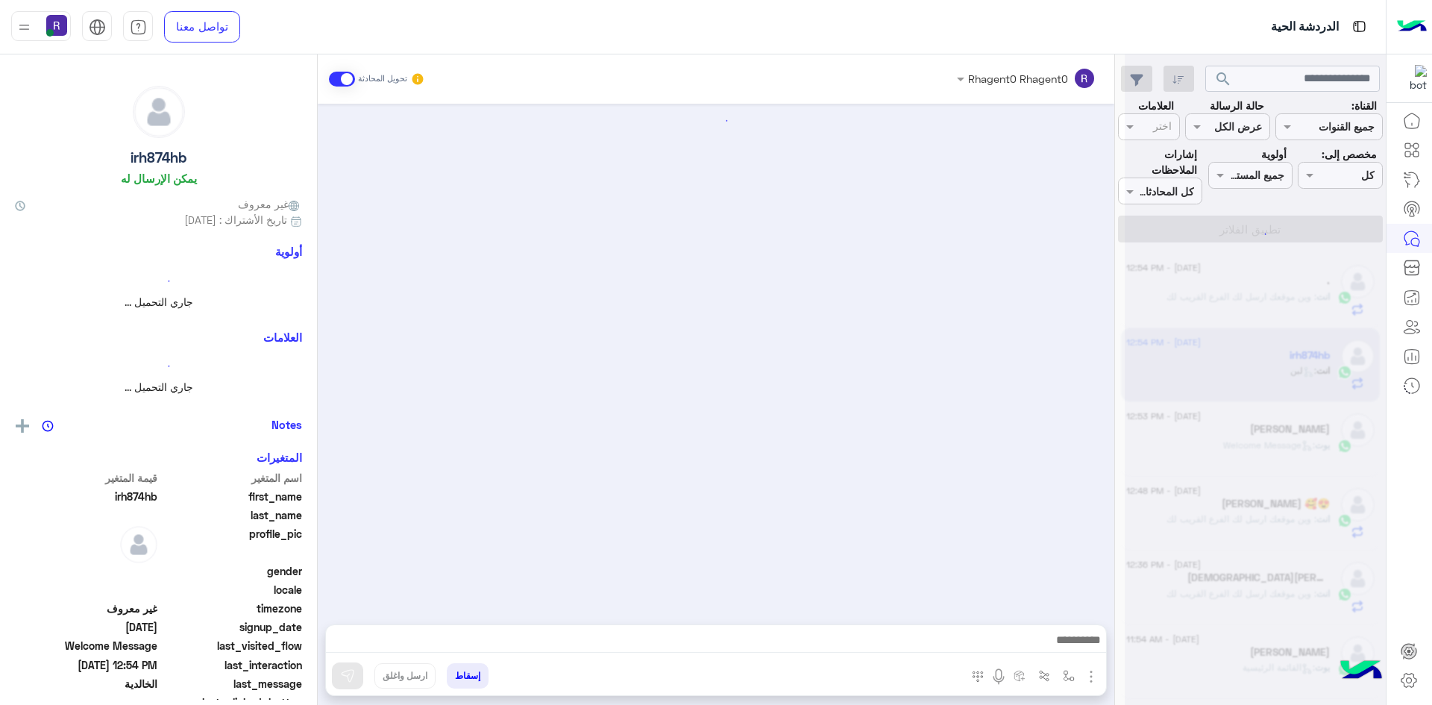
scroll to position [526, 0]
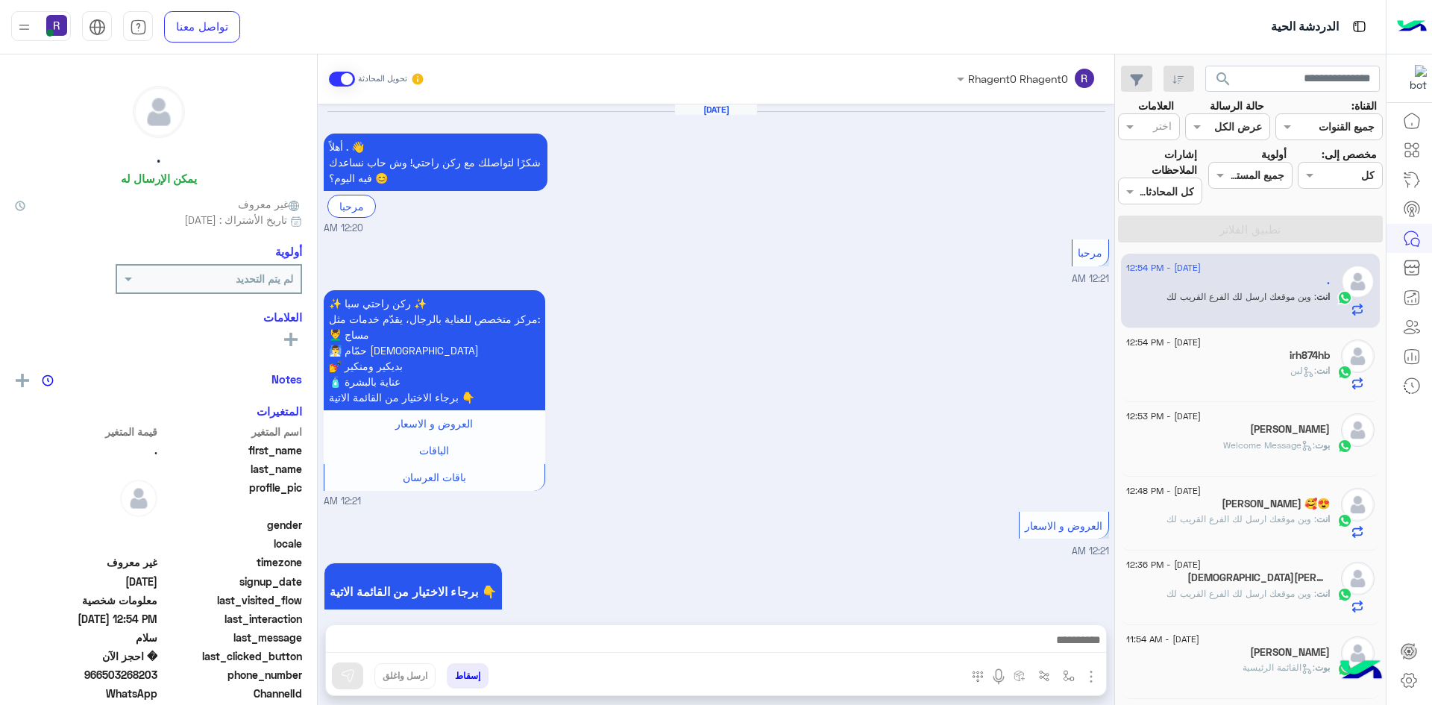
scroll to position [2138, 0]
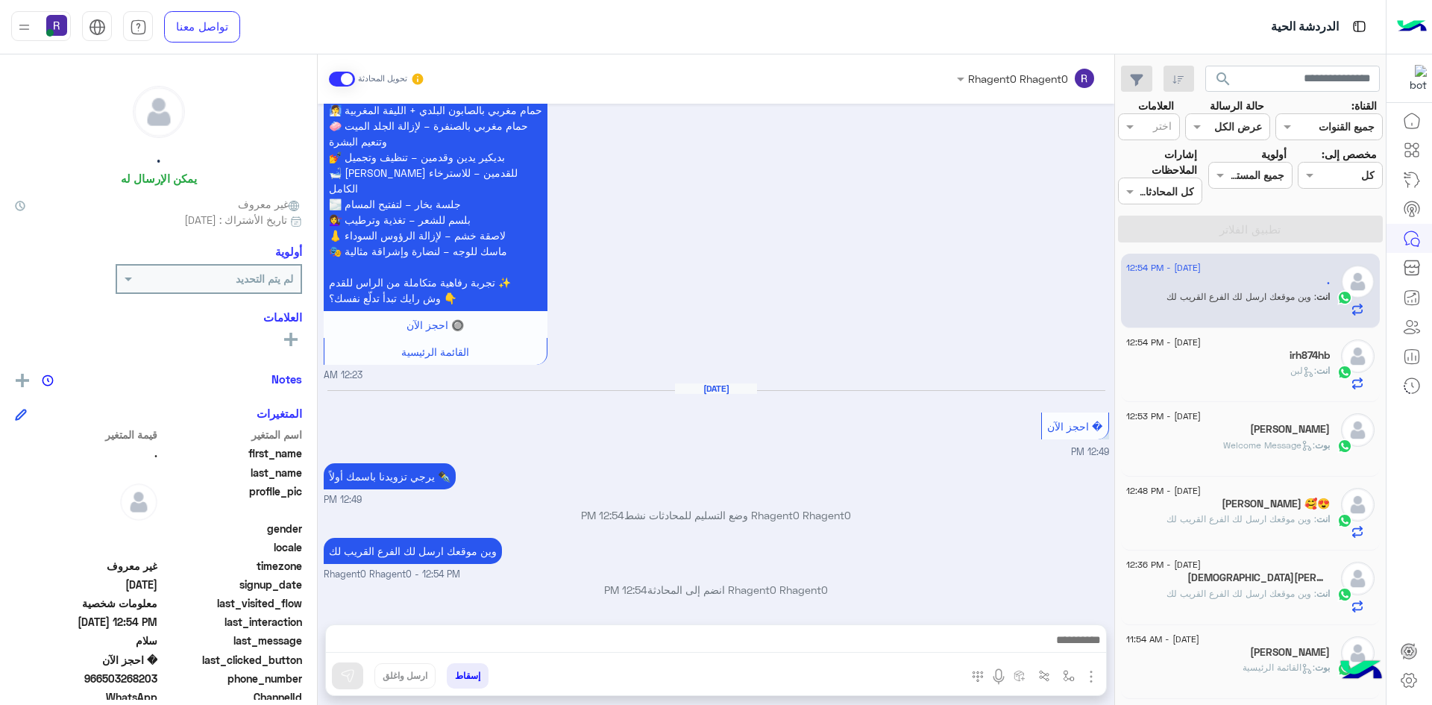
click at [1220, 376] on div "انت : لبن" at bounding box center [1228, 377] width 204 height 26
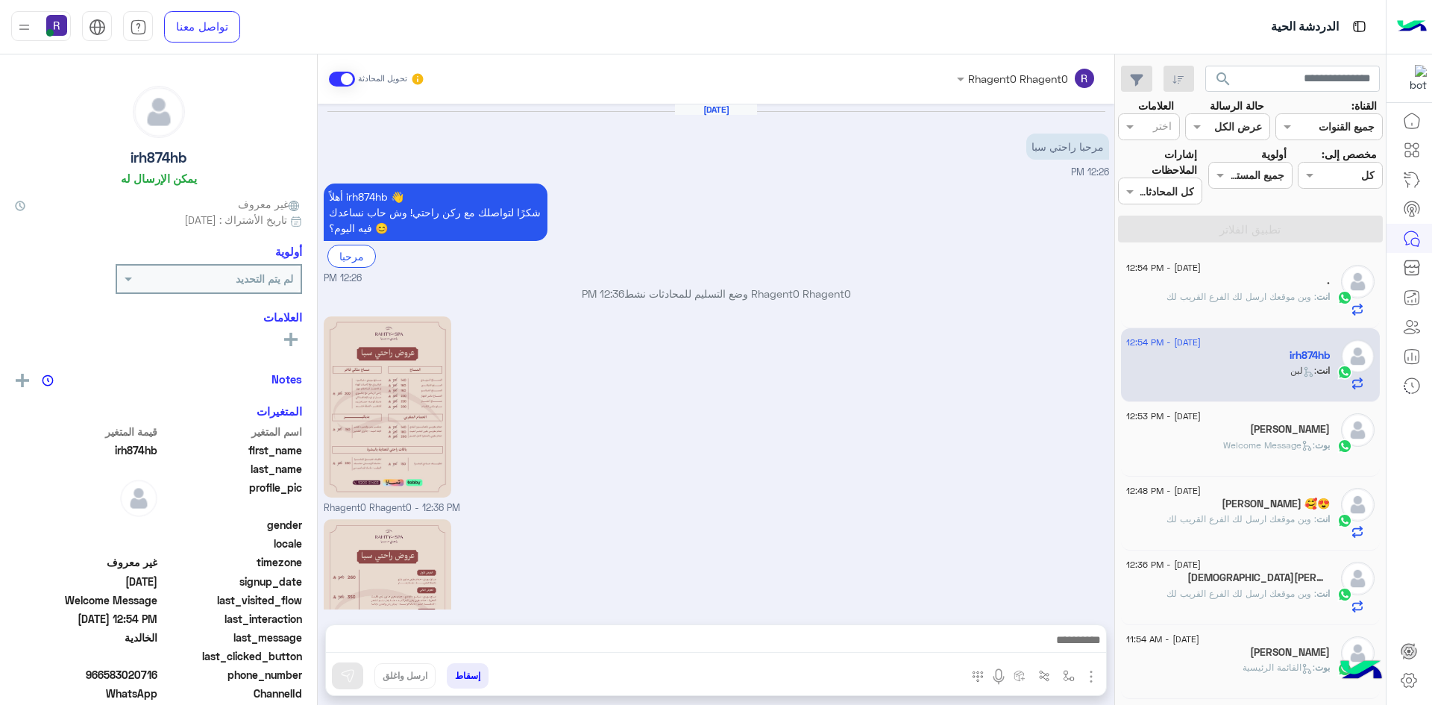
scroll to position [526, 0]
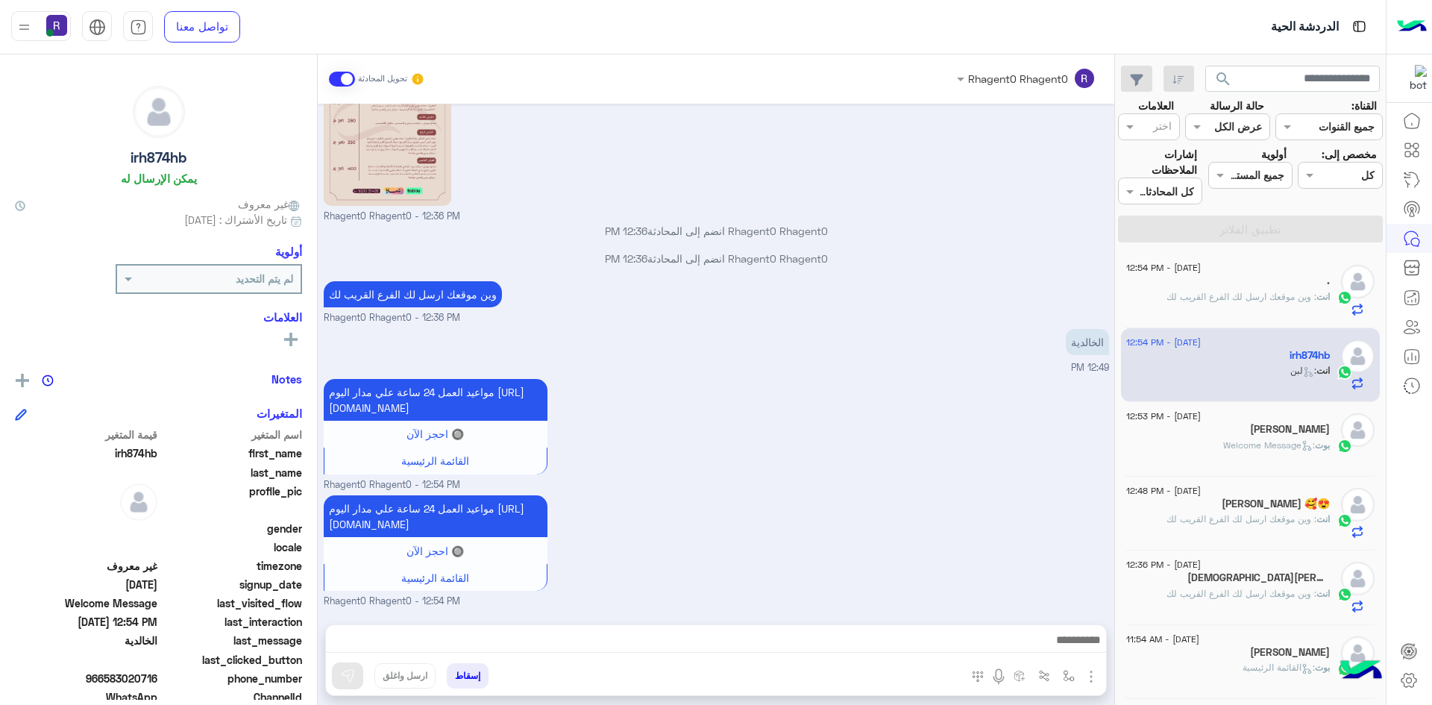
click at [1186, 442] on div "بوت : Welcome Message" at bounding box center [1228, 452] width 204 height 26
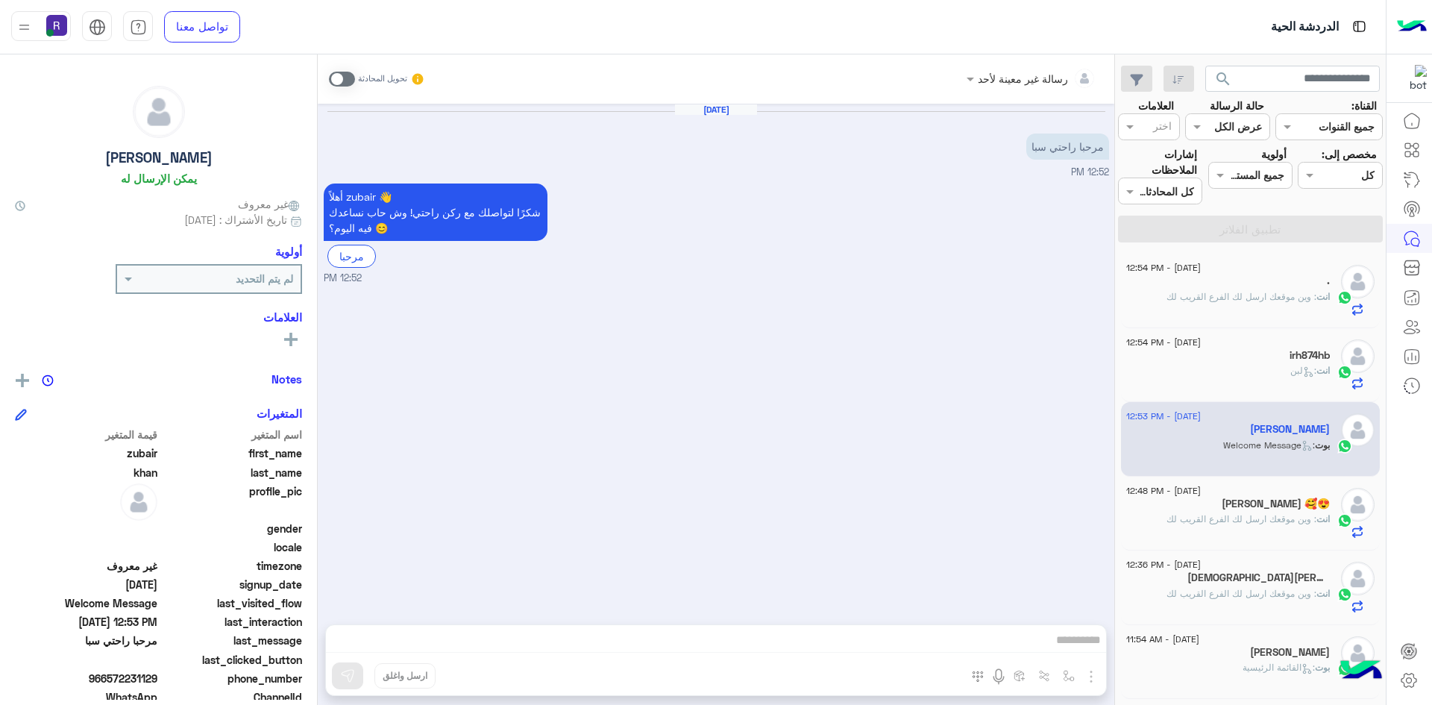
click at [1259, 525] on p "انت : وين موقعك ارسل لك الفرع القريب لك" at bounding box center [1248, 518] width 163 height 13
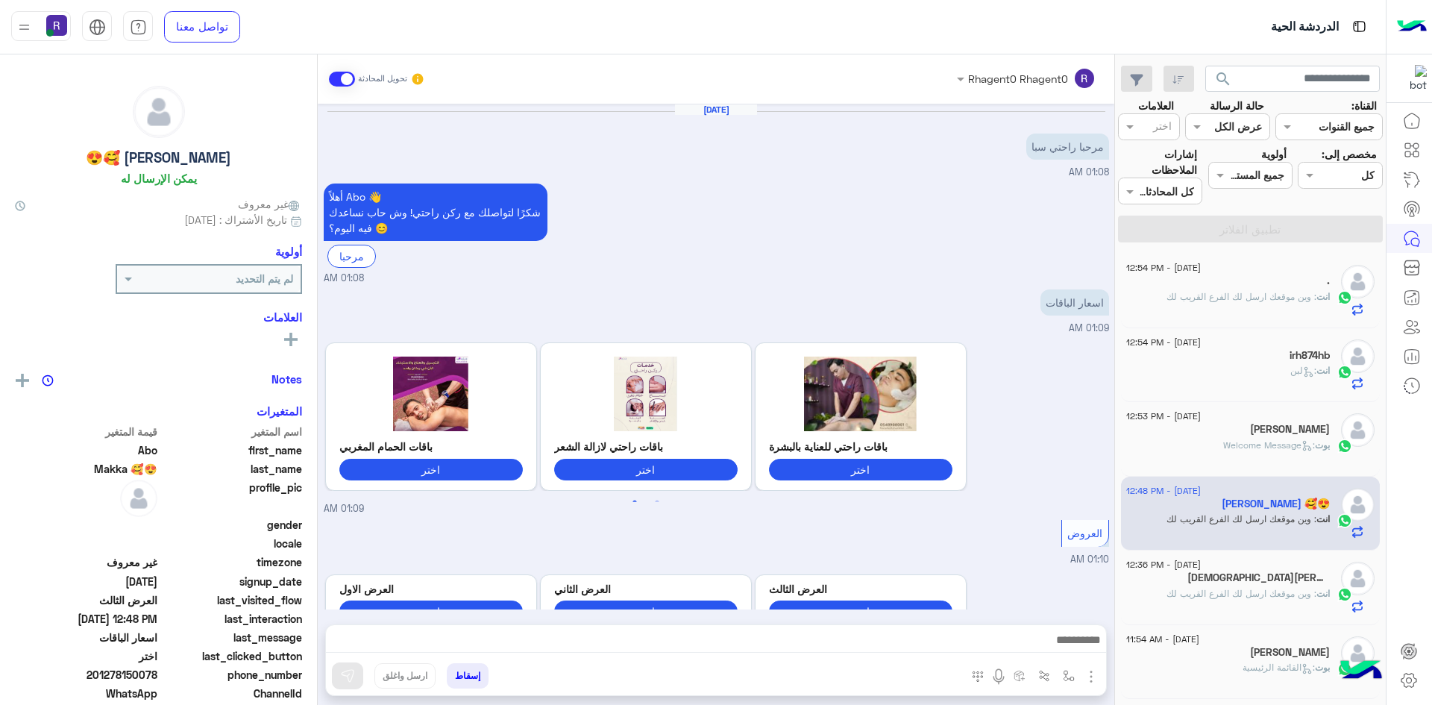
scroll to position [1357, 0]
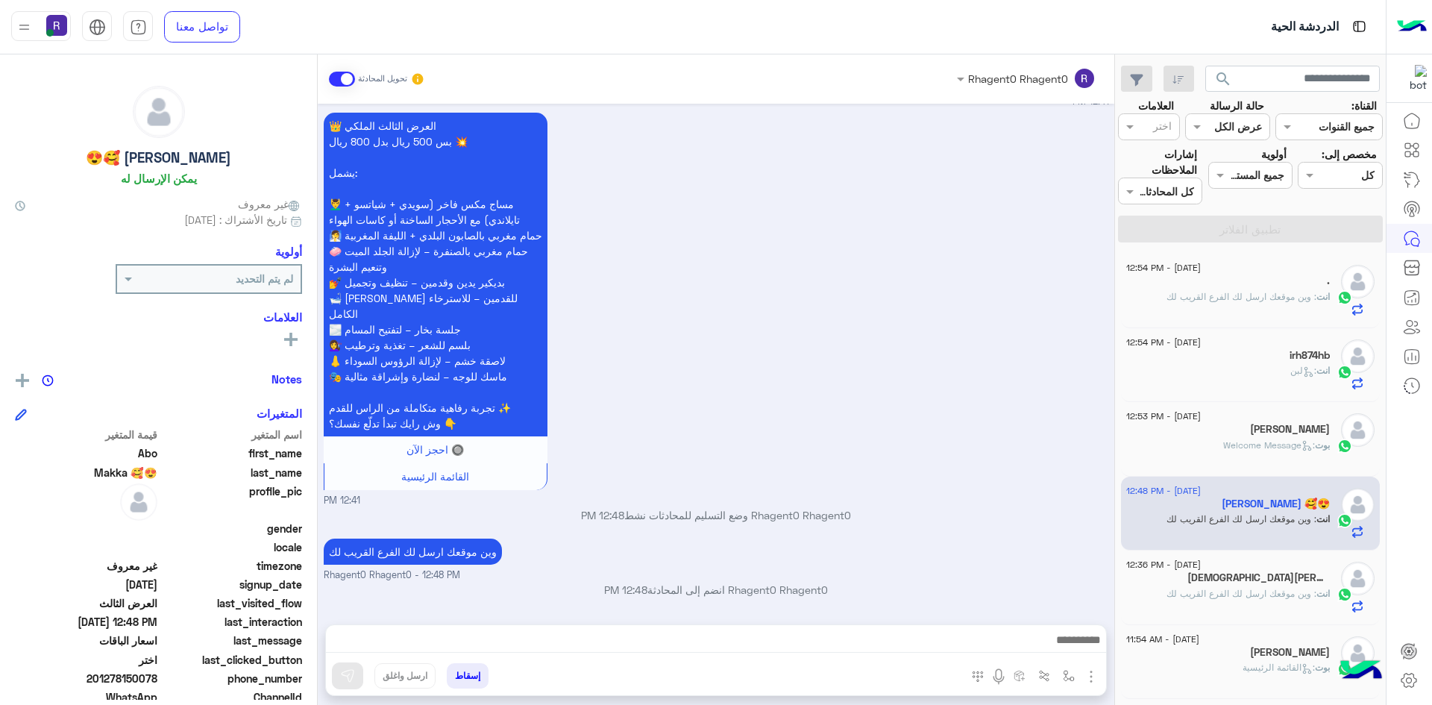
click at [1289, 294] on span ": وين موقعك ارسل لك الفرع القريب لك" at bounding box center [1242, 296] width 150 height 11
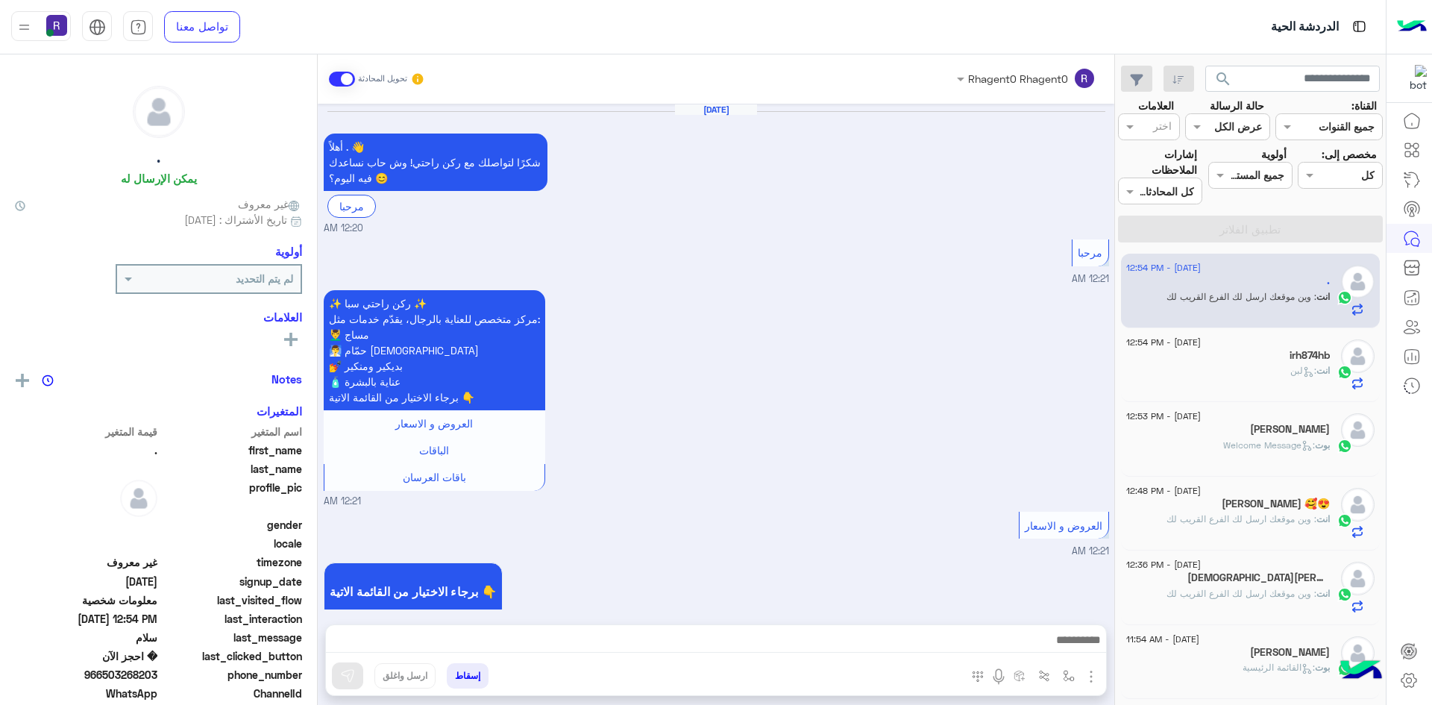
scroll to position [2138, 0]
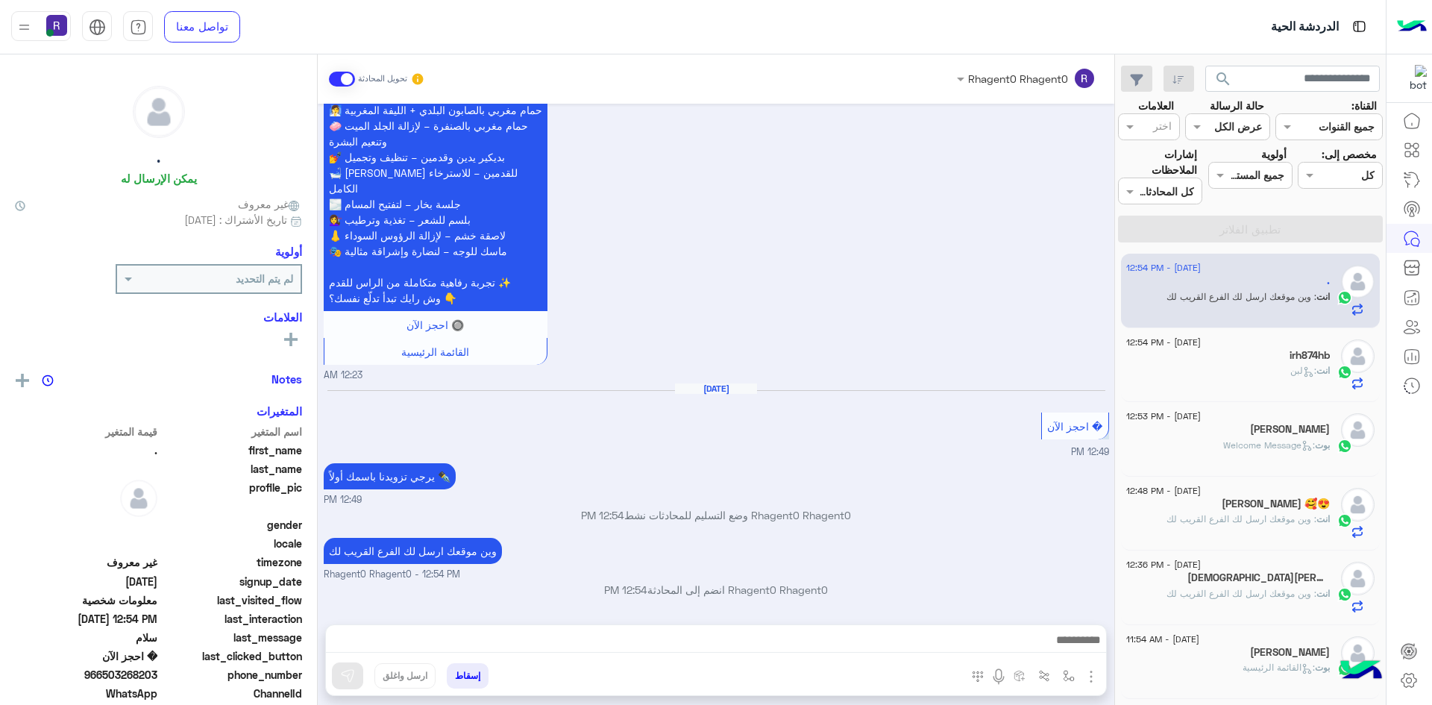
click at [1252, 378] on div "انت : لبن" at bounding box center [1228, 377] width 204 height 26
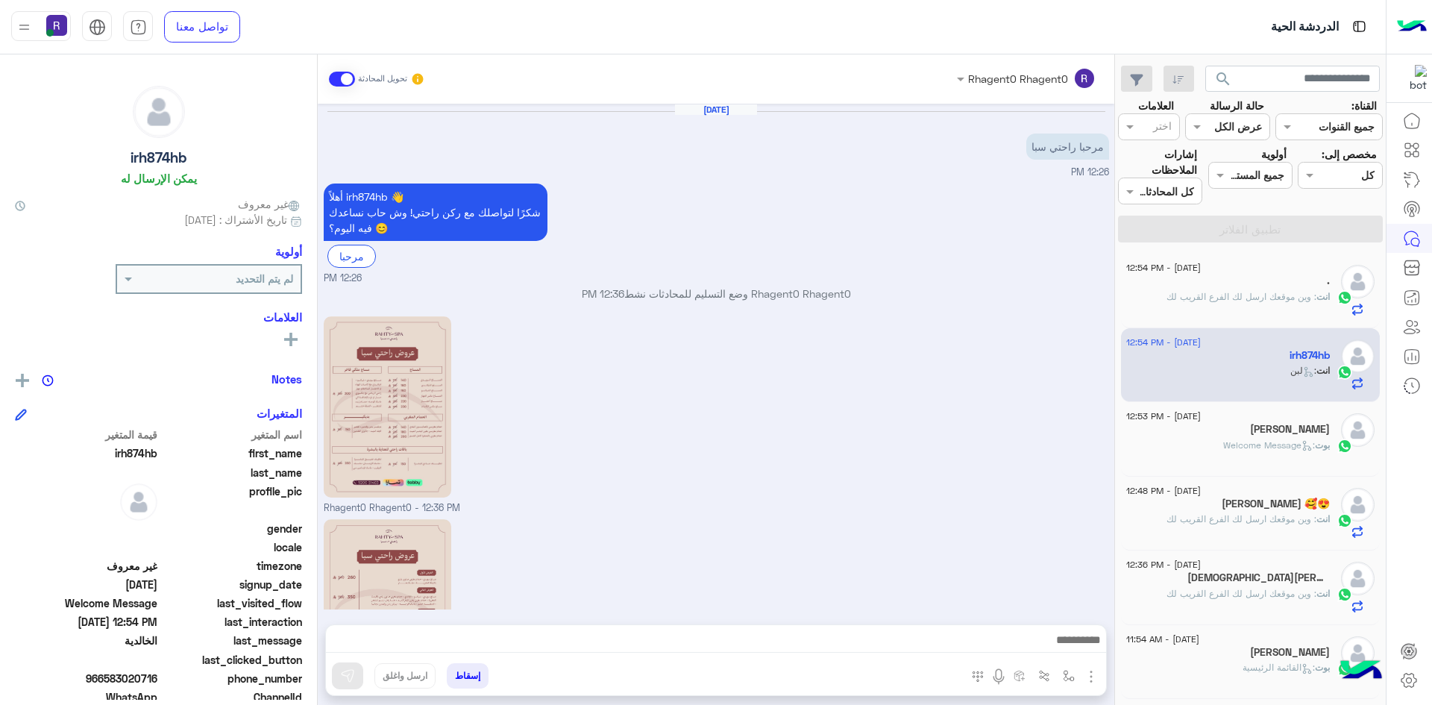
scroll to position [526, 0]
